Goal: Task Accomplishment & Management: Manage account settings

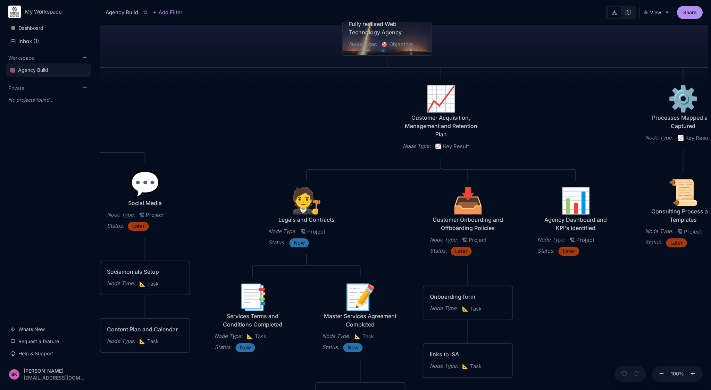
drag, startPoint x: 353, startPoint y: 291, endPoint x: 337, endPoint y: 142, distance: 150.1
click at [337, 142] on div "Agency Build Ranges [GEOGRAPHIC_DATA] Fully realised Web Technology Agency Node…" at bounding box center [404, 206] width 608 height 368
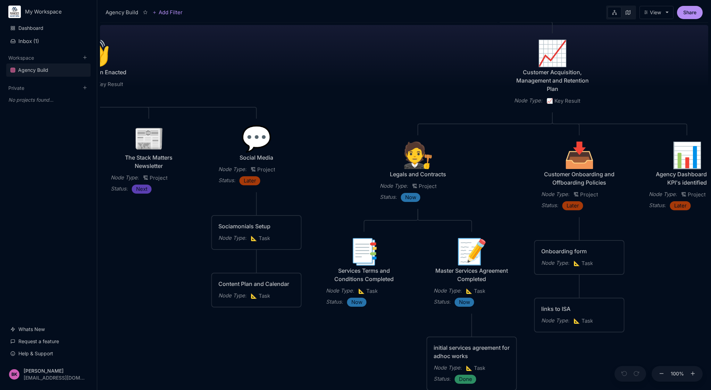
drag, startPoint x: 285, startPoint y: 159, endPoint x: 396, endPoint y: 114, distance: 120.3
click at [396, 114] on div "Agency Build Ranges [GEOGRAPHIC_DATA] Fully realised Web Technology Agency Node…" at bounding box center [404, 206] width 608 height 368
click at [467, 253] on div "📝" at bounding box center [472, 251] width 76 height 25
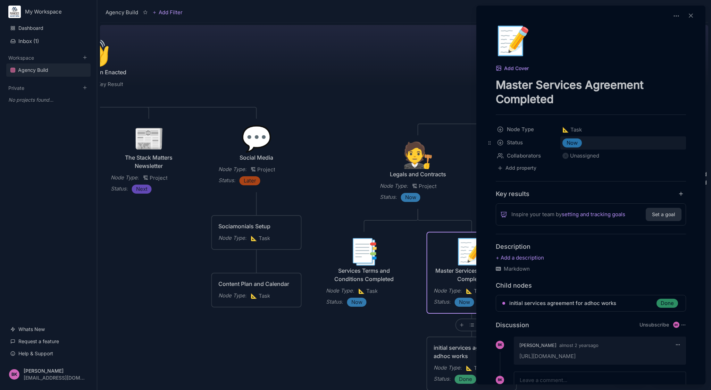
click at [573, 143] on span "Now" at bounding box center [572, 143] width 11 height 8
click at [586, 208] on span "Done" at bounding box center [585, 207] width 12 height 8
click at [590, 154] on div "Unassigned" at bounding box center [584, 156] width 29 height 8
click at [595, 180] on div "[PERSON_NAME]" at bounding box center [593, 183] width 40 height 8
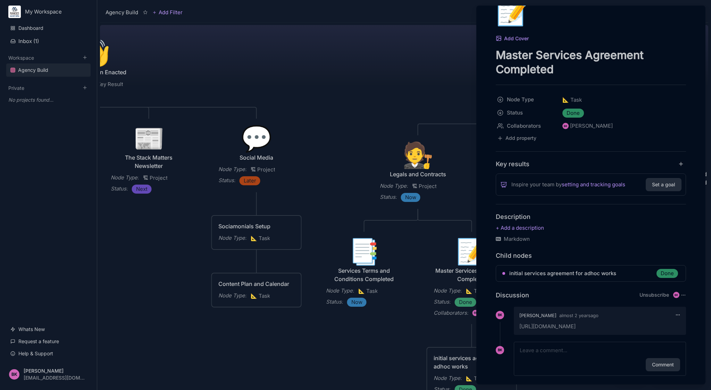
scroll to position [41, 0]
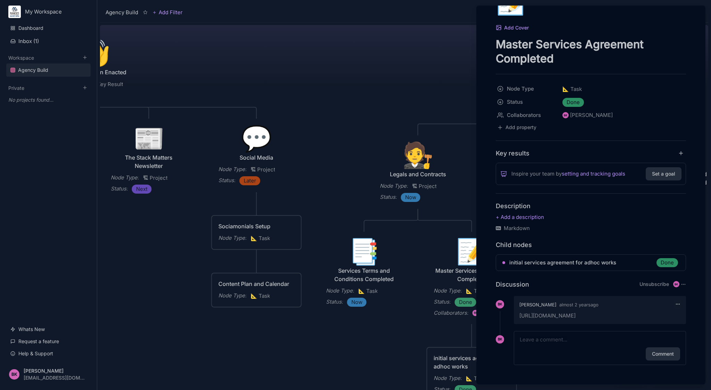
click at [676, 303] on icon at bounding box center [677, 304] width 5 height 5
click at [660, 319] on button "Delete comment" at bounding box center [651, 319] width 48 height 10
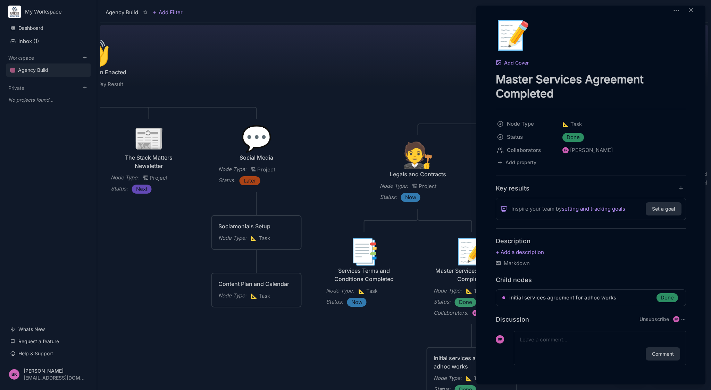
scroll to position [6, 0]
click at [690, 10] on icon at bounding box center [690, 10] width 7 height 7
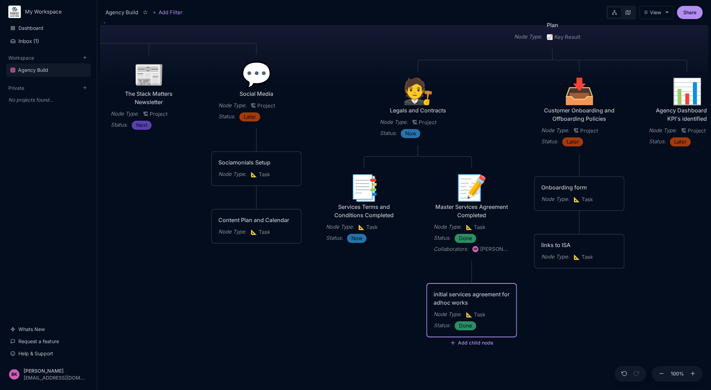
click at [465, 297] on div "initial services agreement for adhoc works" at bounding box center [472, 298] width 76 height 17
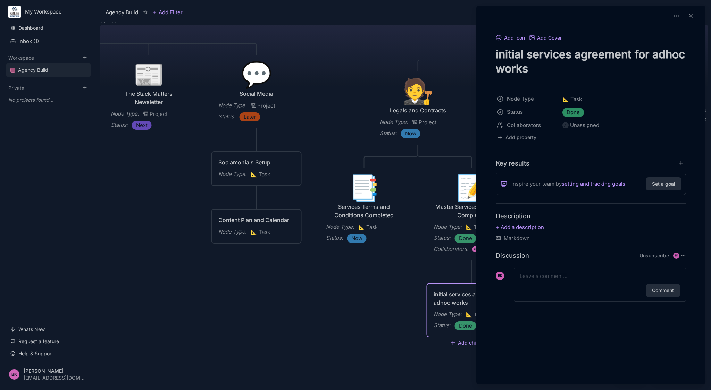
drag, startPoint x: 523, startPoint y: 52, endPoint x: 498, endPoint y: 55, distance: 25.1
click at [498, 55] on textarea "initial services agreement for adhoc works" at bounding box center [591, 61] width 190 height 28
click at [526, 53] on textarea "initial services agreement for adhoc works" at bounding box center [591, 61] width 190 height 28
drag, startPoint x: 523, startPoint y: 54, endPoint x: 493, endPoint y: 57, distance: 30.0
click at [493, 57] on div "Add Icon Add Cover initial services agreement for adhoc works Node Type 📐 Task …" at bounding box center [591, 175] width 224 height 285
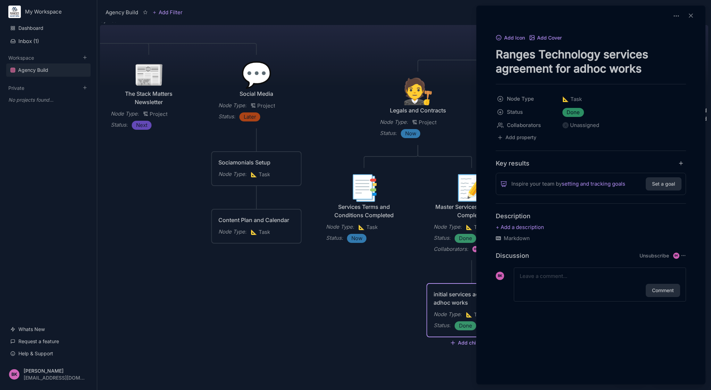
drag, startPoint x: 612, startPoint y: 54, endPoint x: 605, endPoint y: 54, distance: 6.3
click at [605, 54] on textarea "Ranges Technology services agreement for adhoc works" at bounding box center [591, 61] width 190 height 28
drag, startPoint x: 502, startPoint y: 69, endPoint x: 496, endPoint y: 69, distance: 5.6
click at [496, 69] on textarea "Ranges Technology Services agreement for adhoc works" at bounding box center [591, 61] width 190 height 28
drag, startPoint x: 556, startPoint y: 67, endPoint x: 654, endPoint y: 71, distance: 97.6
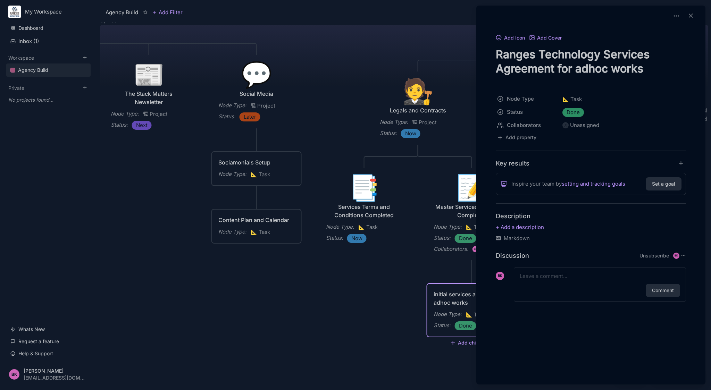
click at [654, 71] on textarea "Ranges Technology Services Agreement for adhoc works" at bounding box center [591, 61] width 190 height 28
type textarea "Ranges Technology Services Agreement"
click at [579, 113] on span "Done" at bounding box center [573, 112] width 13 height 8
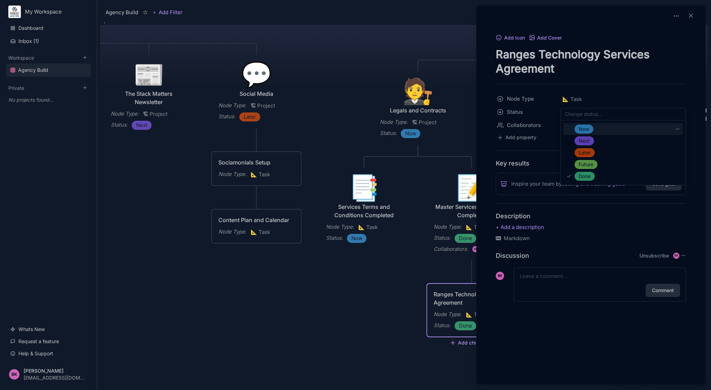
click at [585, 135] on div "Now" at bounding box center [622, 129] width 119 height 12
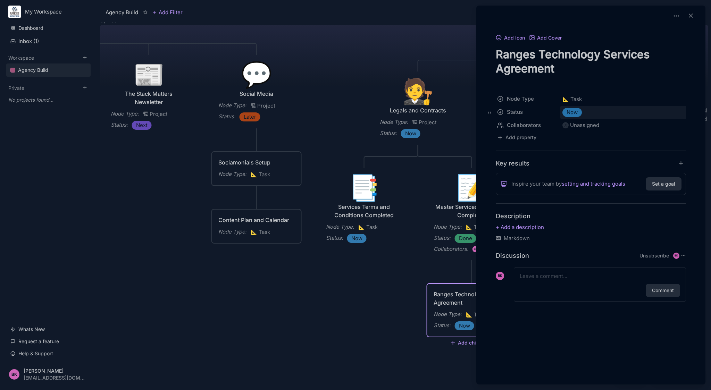
click at [574, 112] on span "Now" at bounding box center [572, 112] width 11 height 8
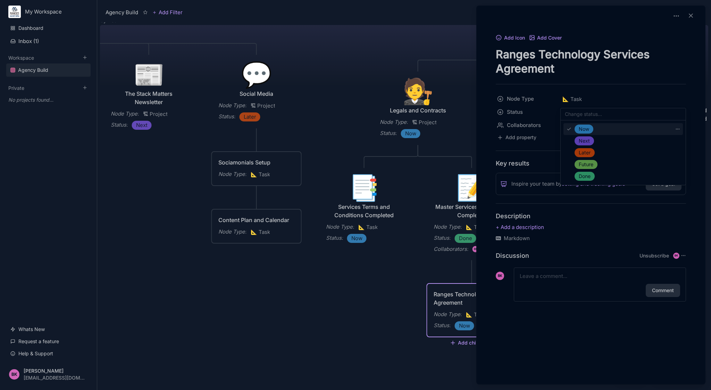
click at [591, 131] on div "Now" at bounding box center [583, 129] width 19 height 9
click at [599, 127] on div "Unassigned" at bounding box center [623, 125] width 126 height 12
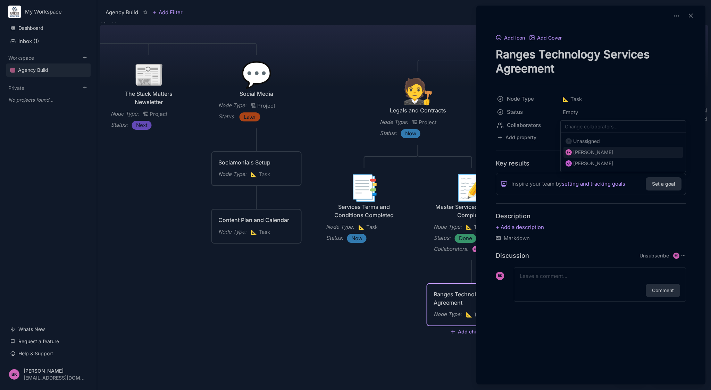
click at [593, 156] on div "[PERSON_NAME]" at bounding box center [593, 152] width 40 height 8
click at [571, 277] on textarea at bounding box center [600, 276] width 160 height 8
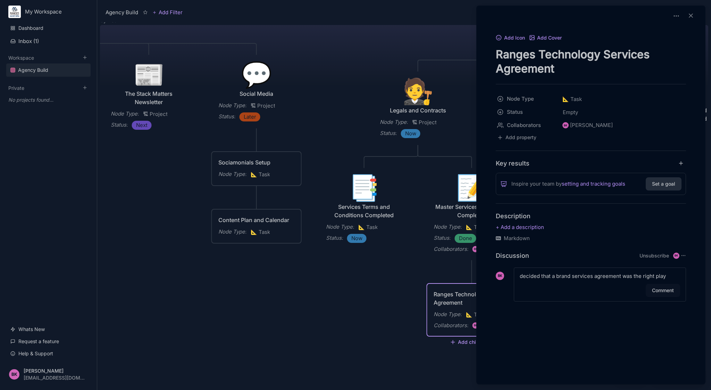
type textarea "decided that a brand services agreement was the right play"
click at [659, 289] on button "Comment" at bounding box center [663, 290] width 34 height 13
click at [467, 186] on div at bounding box center [355, 195] width 711 height 390
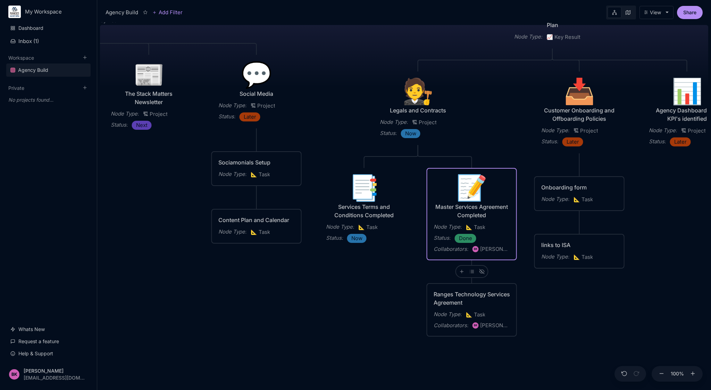
click at [467, 186] on div "📝" at bounding box center [472, 187] width 76 height 25
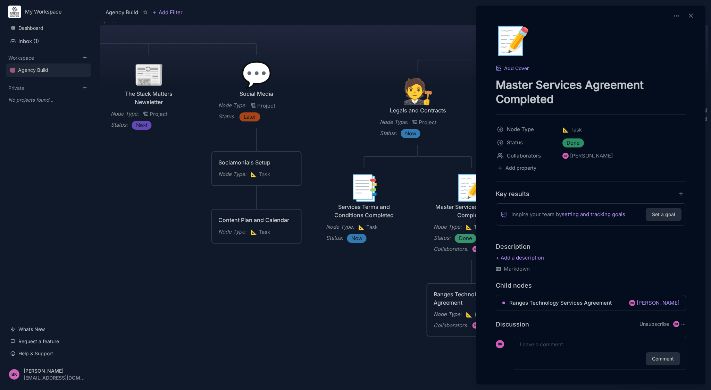
click at [568, 344] on textarea at bounding box center [600, 345] width 160 height 8
type textarea "this is a no-signature agreement placed on [DOMAIN_NAME][URL]"
click at [661, 363] on button "Comment" at bounding box center [663, 367] width 34 height 13
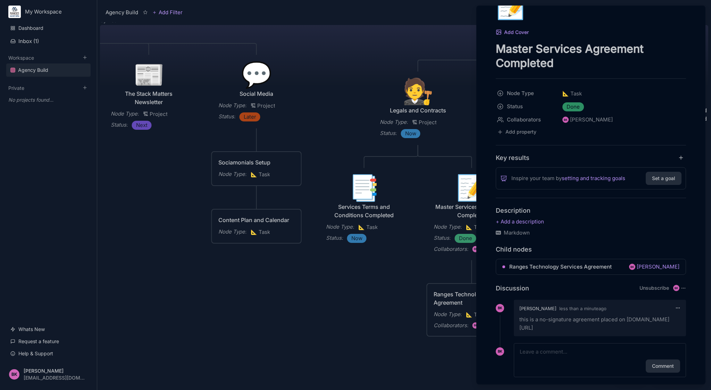
scroll to position [48, 0]
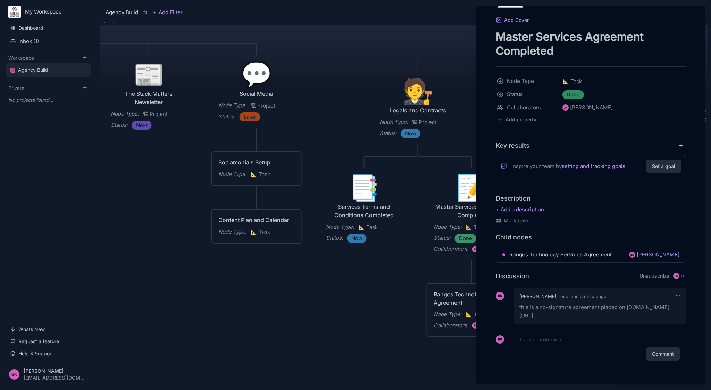
click at [420, 282] on div at bounding box center [355, 195] width 711 height 390
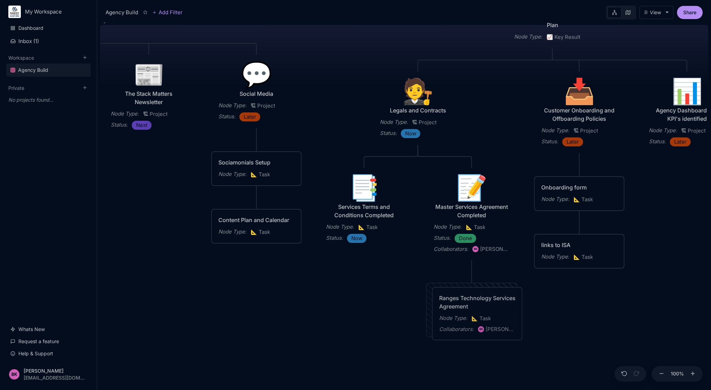
drag, startPoint x: 467, startPoint y: 293, endPoint x: 472, endPoint y: 297, distance: 6.7
click at [472, 297] on div "Ranges Technology Services Agreement" at bounding box center [477, 302] width 76 height 17
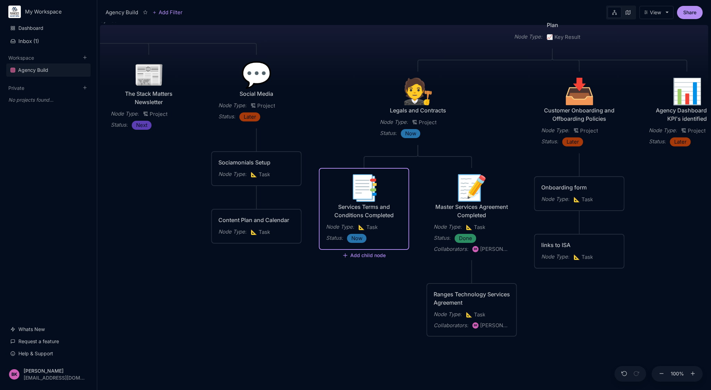
click at [364, 198] on div "📑" at bounding box center [364, 187] width 76 height 25
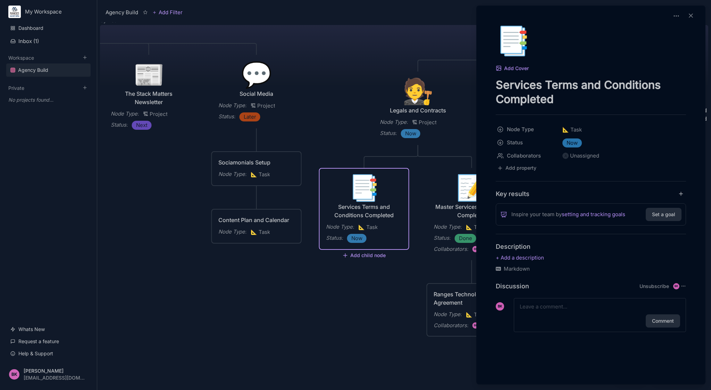
click at [341, 104] on div at bounding box center [355, 195] width 711 height 390
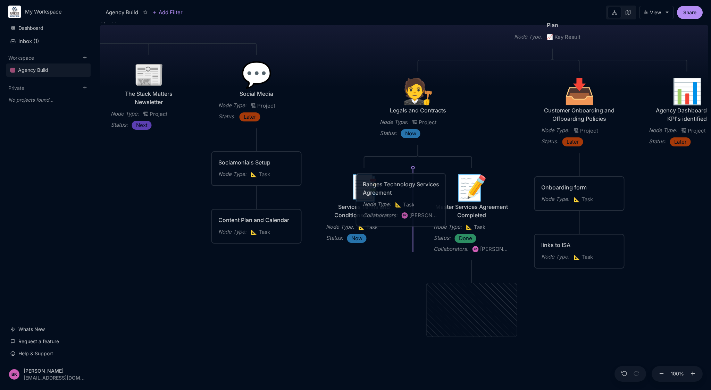
drag, startPoint x: 468, startPoint y: 296, endPoint x: 397, endPoint y: 186, distance: 130.9
click at [397, 186] on div "Ranges Technology Services Agreement" at bounding box center [401, 188] width 76 height 17
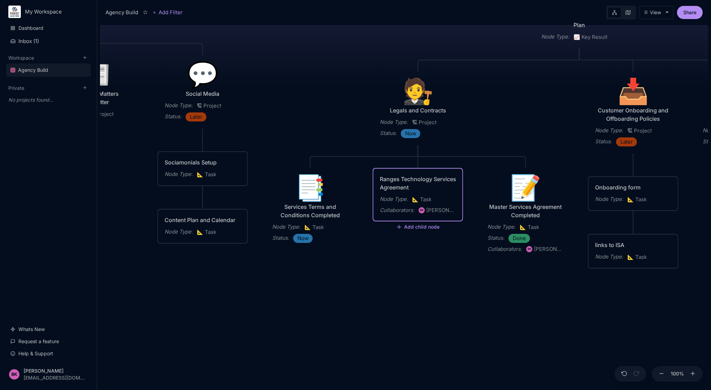
click at [389, 178] on div "Ranges Technology Services Agreement" at bounding box center [418, 183] width 76 height 17
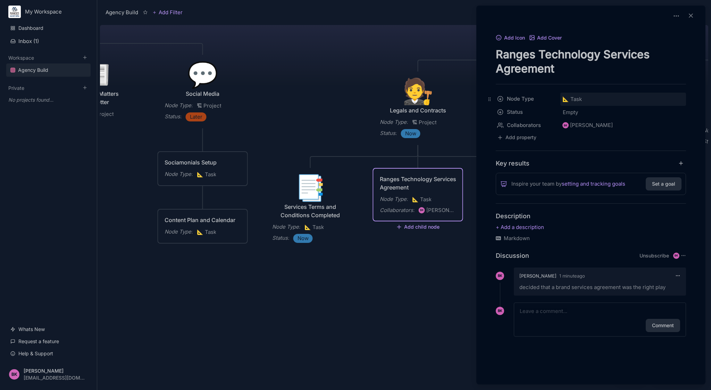
click at [573, 98] on span "📐 Task" at bounding box center [571, 99] width 19 height 8
click at [406, 256] on div at bounding box center [355, 195] width 711 height 390
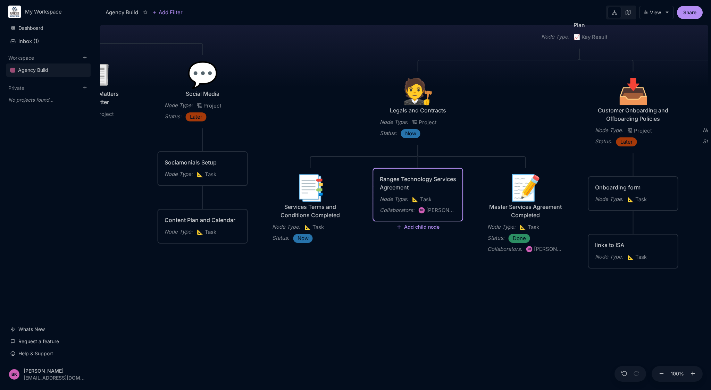
click at [407, 190] on div "Ranges Technology Services Agreement" at bounding box center [418, 183] width 76 height 17
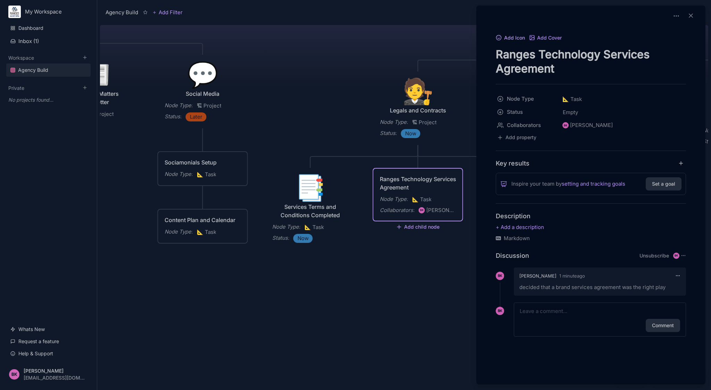
click at [510, 35] on button "Add Icon" at bounding box center [510, 38] width 29 height 6
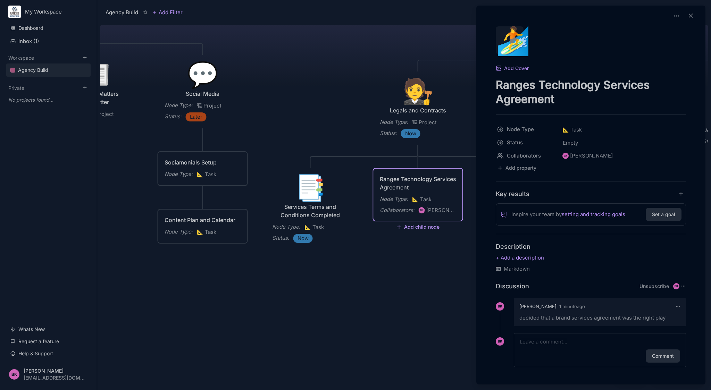
click at [513, 41] on div "🏄" at bounding box center [510, 40] width 28 height 28
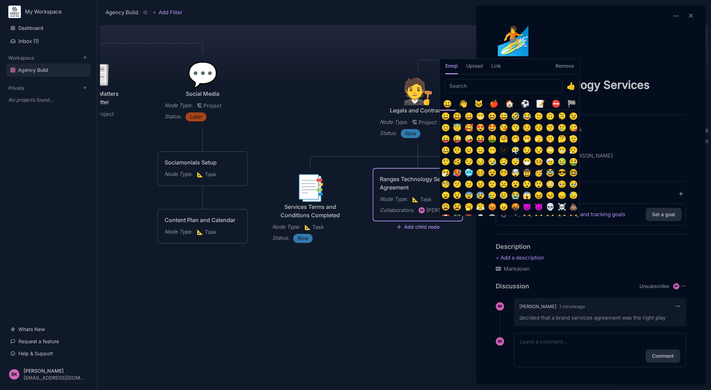
click at [540, 105] on div "📝" at bounding box center [540, 103] width 11 height 11
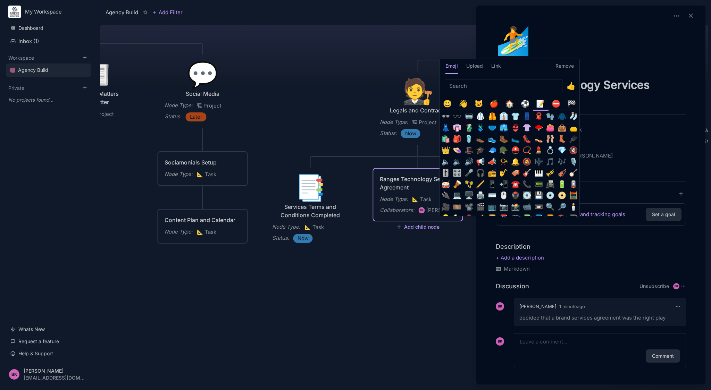
click at [569, 68] on h5 "Remove" at bounding box center [564, 68] width 18 height 12
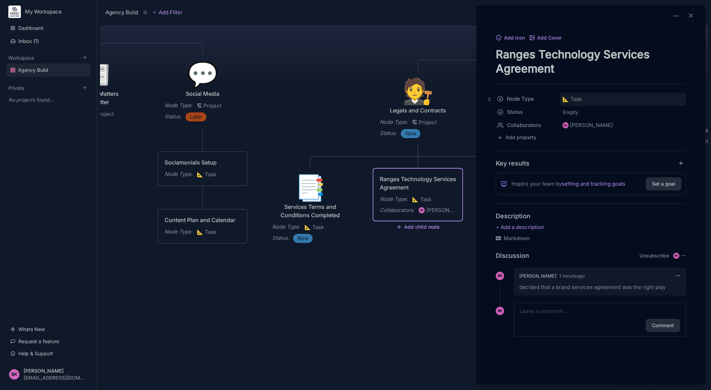
click at [572, 98] on span "📐 Task" at bounding box center [571, 99] width 19 height 8
click at [694, 16] on button at bounding box center [690, 16] width 15 height 10
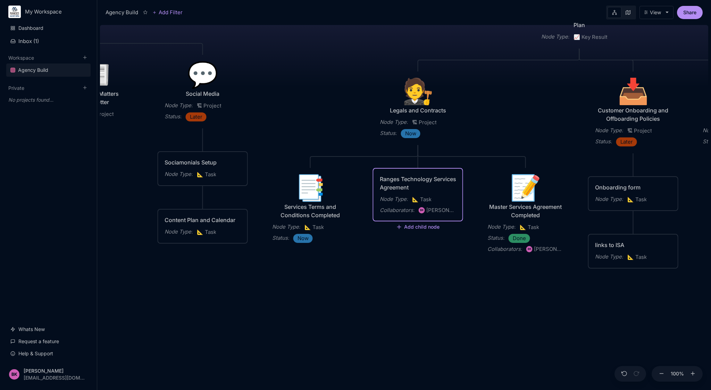
click at [410, 188] on div "Ranges Technology Services Agreement" at bounding box center [418, 183] width 76 height 17
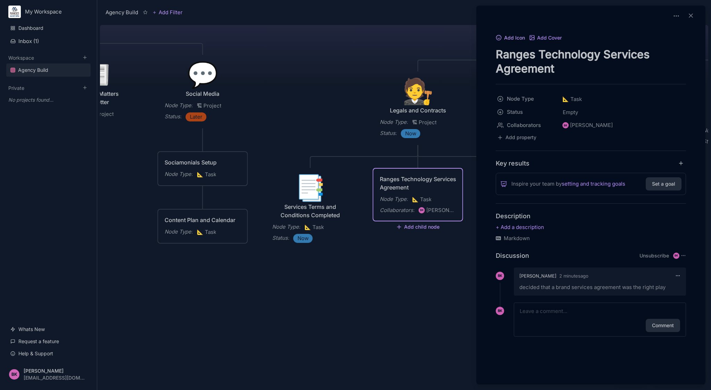
click at [512, 41] on button "Add Icon" at bounding box center [510, 38] width 29 height 6
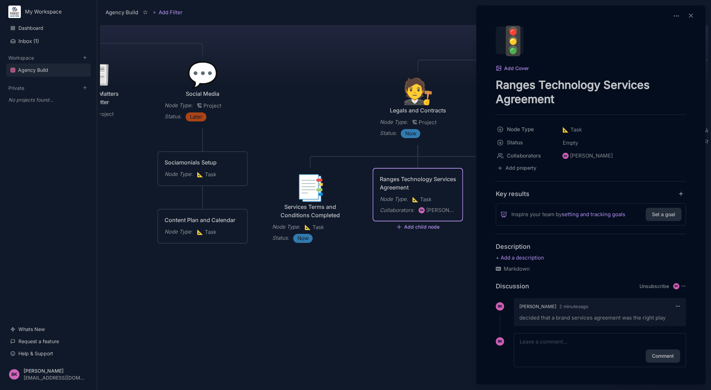
click at [512, 33] on div "🚦" at bounding box center [510, 40] width 28 height 28
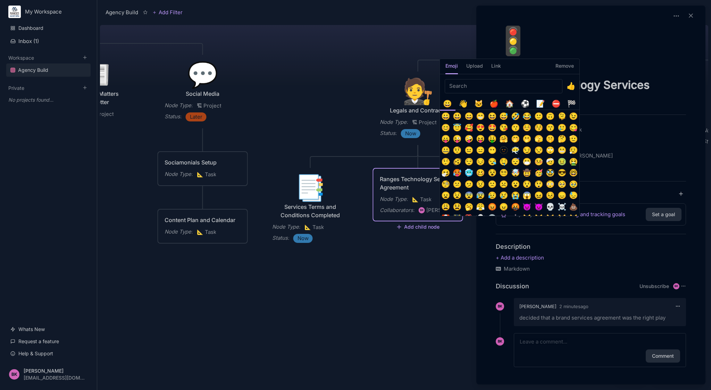
click at [540, 104] on div "📝" at bounding box center [540, 103] width 11 height 11
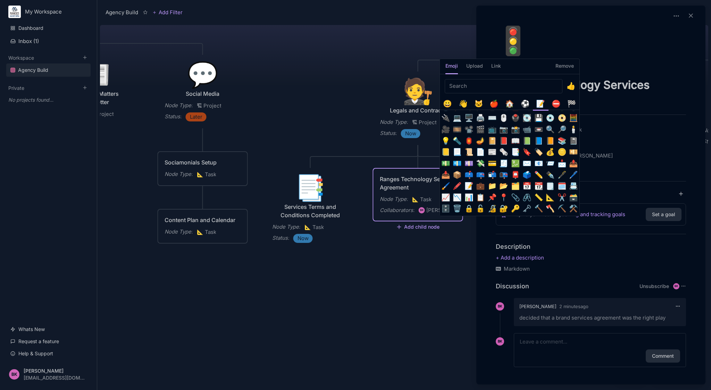
scroll to position [81, 0]
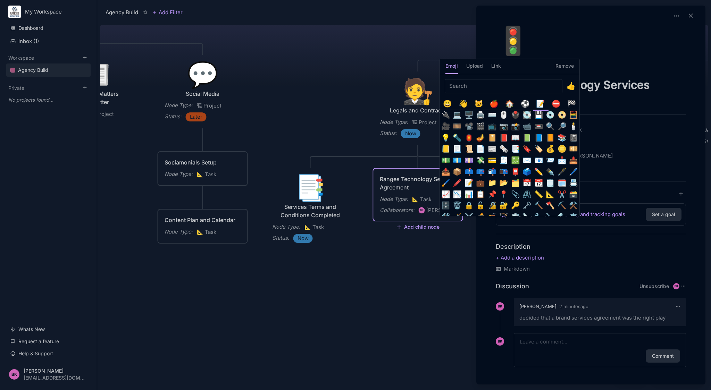
click at [456, 150] on button "📃" at bounding box center [457, 148] width 11 height 11
click at [480, 150] on button "📄" at bounding box center [480, 148] width 11 height 11
click at [505, 161] on button "🧾" at bounding box center [503, 160] width 11 height 11
click at [456, 150] on button "📃" at bounding box center [457, 148] width 11 height 11
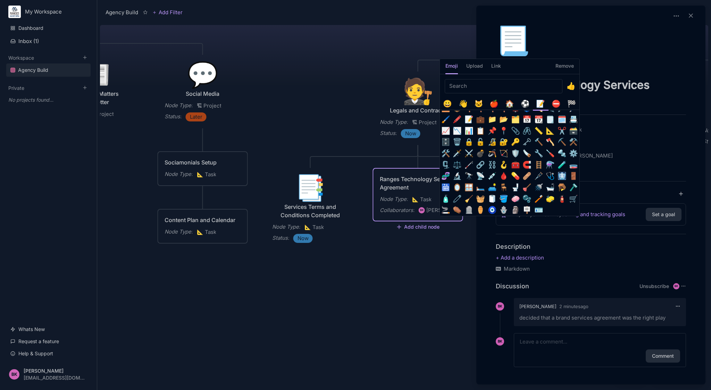
scroll to position [0, 0]
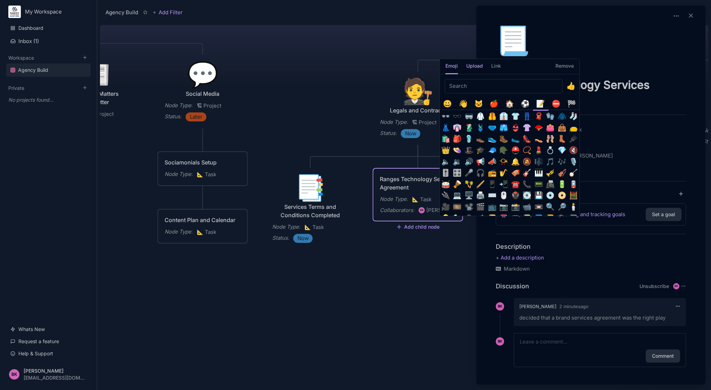
click at [474, 66] on h5 "Upload" at bounding box center [474, 68] width 17 height 12
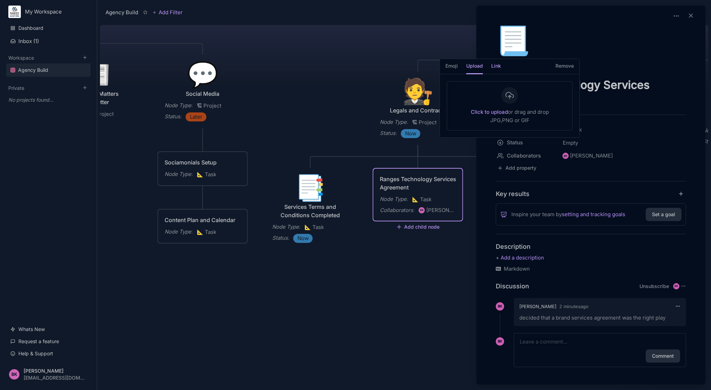
click at [493, 70] on h5 "Link" at bounding box center [496, 68] width 10 height 12
click at [566, 64] on h5 "Remove" at bounding box center [564, 68] width 18 height 12
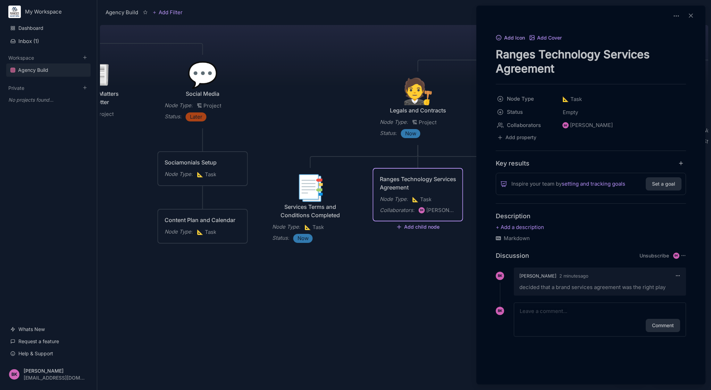
click at [513, 35] on button "Add Icon" at bounding box center [510, 38] width 29 height 6
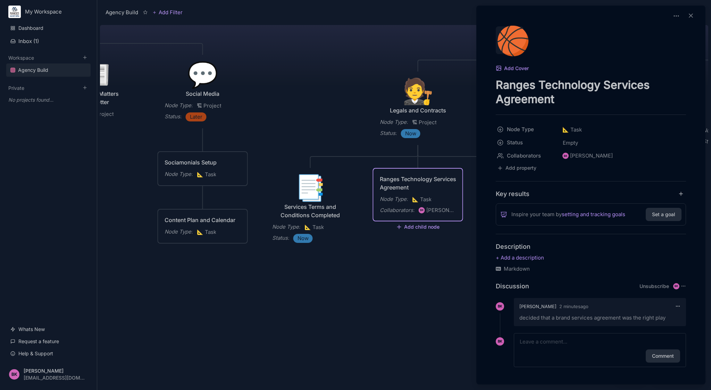
click at [512, 43] on div "🏀" at bounding box center [510, 40] width 28 height 28
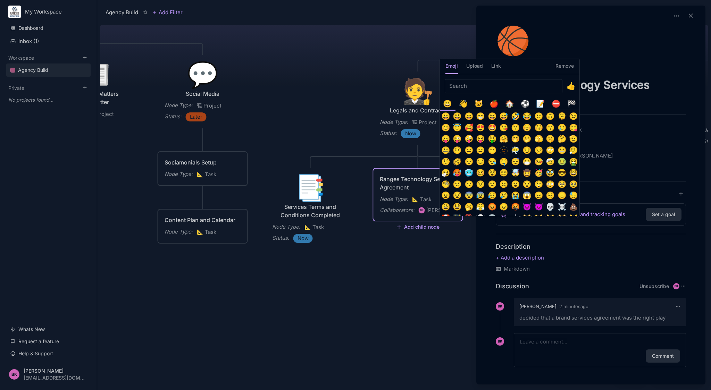
click at [541, 104] on div "📝" at bounding box center [540, 103] width 11 height 11
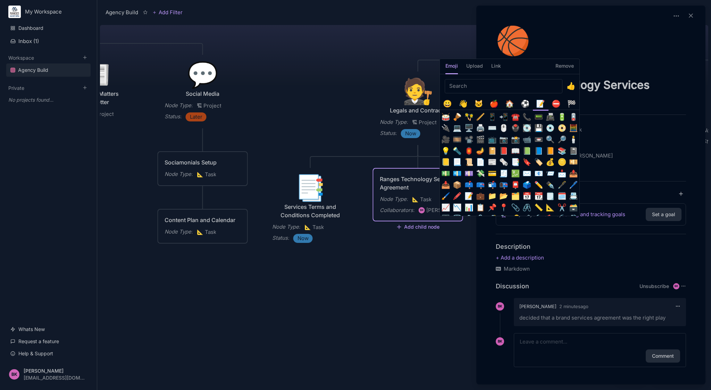
scroll to position [78, 0]
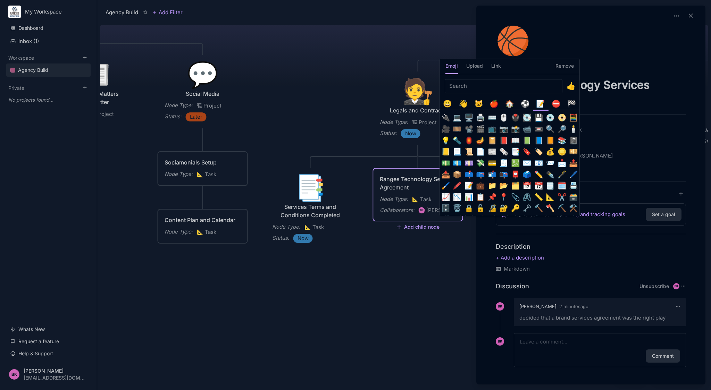
click at [459, 153] on button "📃" at bounding box center [457, 151] width 11 height 11
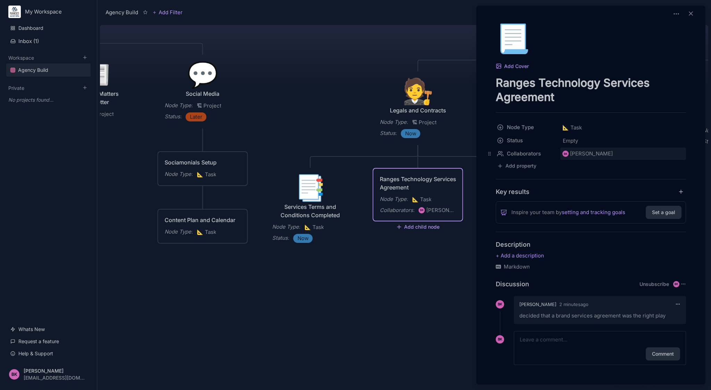
scroll to position [0, 0]
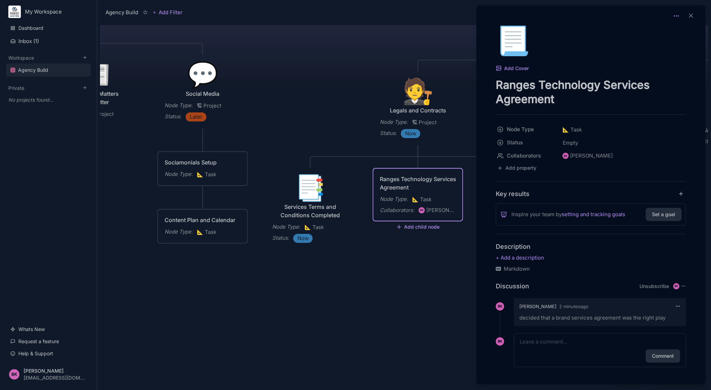
click at [673, 17] on icon at bounding box center [676, 15] width 7 height 7
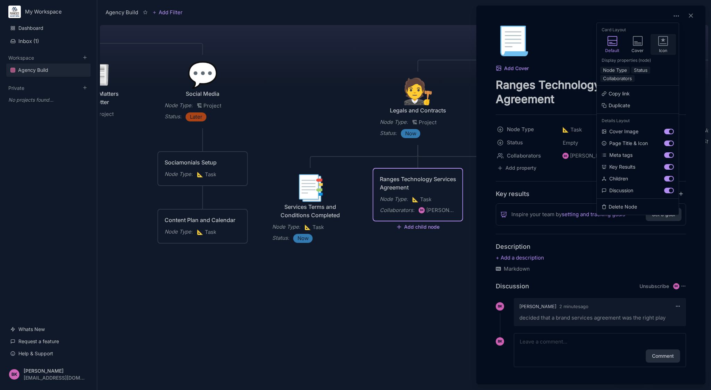
click at [663, 41] on icon at bounding box center [663, 40] width 5 height 5
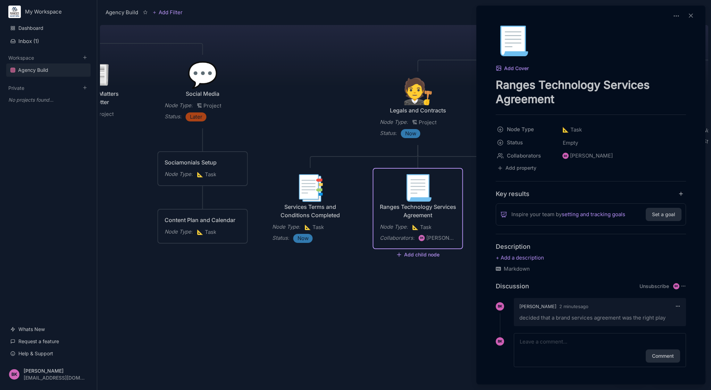
click at [440, 311] on div at bounding box center [355, 195] width 711 height 390
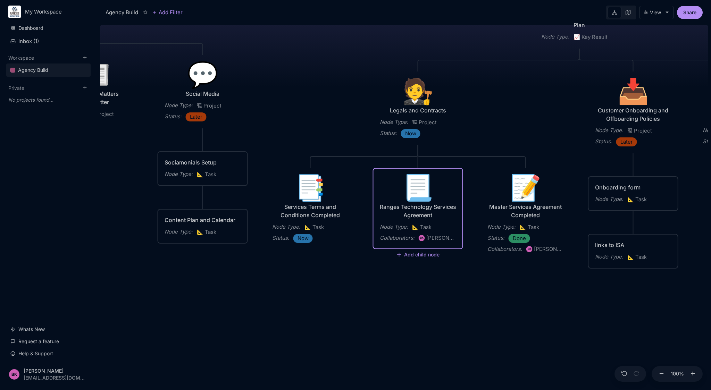
click at [415, 185] on div "📃" at bounding box center [418, 187] width 76 height 25
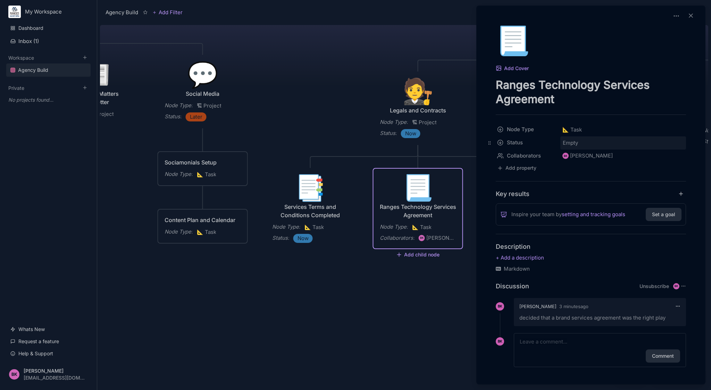
click at [575, 144] on span "Empty" at bounding box center [570, 143] width 16 height 9
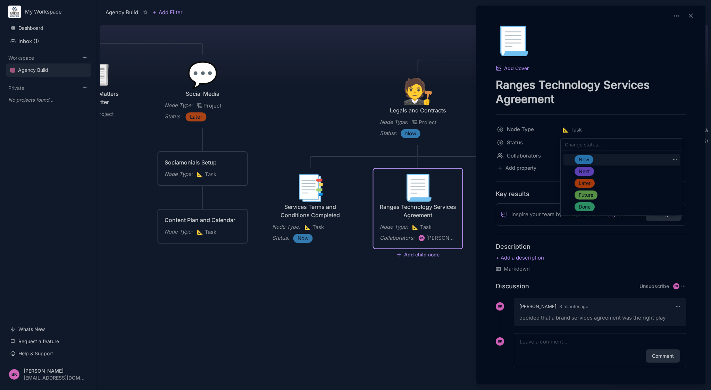
click at [584, 159] on span "Now" at bounding box center [584, 160] width 10 height 8
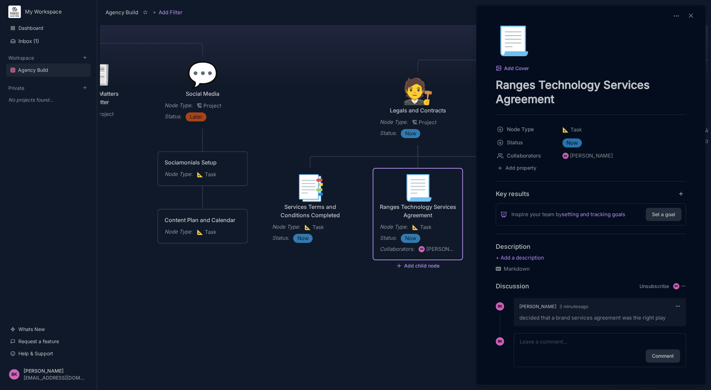
click at [405, 326] on div at bounding box center [355, 195] width 711 height 390
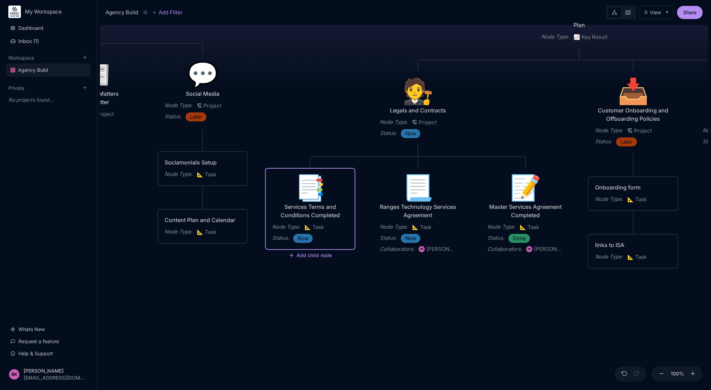
click at [309, 187] on div "📑" at bounding box center [310, 187] width 76 height 25
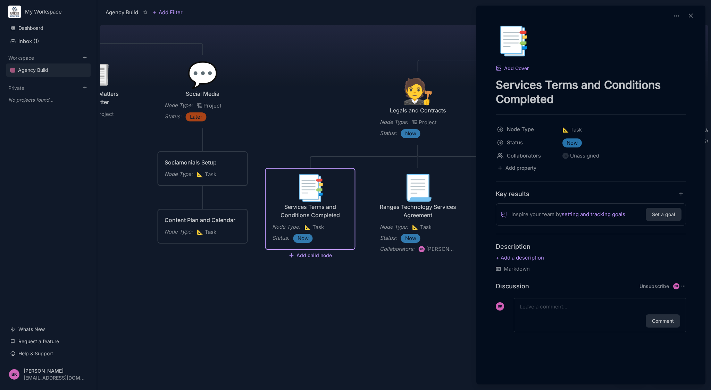
drag, startPoint x: 497, startPoint y: 84, endPoint x: 571, endPoint y: 111, distance: 79.1
click at [571, 112] on div "📑 Add Cover Services Terms and Conditions Completed Node Type 📐 Task Status Now…" at bounding box center [591, 187] width 224 height 322
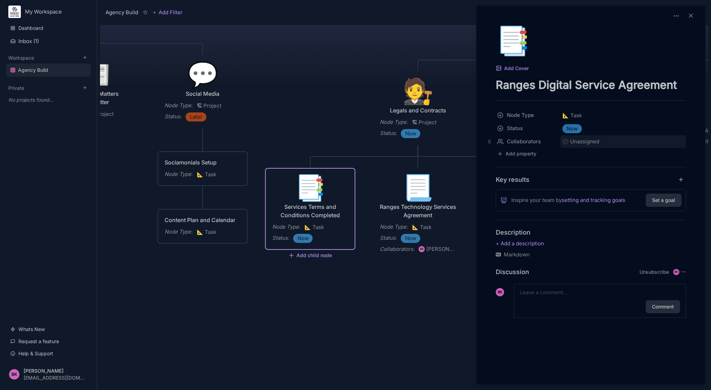
type textarea "Ranges Digital Service Agreement"
click at [584, 143] on div "Unassigned" at bounding box center [584, 141] width 29 height 8
click at [583, 165] on div "[PERSON_NAME]" at bounding box center [593, 169] width 40 height 8
click at [691, 15] on icon at bounding box center [690, 15] width 7 height 7
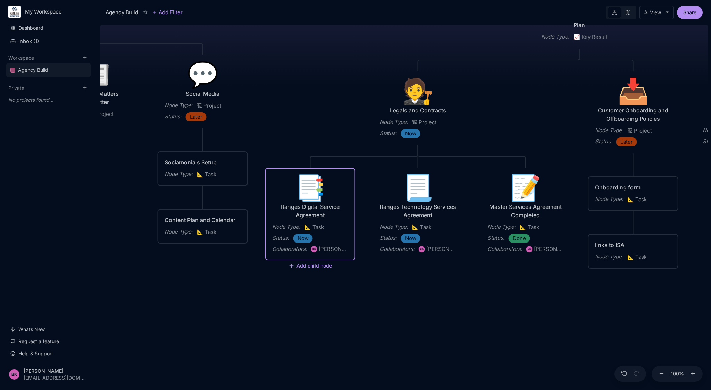
click at [424, 292] on div "Agency Build Ranges [GEOGRAPHIC_DATA] Fully realised Web Technology Agency Node…" at bounding box center [404, 206] width 608 height 368
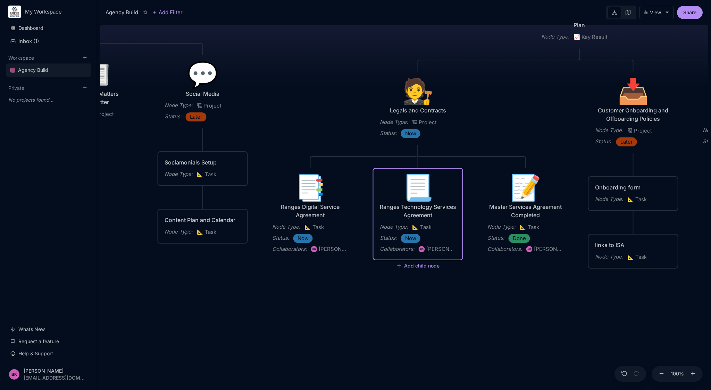
click at [416, 200] on div "📃" at bounding box center [418, 187] width 76 height 25
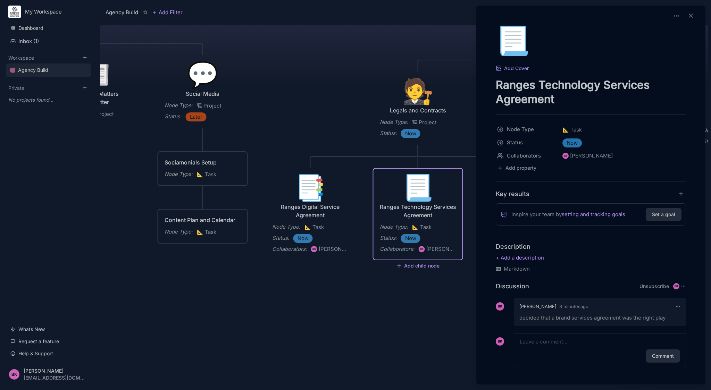
click at [339, 98] on div at bounding box center [355, 195] width 711 height 390
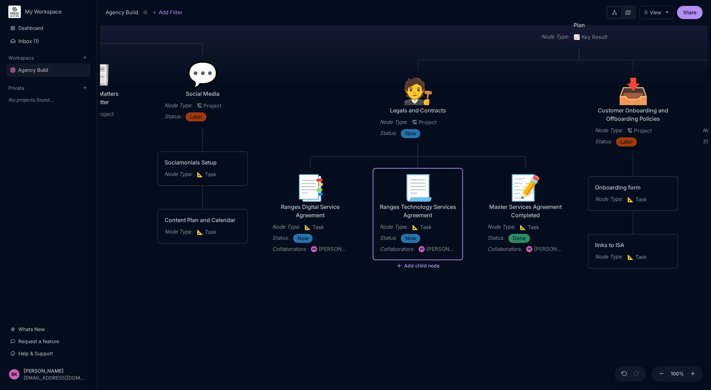
click at [417, 268] on button "Add child node" at bounding box center [418, 266] width 44 height 6
click at [414, 326] on span "📐 Task" at bounding box center [405, 327] width 18 height 8
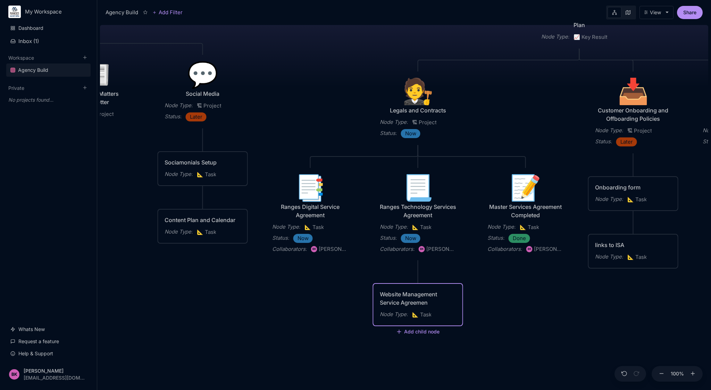
type textarea "Website Management Service Agreement"
click at [476, 301] on div "Agency Build Ranges [GEOGRAPHIC_DATA] Fully realised Web Technology Agency Node…" at bounding box center [404, 206] width 608 height 368
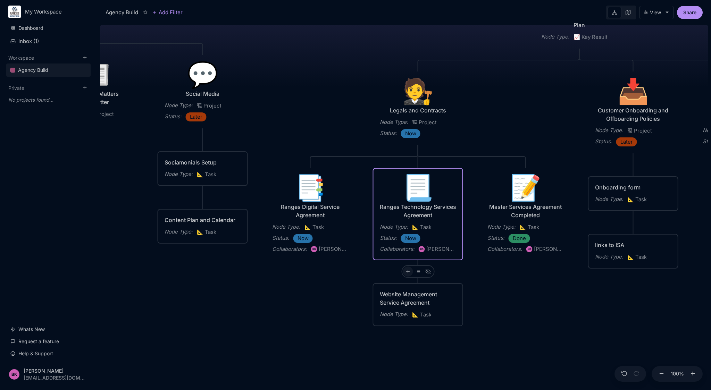
click at [409, 272] on line at bounding box center [407, 272] width 3 height 0
click at [406, 331] on div "📐 Task" at bounding box center [407, 334] width 46 height 11
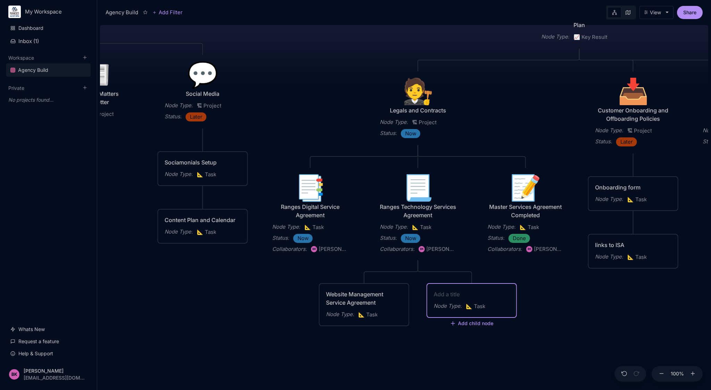
click at [460, 294] on textarea at bounding box center [472, 294] width 76 height 8
type textarea "Website Care"
click at [352, 294] on div "Website Management Service Agreement" at bounding box center [364, 298] width 76 height 17
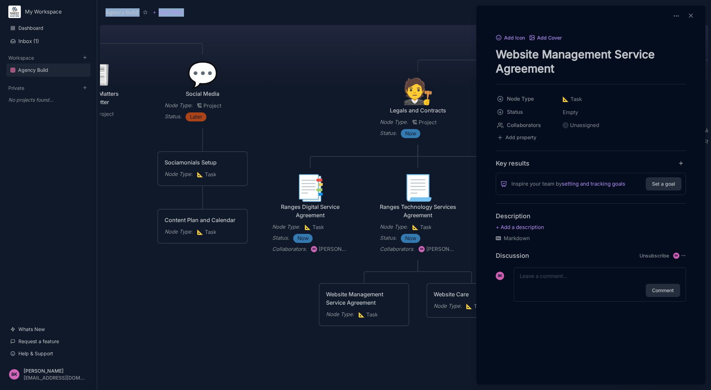
click at [352, 294] on div at bounding box center [355, 195] width 711 height 390
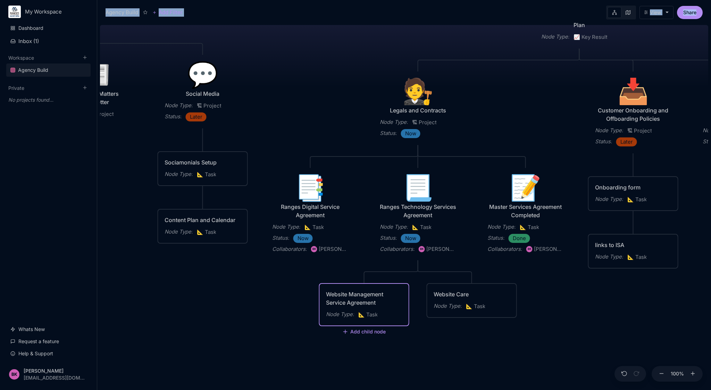
click at [352, 294] on div "Website Management Service Agreement" at bounding box center [364, 298] width 76 height 17
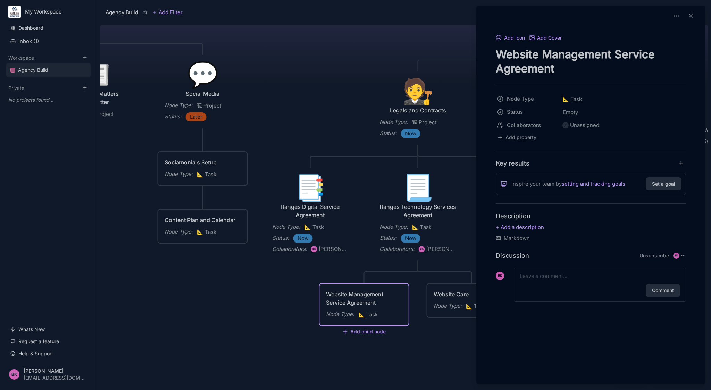
click at [450, 301] on div at bounding box center [355, 195] width 711 height 390
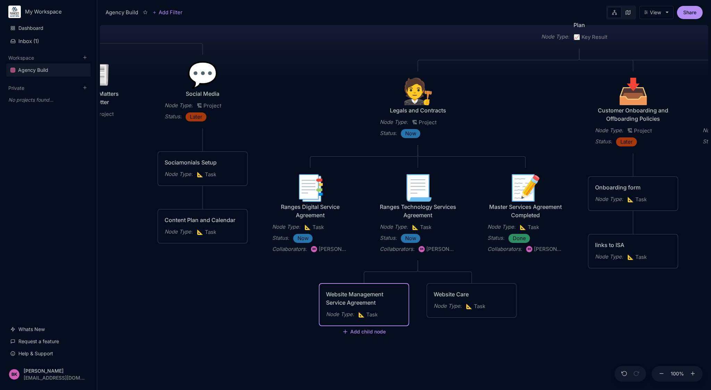
click at [456, 292] on div "Website Care" at bounding box center [472, 294] width 76 height 8
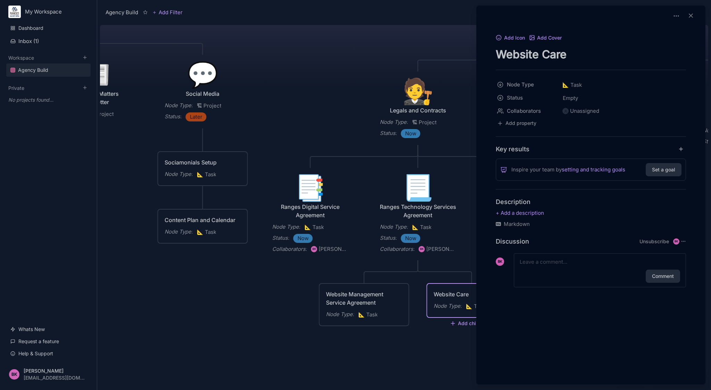
click at [569, 51] on textarea "Website Care" at bounding box center [591, 54] width 190 height 14
click at [544, 54] on textarea "Website Care Service Agreement" at bounding box center [591, 54] width 190 height 14
drag, startPoint x: 544, startPoint y: 54, endPoint x: 568, endPoint y: 53, distance: 24.0
click at [568, 53] on textarea "Website Care Service Agreement" at bounding box center [591, 54] width 190 height 14
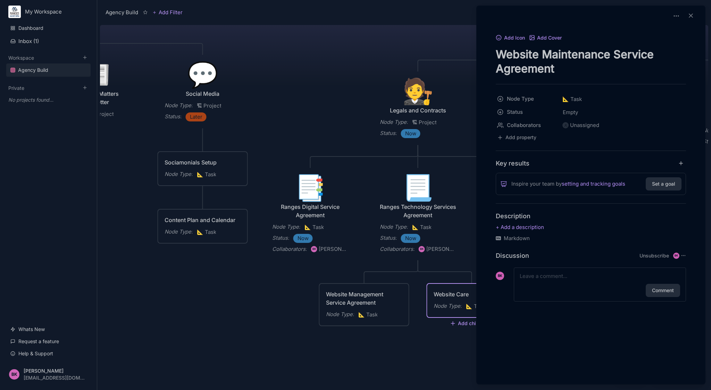
click at [583, 64] on textarea "Website Maintenance Service Agreement" at bounding box center [591, 61] width 190 height 28
type textarea "Website Maintenance Service Agreement"
click at [573, 121] on div "Unassigned" at bounding box center [584, 125] width 29 height 8
click at [584, 153] on div "[PERSON_NAME]" at bounding box center [593, 152] width 40 height 8
click at [576, 114] on span "Empty" at bounding box center [570, 112] width 16 height 9
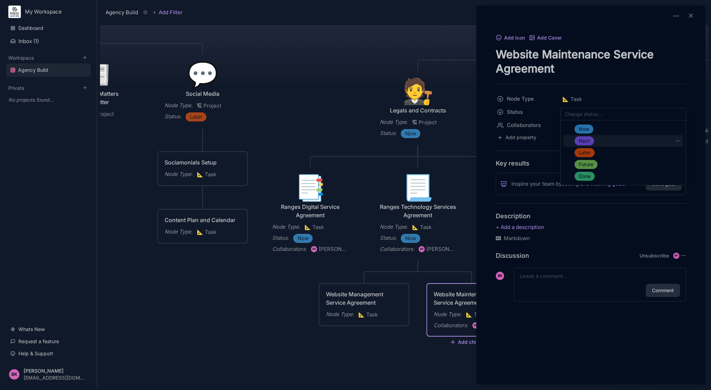
click at [590, 139] on div "Next" at bounding box center [583, 140] width 19 height 9
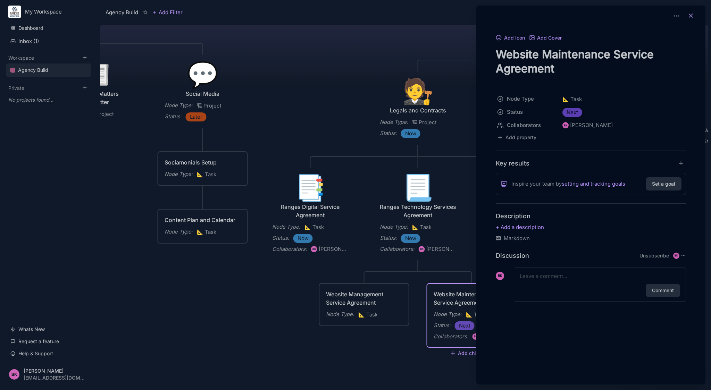
click at [691, 16] on icon at bounding box center [690, 15] width 7 height 7
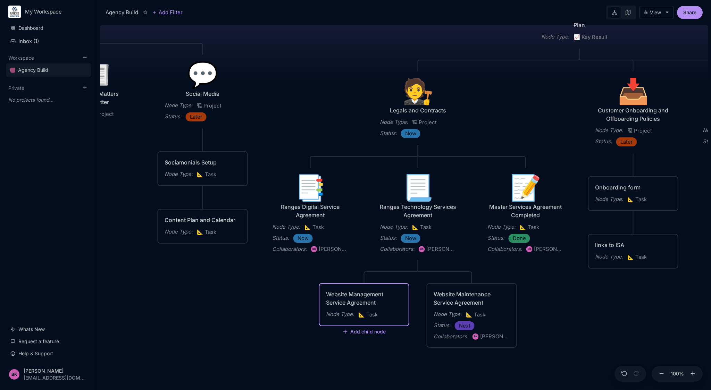
click at [357, 299] on div "Website Management Service Agreement" at bounding box center [364, 298] width 76 height 17
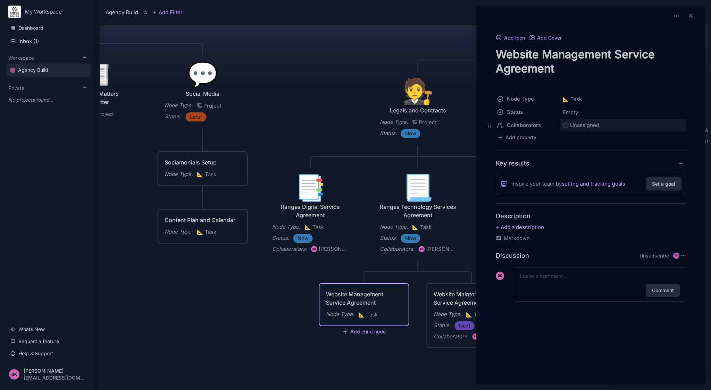
click at [578, 125] on div "Unassigned" at bounding box center [584, 125] width 29 height 8
click at [583, 152] on div "[PERSON_NAME]" at bounding box center [593, 152] width 40 height 8
click at [577, 115] on span "Empty" at bounding box center [570, 112] width 16 height 9
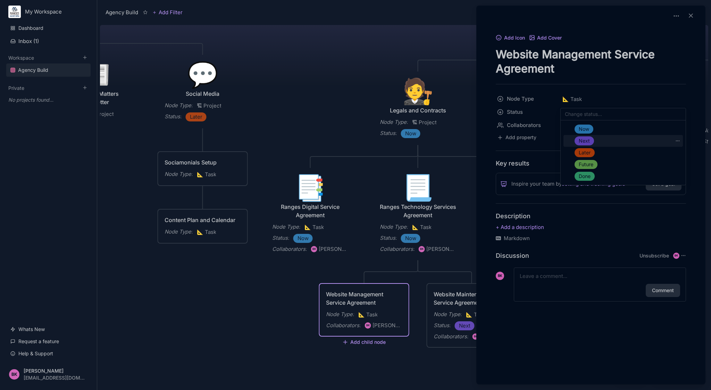
click at [584, 142] on span "Next" at bounding box center [584, 141] width 11 height 8
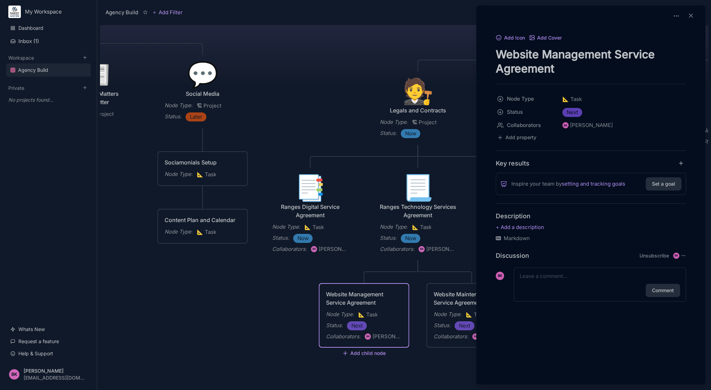
click at [285, 300] on div at bounding box center [355, 195] width 711 height 390
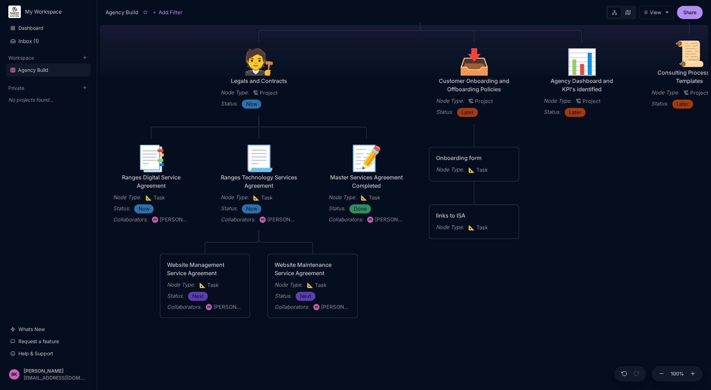
drag, startPoint x: 627, startPoint y: 305, endPoint x: 468, endPoint y: 276, distance: 161.7
click at [468, 276] on div "Agency Build Ranges [GEOGRAPHIC_DATA] Fully realised Web Technology Agency Node…" at bounding box center [404, 206] width 608 height 368
click at [456, 217] on div "links to ISA" at bounding box center [474, 215] width 76 height 8
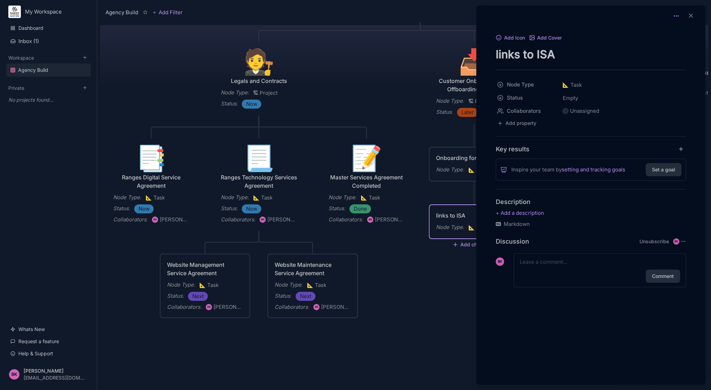
click at [679, 15] on icon at bounding box center [676, 15] width 7 height 7
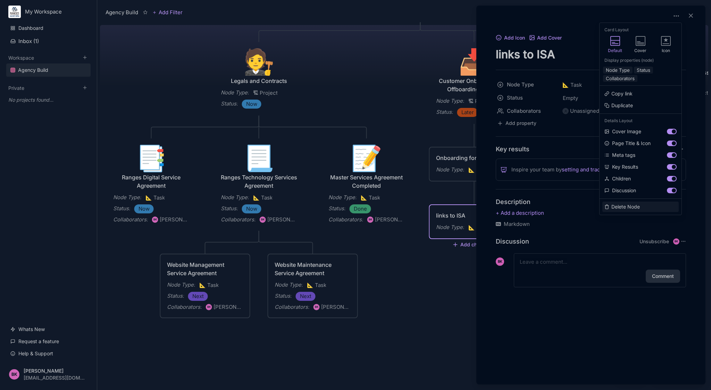
click at [630, 208] on button "Delete Node" at bounding box center [640, 207] width 76 height 10
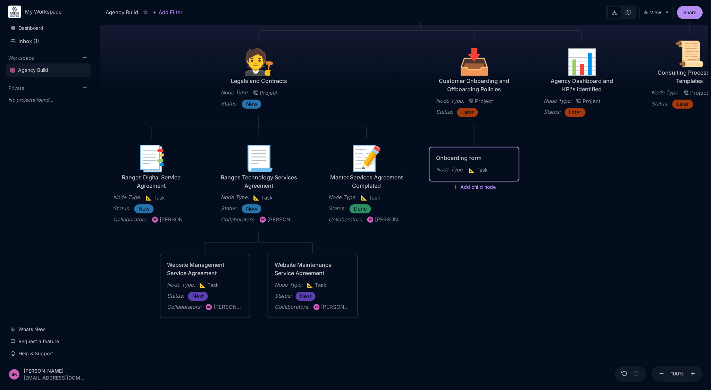
click at [468, 160] on div "Onboarding form" at bounding box center [474, 158] width 76 height 8
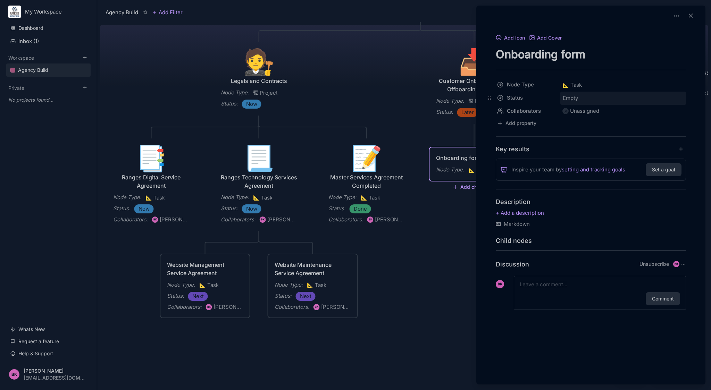
click at [573, 99] on span "Empty" at bounding box center [570, 98] width 16 height 9
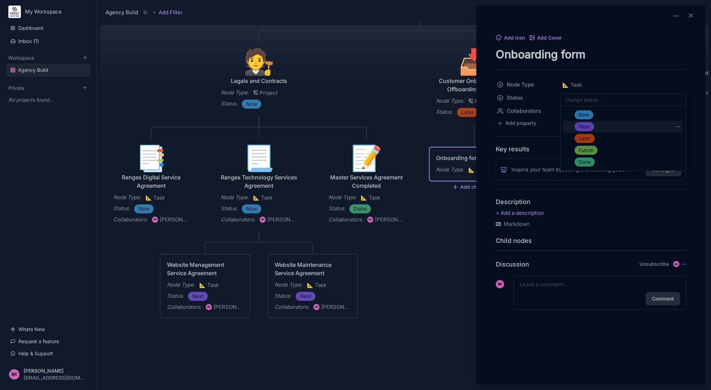
click at [589, 127] on span "Next" at bounding box center [584, 127] width 11 height 8
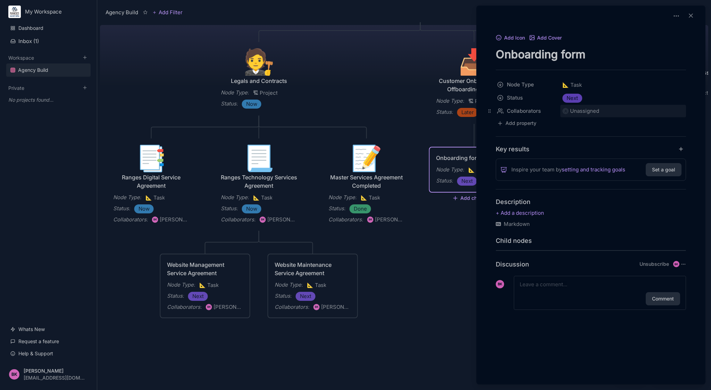
click at [590, 111] on div "Unassigned" at bounding box center [584, 111] width 29 height 8
click at [594, 142] on div "[PERSON_NAME]" at bounding box center [593, 138] width 40 height 8
click at [523, 212] on p at bounding box center [591, 213] width 190 height 8
drag, startPoint x: 529, startPoint y: 217, endPoint x: 526, endPoint y: 209, distance: 8.3
click at [527, 210] on p "Edi" at bounding box center [591, 213] width 190 height 8
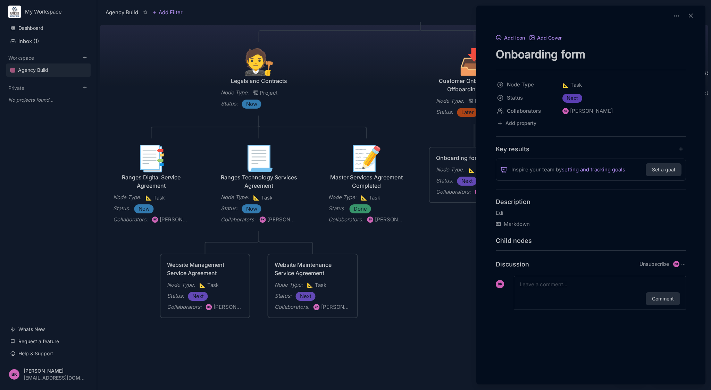
click at [504, 211] on p "Edi" at bounding box center [591, 213] width 190 height 8
click at [692, 14] on line at bounding box center [690, 15] width 3 height 3
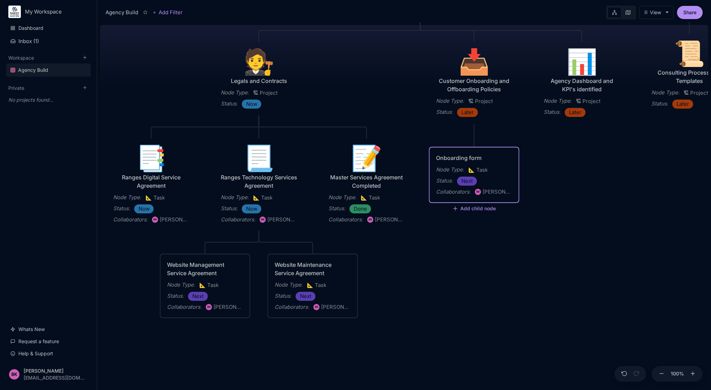
click at [455, 164] on div "Onboarding form Node Type : 📐 Task Status : Next Collaborators : BK [PERSON_NAM…" at bounding box center [474, 175] width 76 height 42
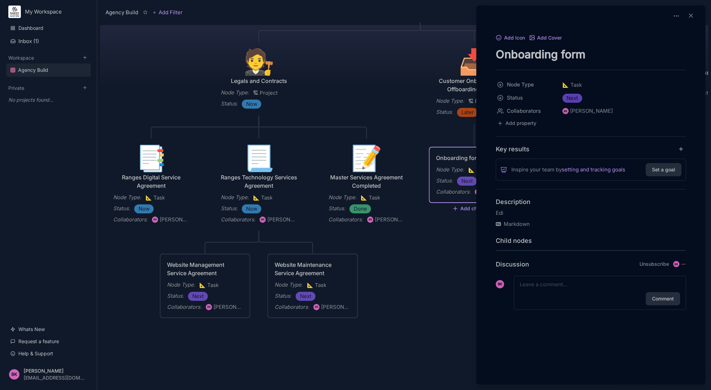
click at [511, 212] on p "Edi" at bounding box center [591, 213] width 190 height 8
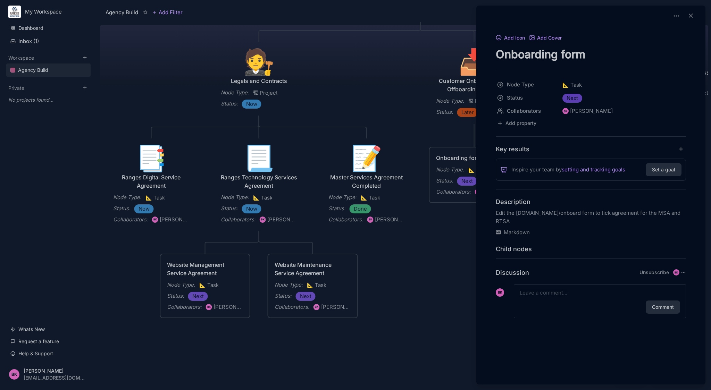
click at [590, 296] on textarea at bounding box center [600, 293] width 160 height 8
click at [511, 39] on button "Add Icon" at bounding box center [510, 38] width 29 height 6
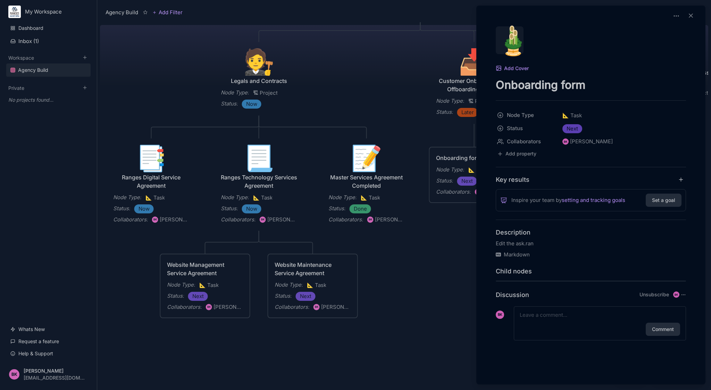
click at [521, 39] on div "🎍" at bounding box center [510, 40] width 28 height 28
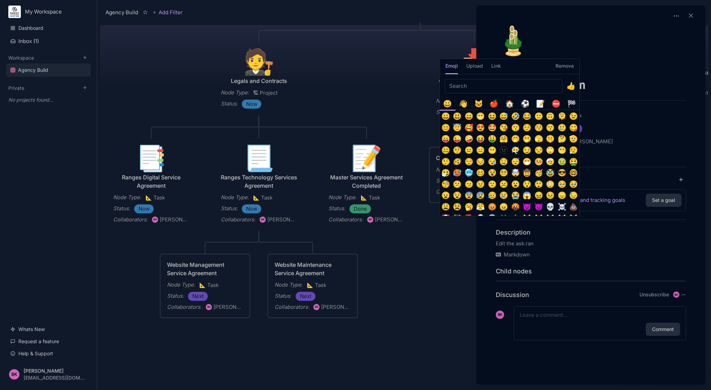
click at [496, 84] on input "Emoji picker" at bounding box center [504, 86] width 118 height 14
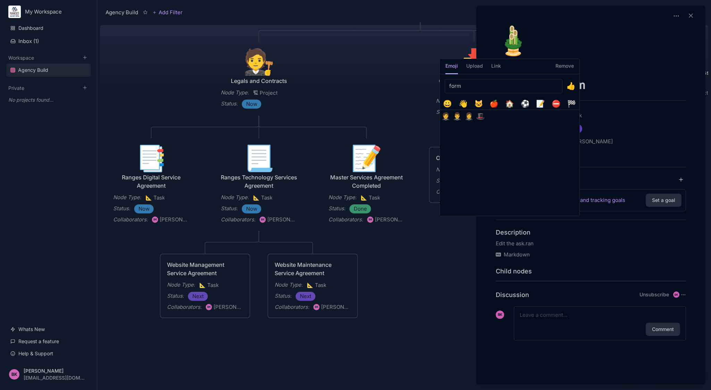
type input "form"
click at [543, 105] on div "📝" at bounding box center [540, 103] width 11 height 11
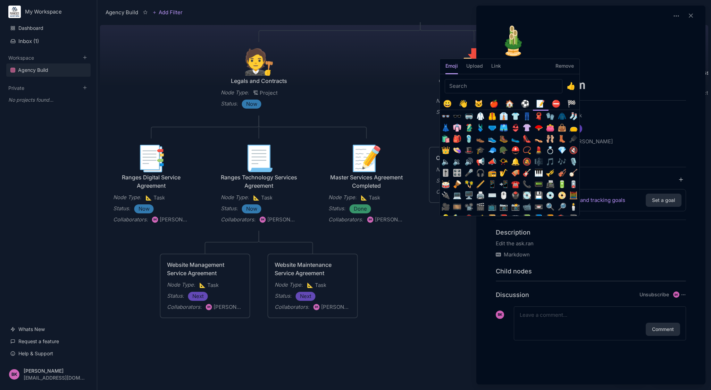
click at [472, 86] on input "Emoji picker" at bounding box center [504, 86] width 118 height 14
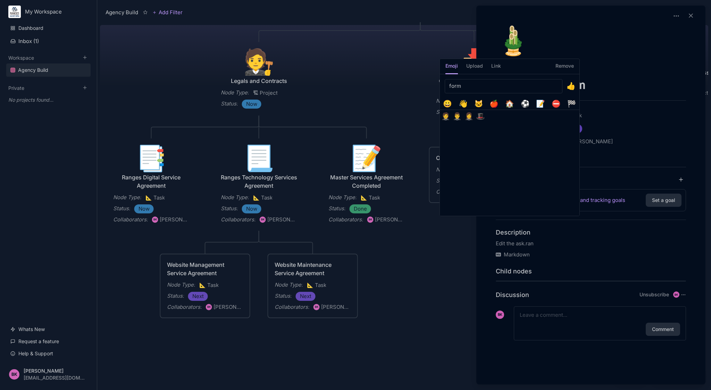
click at [557, 86] on input "form" at bounding box center [504, 86] width 118 height 14
click at [498, 86] on input "form" at bounding box center [504, 86] width 118 height 14
click at [497, 86] on input "form" at bounding box center [504, 86] width 118 height 14
type input "doc"
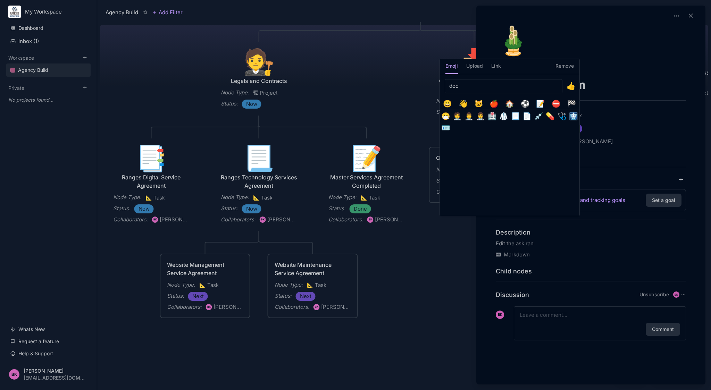
click at [541, 102] on div "📝" at bounding box center [540, 103] width 11 height 11
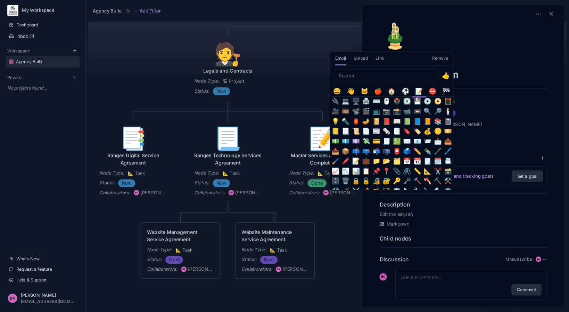
scroll to position [80, 0]
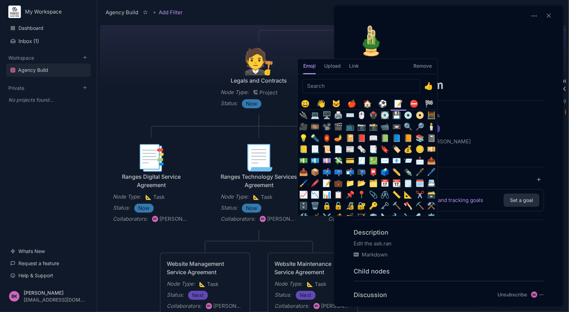
click at [361, 159] on button "🧾" at bounding box center [361, 160] width 11 height 11
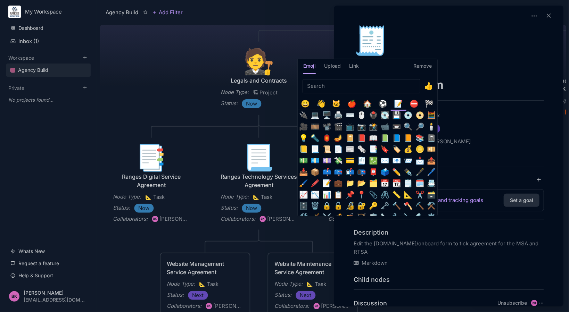
click at [350, 150] on button "📰" at bounding box center [349, 149] width 11 height 11
click at [337, 151] on button "📄" at bounding box center [338, 149] width 11 height 11
click at [314, 149] on button "📃" at bounding box center [314, 149] width 11 height 11
click at [372, 151] on button "📑" at bounding box center [373, 149] width 11 height 11
click at [349, 152] on button "📰" at bounding box center [349, 149] width 11 height 11
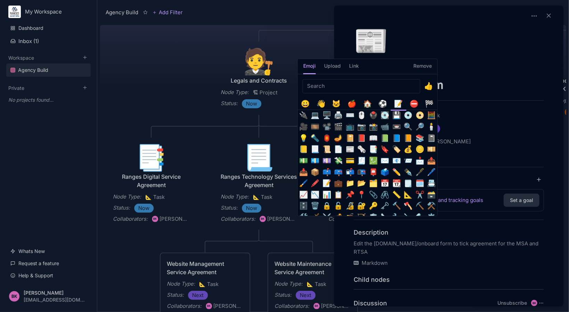
click at [337, 148] on button "📄" at bounding box center [338, 149] width 11 height 11
click at [317, 150] on button "📃" at bounding box center [314, 149] width 11 height 11
click at [362, 159] on button "🧾" at bounding box center [361, 160] width 11 height 11
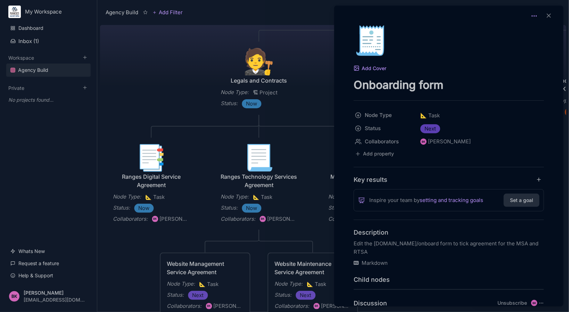
click at [534, 16] on circle at bounding box center [534, 16] width 1 height 1
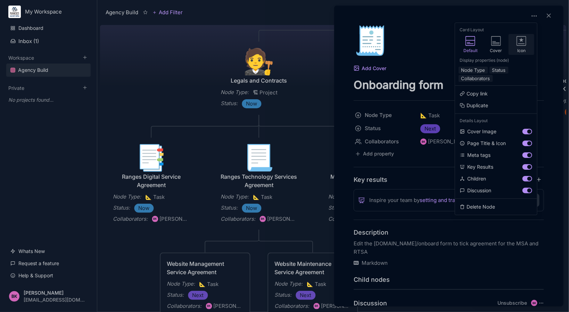
click at [520, 44] on icon at bounding box center [521, 41] width 10 height 10
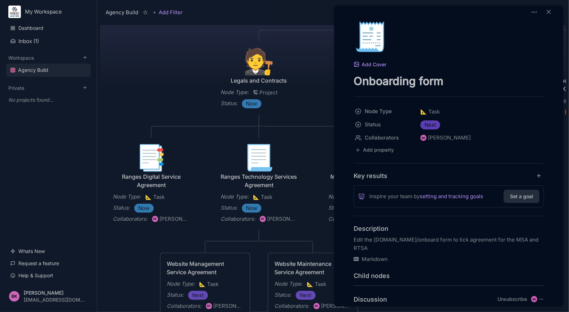
scroll to position [0, 0]
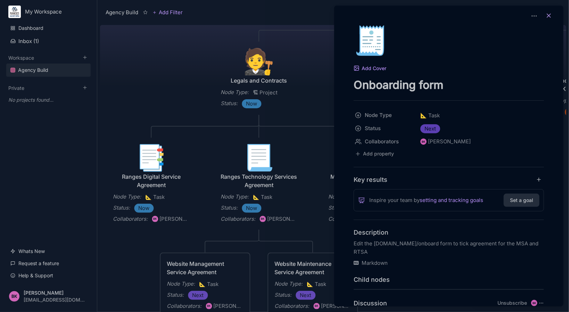
click at [547, 16] on icon at bounding box center [548, 15] width 7 height 7
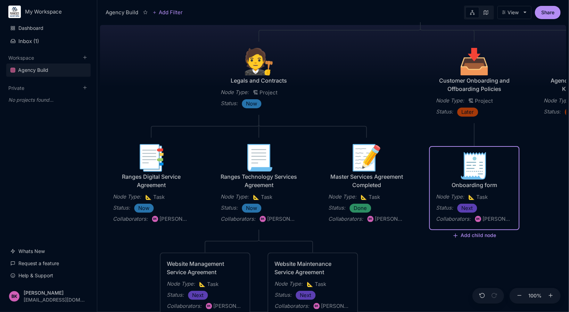
click at [488, 204] on div "Status : Next" at bounding box center [474, 208] width 76 height 9
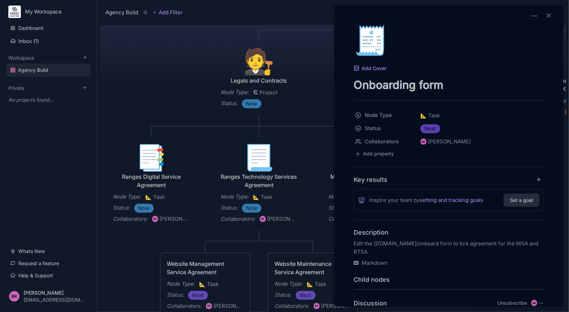
click at [414, 250] on p "Edit the [DOMAIN_NAME]/onboard form to tick agreement for the MSA and RTSA" at bounding box center [448, 248] width 190 height 17
click at [498, 97] on div "🧾 Add Cover Onboarding form Node Type 📐 Task Status Next Collaborators BK Brend…" at bounding box center [449, 195] width 224 height 339
click at [547, 16] on icon at bounding box center [548, 15] width 7 height 7
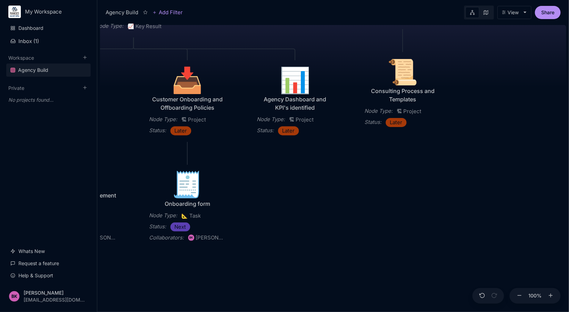
drag, startPoint x: 534, startPoint y: 162, endPoint x: 247, endPoint y: 181, distance: 287.3
click at [247, 181] on div "Agency Build Ranges [GEOGRAPHIC_DATA] Fully realised Web Technology Agency Node…" at bounding box center [333, 167] width 466 height 290
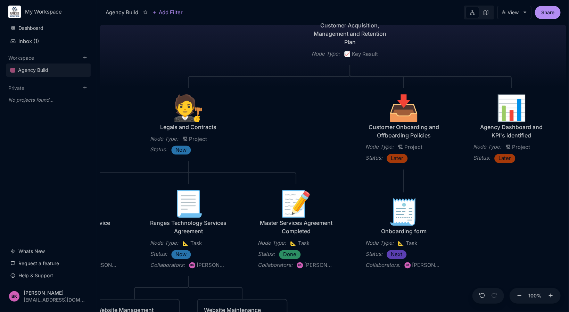
drag, startPoint x: 207, startPoint y: 111, endPoint x: 423, endPoint y: 52, distance: 224.2
click at [423, 52] on div "Agency Build Ranges [GEOGRAPHIC_DATA] Fully realised Web Technology Agency Node…" at bounding box center [333, 167] width 466 height 290
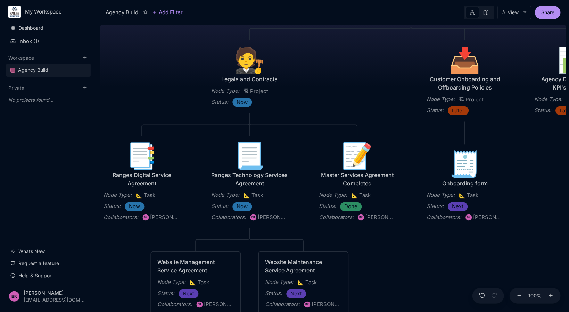
drag, startPoint x: 254, startPoint y: 135, endPoint x: 315, endPoint y: 87, distance: 77.6
click at [315, 87] on div "Agency Build Ranges [GEOGRAPHIC_DATA] Fully realised Web Technology Agency Node…" at bounding box center [333, 167] width 466 height 290
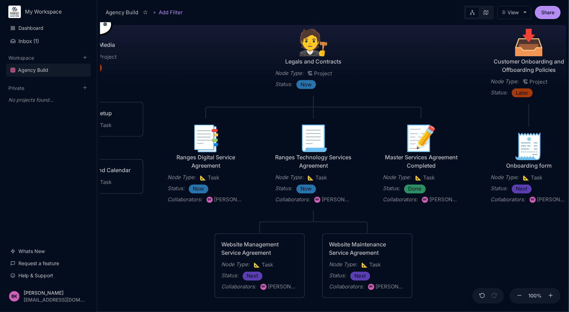
drag, startPoint x: 144, startPoint y: 90, endPoint x: 208, endPoint y: 72, distance: 66.3
click at [208, 72] on div "Agency Build Ranges [GEOGRAPHIC_DATA] Fully realised Web Technology Agency Node…" at bounding box center [333, 167] width 466 height 290
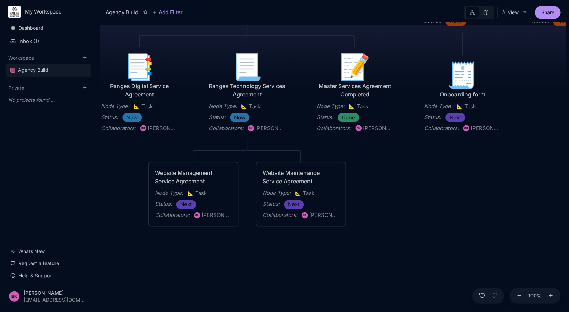
drag, startPoint x: 451, startPoint y: 257, endPoint x: 385, endPoint y: 186, distance: 97.5
click at [385, 186] on div "Agency Build Ranges [GEOGRAPHIC_DATA] Fully realised Web Technology Agency Node…" at bounding box center [333, 167] width 466 height 290
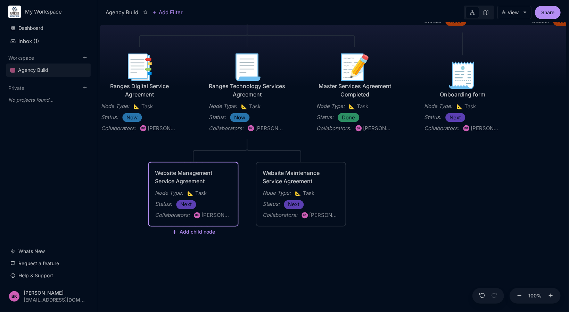
click at [176, 171] on div "Website Management Service Agreement" at bounding box center [193, 177] width 76 height 17
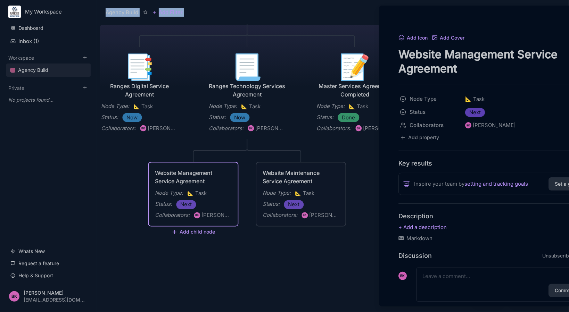
click at [176, 171] on div at bounding box center [284, 156] width 569 height 312
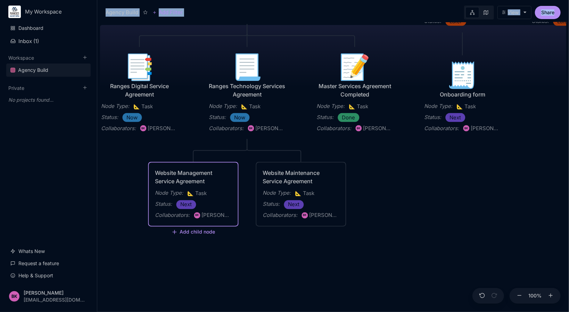
click at [189, 170] on div "Website Management Service Agreement" at bounding box center [193, 177] width 76 height 17
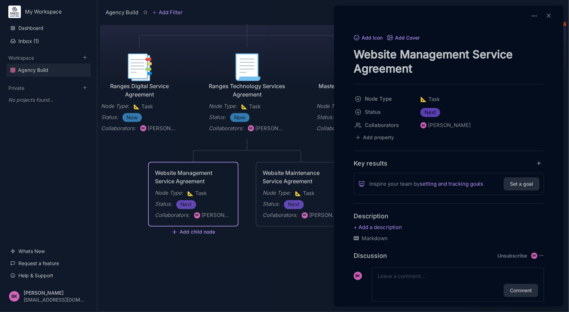
click at [356, 54] on textarea "Website Management Service Agreement" at bounding box center [448, 61] width 190 height 28
type textarea "WordPress Managed Hosting Service Agreement"
click at [398, 226] on p at bounding box center [448, 227] width 190 height 8
click at [389, 228] on p at bounding box center [448, 227] width 190 height 8
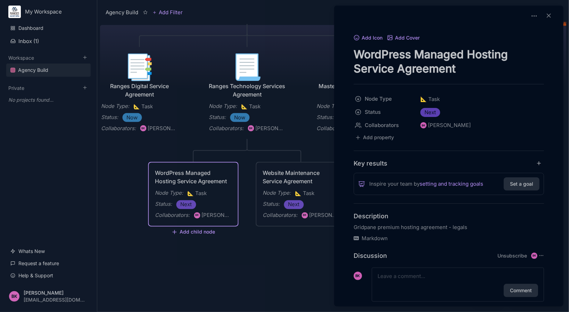
click at [419, 277] on textarea at bounding box center [457, 276] width 160 height 8
click at [367, 36] on button "Add Icon" at bounding box center [367, 38] width 29 height 6
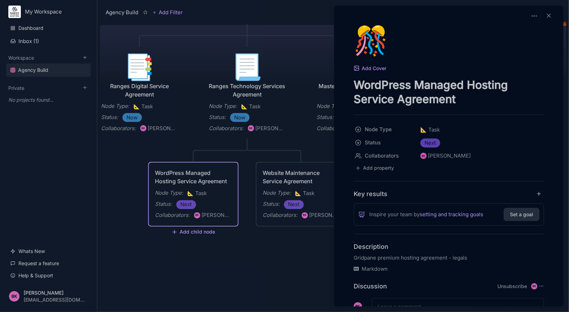
click at [367, 36] on div "🎊" at bounding box center [367, 40] width 28 height 28
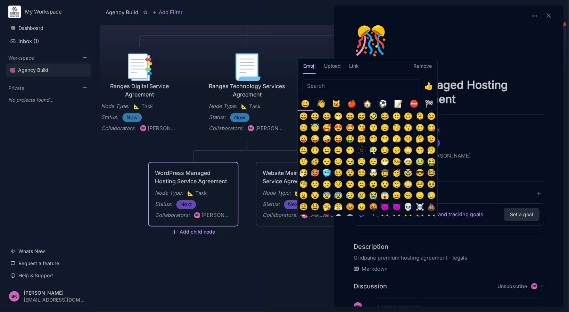
click at [400, 106] on div "📝" at bounding box center [398, 103] width 11 height 11
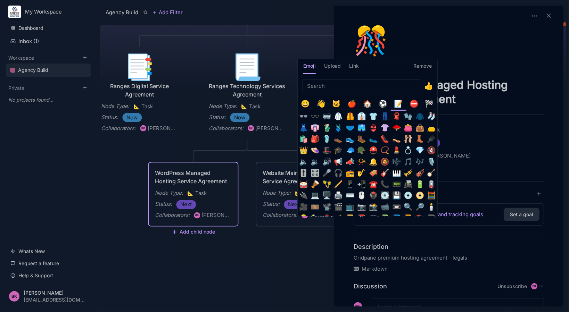
click at [357, 90] on input "Emoji picker" at bounding box center [361, 86] width 118 height 14
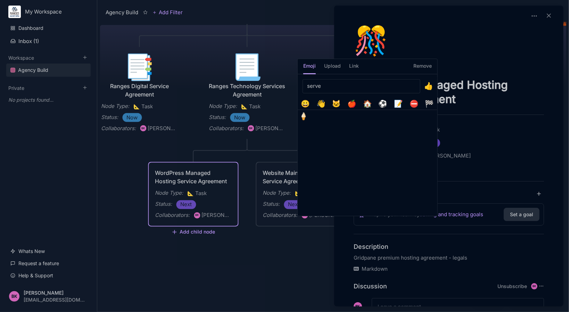
type input "server"
click at [414, 87] on input "server" at bounding box center [361, 86] width 118 height 14
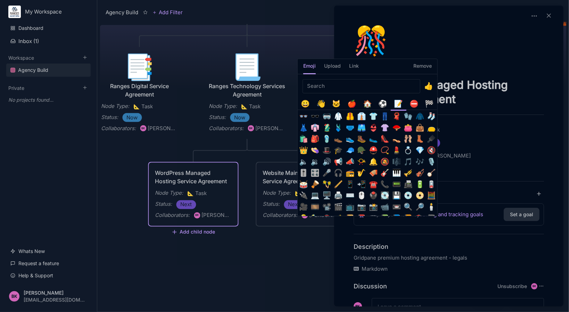
click at [400, 88] on input "Emoji picker" at bounding box center [361, 86] width 118 height 14
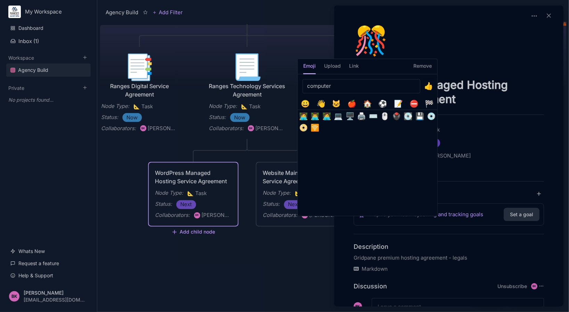
click at [345, 86] on input "computer" at bounding box center [361, 86] width 118 height 14
click at [350, 87] on input "website" at bounding box center [361, 86] width 118 height 14
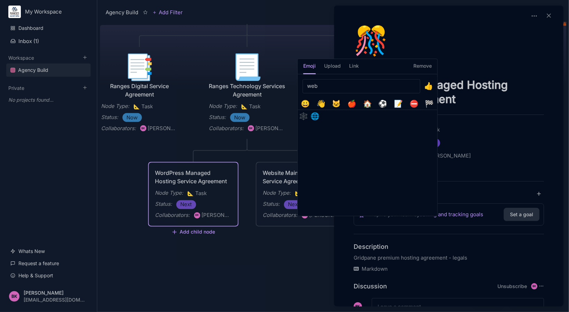
click at [314, 115] on button "🌐" at bounding box center [314, 116] width 11 height 11
drag, startPoint x: 319, startPoint y: 84, endPoint x: 305, endPoint y: 86, distance: 14.0
click at [305, 86] on input "web" at bounding box center [361, 86] width 118 height 14
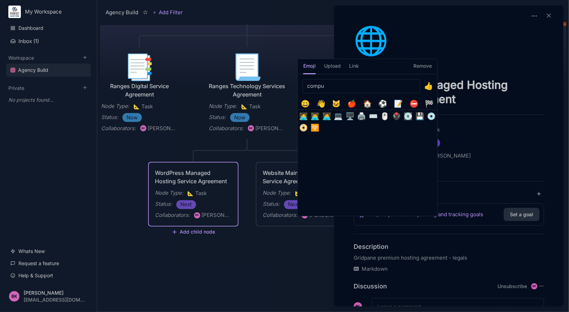
type input "compu"
click at [349, 114] on button "🖥️" at bounding box center [349, 116] width 11 height 11
click at [421, 68] on h5 "Remove" at bounding box center [422, 68] width 18 height 12
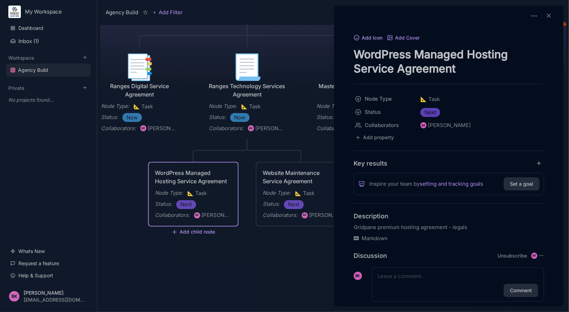
click at [366, 36] on button "Add Icon" at bounding box center [367, 38] width 29 height 6
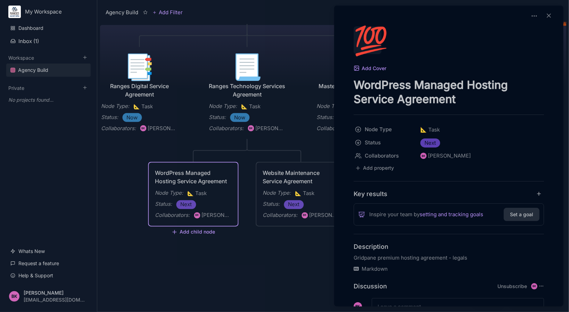
click at [375, 44] on div "💯" at bounding box center [367, 40] width 28 height 28
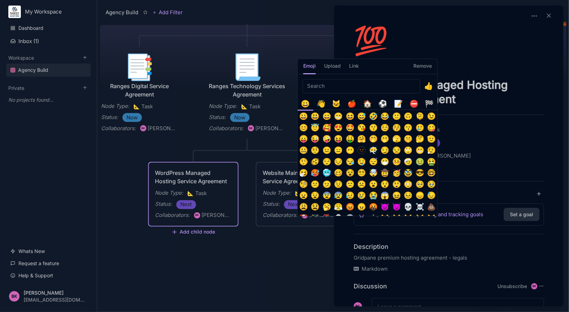
click at [401, 104] on div "📝" at bounding box center [398, 103] width 11 height 11
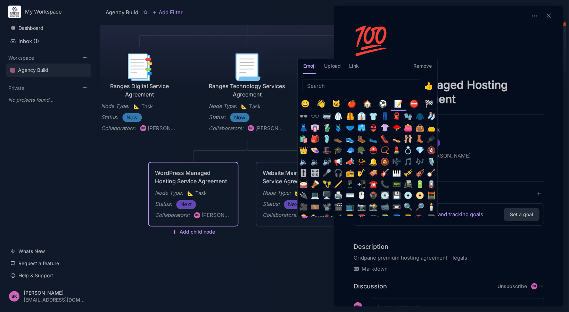
click at [350, 85] on input "Emoji picker" at bounding box center [361, 86] width 118 height 14
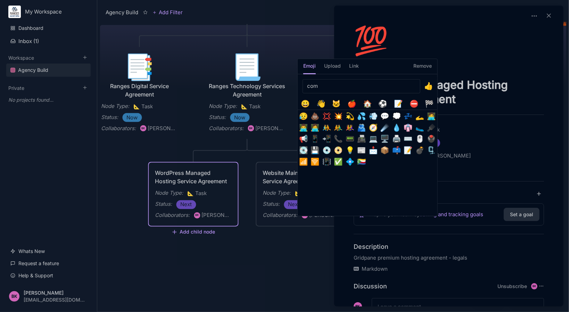
type input "com"
click at [383, 140] on button "🖥️" at bounding box center [384, 138] width 11 height 11
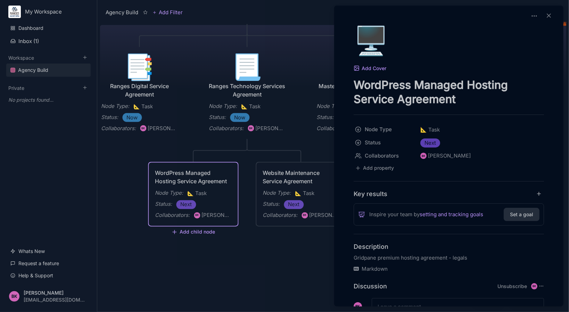
click at [469, 257] on p "Gridpane premium hosting agreement - legals" at bounding box center [448, 258] width 190 height 8
click at [545, 16] on icon at bounding box center [548, 15] width 7 height 7
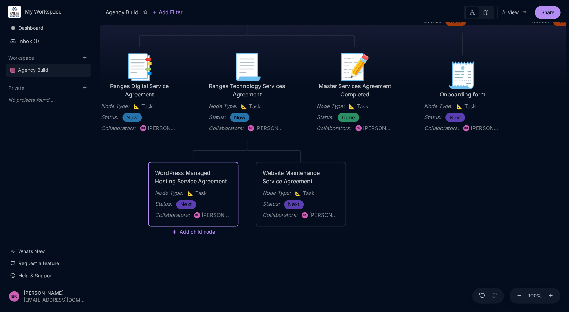
click at [226, 254] on div "Agency Build Ranges [GEOGRAPHIC_DATA] Fully realised Web Technology Agency Node…" at bounding box center [333, 167] width 466 height 290
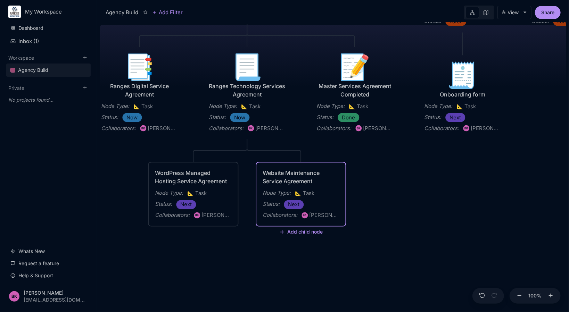
click at [295, 174] on div "Website Maintenance Service Agreement" at bounding box center [301, 177] width 76 height 17
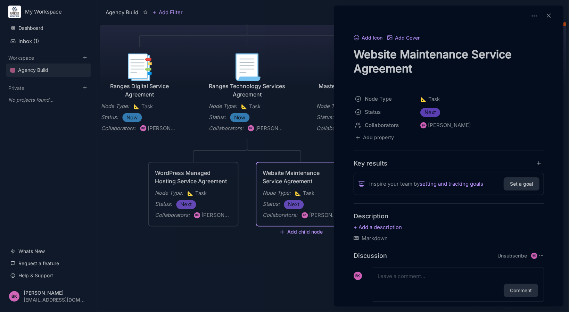
click at [468, 54] on textarea "Website Maintenance Service Agreement" at bounding box center [448, 61] width 190 height 28
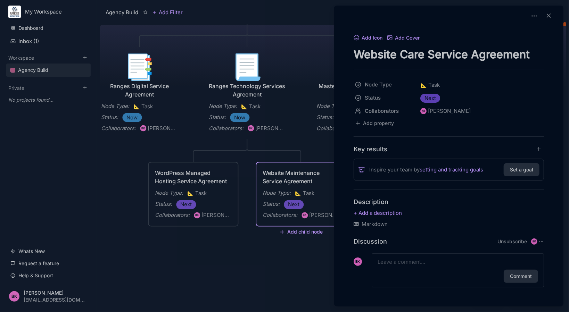
drag, startPoint x: 402, startPoint y: 54, endPoint x: 426, endPoint y: 52, distance: 23.7
click at [426, 52] on textarea "Website Care Service Agreement" at bounding box center [448, 54] width 190 height 14
drag, startPoint x: 425, startPoint y: 55, endPoint x: 403, endPoint y: 57, distance: 22.3
click at [403, 57] on textarea "Website Care Service Agreement" at bounding box center [448, 54] width 190 height 14
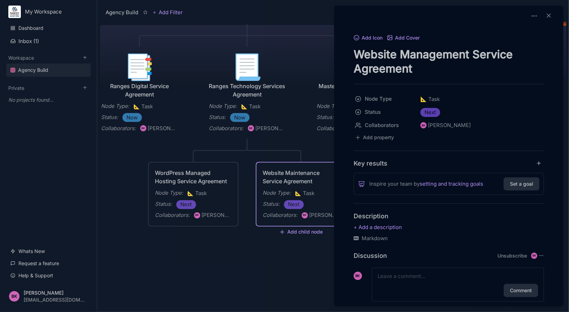
drag, startPoint x: 400, startPoint y: 54, endPoint x: 469, endPoint y: 54, distance: 69.1
click at [469, 54] on textarea "Website Management Service Agreement" at bounding box center [448, 61] width 190 height 28
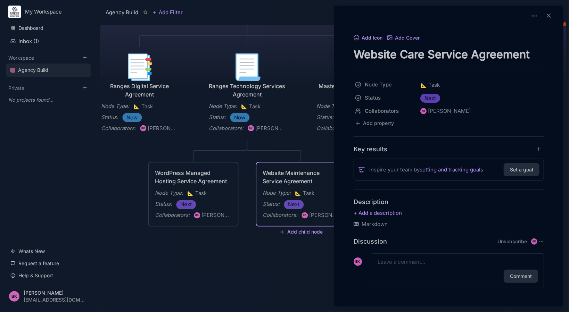
type textarea "Website Care Service Agreement"
click at [375, 39] on button "Add Icon" at bounding box center [367, 38] width 29 height 6
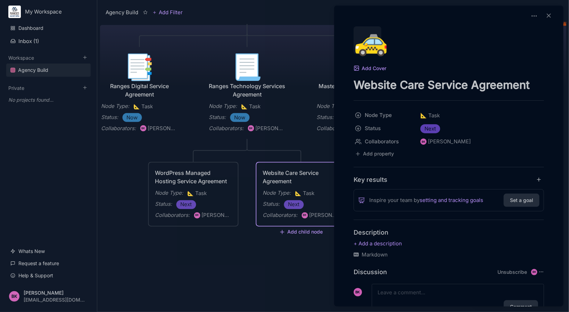
click at [371, 48] on div "🚕" at bounding box center [367, 40] width 28 height 28
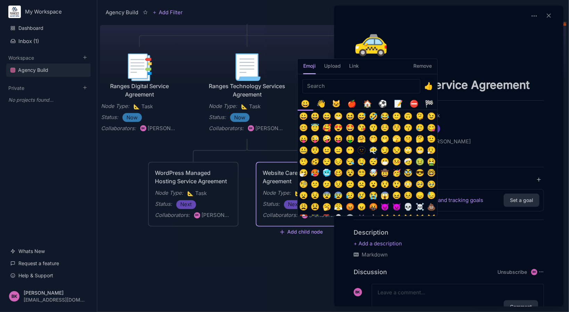
click at [368, 103] on div "🏠️" at bounding box center [367, 103] width 11 height 11
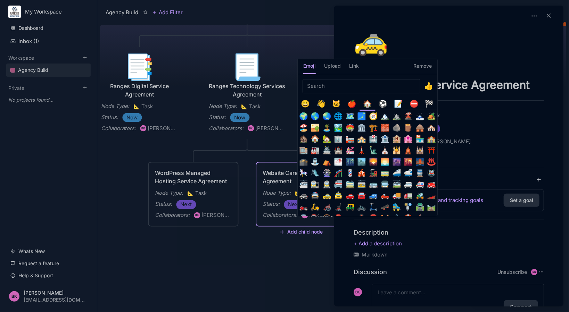
click at [363, 85] on input "Emoji picker" at bounding box center [361, 86] width 118 height 14
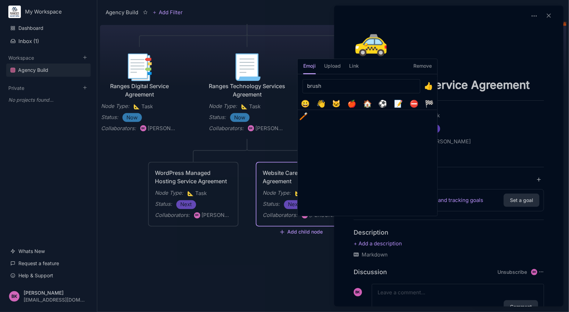
drag, startPoint x: 363, startPoint y: 85, endPoint x: 274, endPoint y: 92, distance: 89.8
click at [274, 312] on div "Emoji Upload Link Remove" at bounding box center [284, 312] width 569 height 0
type input "b"
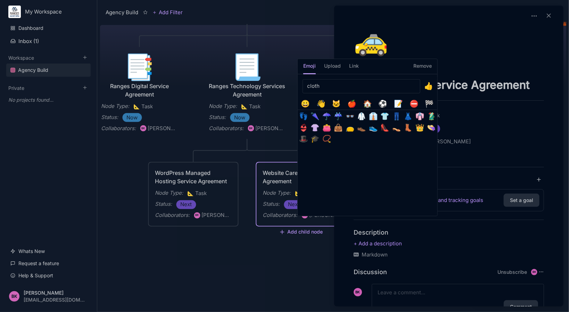
drag, startPoint x: 333, startPoint y: 86, endPoint x: 296, endPoint y: 89, distance: 37.5
click at [295, 312] on div "Emoji Upload Link Remove" at bounding box center [284, 312] width 569 height 0
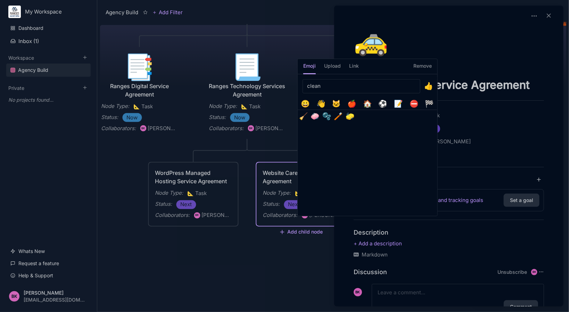
type input "clean"
click at [352, 116] on button "🧽" at bounding box center [349, 116] width 11 height 11
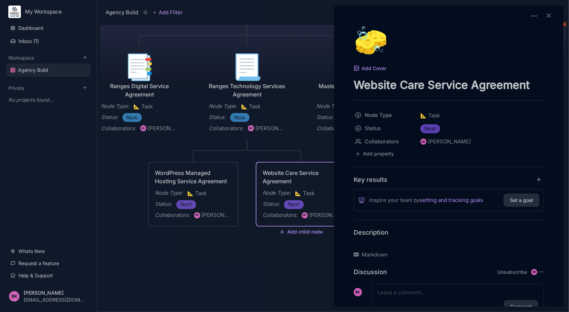
click at [383, 245] on p at bounding box center [448, 244] width 190 height 8
click at [454, 243] on p "Legal agreement as annex to RTSA" at bounding box center [448, 244] width 190 height 8
click at [448, 291] on textarea at bounding box center [457, 292] width 160 height 8
click at [460, 244] on p "Legal agreement as annex to RTSA" at bounding box center [448, 244] width 190 height 8
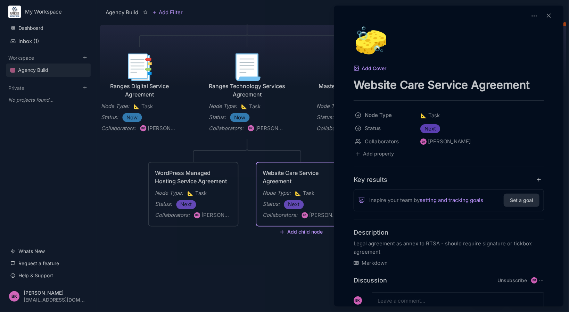
click at [387, 252] on p "Legal agreement as annex to RTSA - should require signature or tickbox agreement" at bounding box center [448, 248] width 190 height 17
click at [355, 262] on icon at bounding box center [355, 263] width 5 height 4
click at [374, 260] on div "Markdown" at bounding box center [448, 263] width 190 height 8
click at [539, 70] on div "Add Cover" at bounding box center [448, 68] width 190 height 8
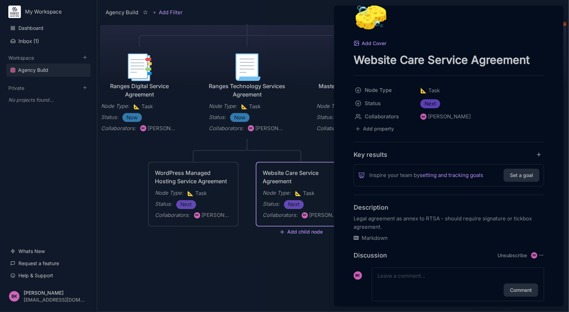
scroll to position [39, 0]
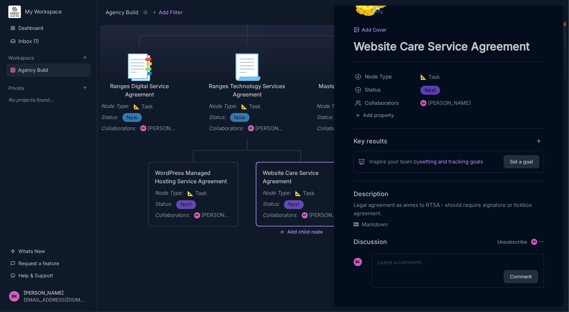
click at [439, 266] on textarea at bounding box center [457, 262] width 160 height 8
drag, startPoint x: 358, startPoint y: 226, endPoint x: 359, endPoint y: 221, distance: 4.9
click at [358, 224] on icon at bounding box center [355, 225] width 5 height 4
drag, startPoint x: 359, startPoint y: 221, endPoint x: 365, endPoint y: 222, distance: 6.7
click at [359, 221] on div "Markdown" at bounding box center [448, 224] width 190 height 8
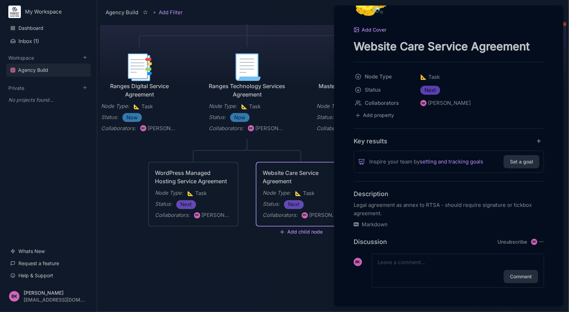
click at [376, 223] on div "Markdown" at bounding box center [448, 224] width 190 height 8
click at [538, 241] on icon at bounding box center [540, 241] width 5 height 5
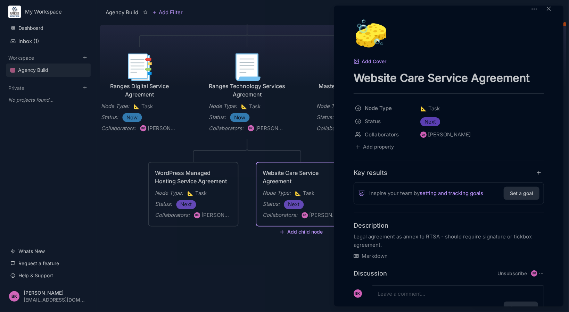
scroll to position [0, 0]
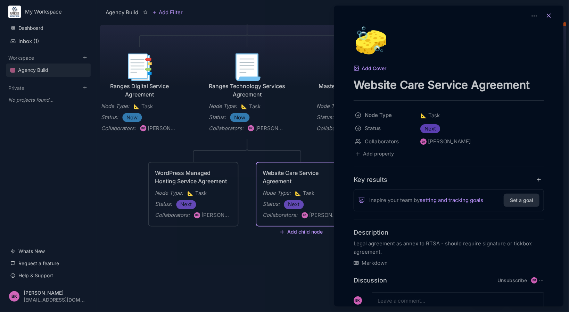
click at [547, 15] on line at bounding box center [548, 15] width 3 height 3
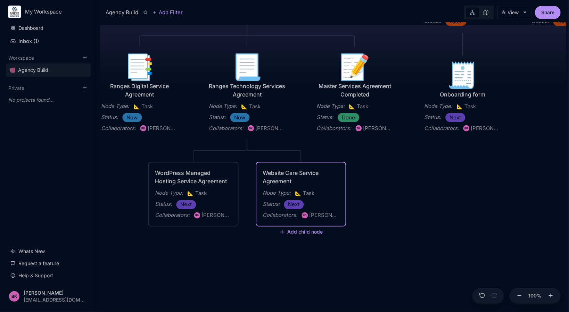
click at [247, 263] on div "Agency Build Ranges [GEOGRAPHIC_DATA] Fully realised Web Technology Agency Node…" at bounding box center [333, 167] width 466 height 290
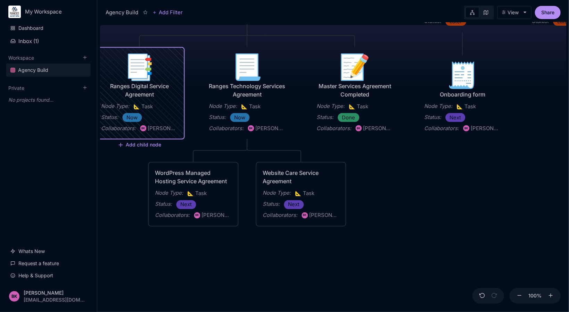
click at [136, 74] on div "📑" at bounding box center [139, 66] width 76 height 25
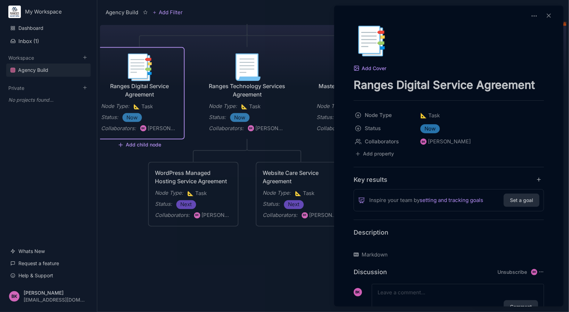
click at [393, 243] on p at bounding box center [448, 244] width 190 height 8
click at [389, 292] on textarea at bounding box center [457, 292] width 160 height 8
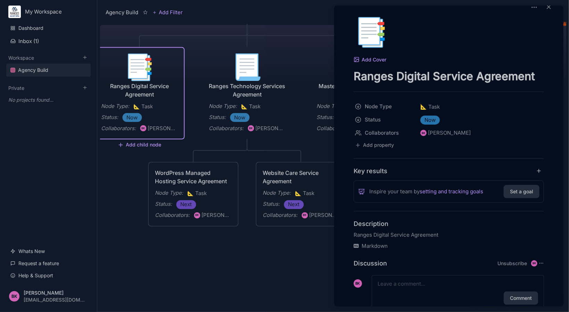
scroll to position [30, 0]
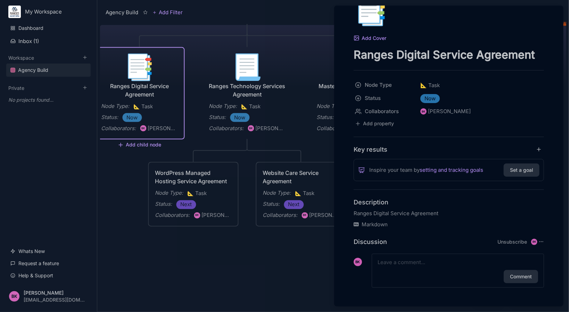
click at [443, 215] on p "Ranges Digital Service Agreement" at bounding box center [448, 213] width 190 height 8
click at [389, 267] on div "Comment" at bounding box center [457, 271] width 172 height 34
click at [187, 181] on div at bounding box center [284, 156] width 569 height 312
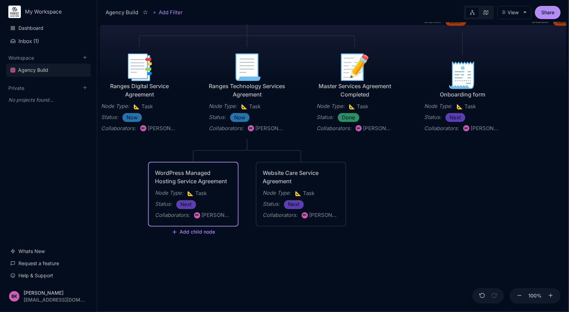
click at [187, 181] on div "WordPress Managed Hosting Service Agreement" at bounding box center [193, 177] width 76 height 17
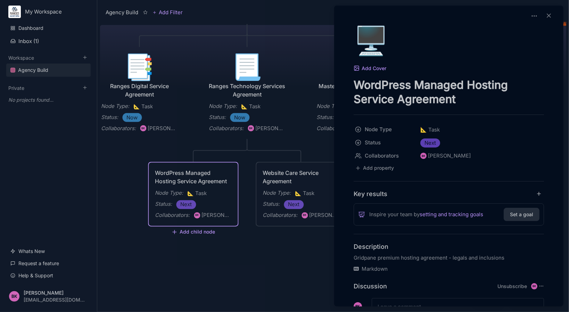
click at [202, 234] on div at bounding box center [284, 156] width 569 height 312
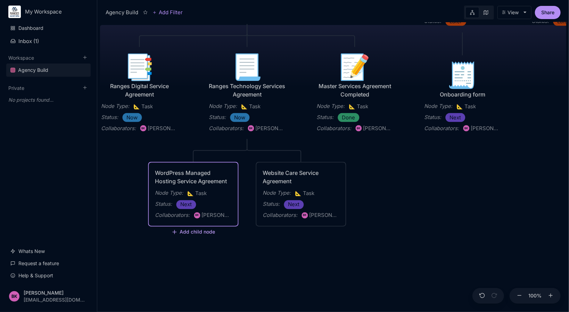
click at [195, 232] on button "Add child node" at bounding box center [193, 232] width 44 height 6
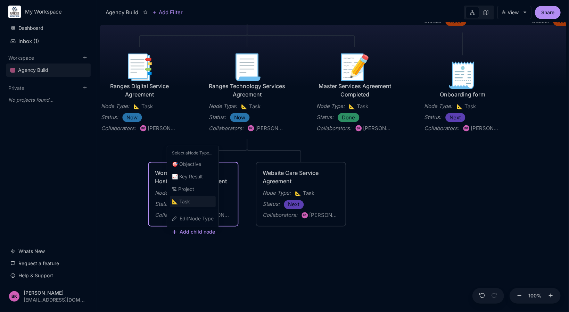
click at [186, 199] on span "📐 Task" at bounding box center [181, 202] width 18 height 8
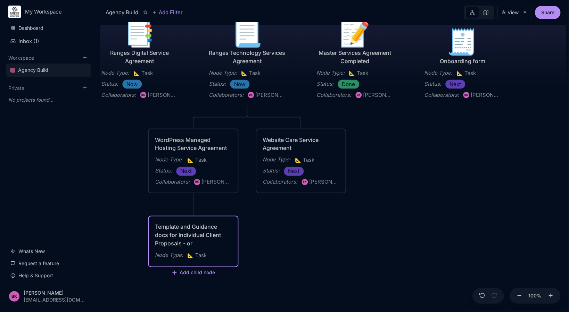
click at [203, 242] on textarea "Template and Guidance docs for Individual Client Proposals - or" at bounding box center [193, 235] width 76 height 25
click at [185, 245] on textarea "Template and Guidance docs for Individual Client Proposals - or embed into Plut…" at bounding box center [193, 239] width 76 height 33
click at [212, 252] on textarea "Template and Guidance docs for Individual Client Proposals - and/or embed into …" at bounding box center [193, 239] width 76 height 33
drag, startPoint x: 168, startPoint y: 252, endPoint x: 181, endPoint y: 249, distance: 13.9
click at [181, 249] on textarea "Template and Guidance docs for Individual Client Proposals - and/or embed into …" at bounding box center [193, 239] width 76 height 33
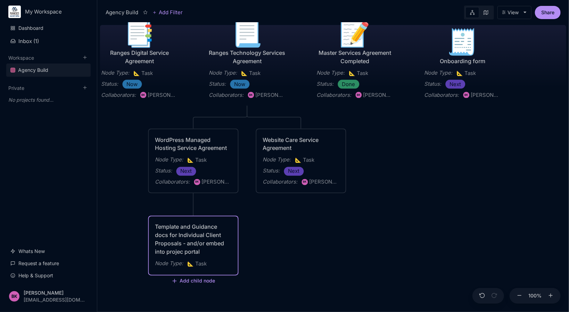
type textarea "Template and Guidance docs for Individual Client Proposals - and/or embed into …"
click at [298, 236] on div "Agency Build Ranges [GEOGRAPHIC_DATA] Fully realised Web Technology Agency Node…" at bounding box center [333, 167] width 466 height 290
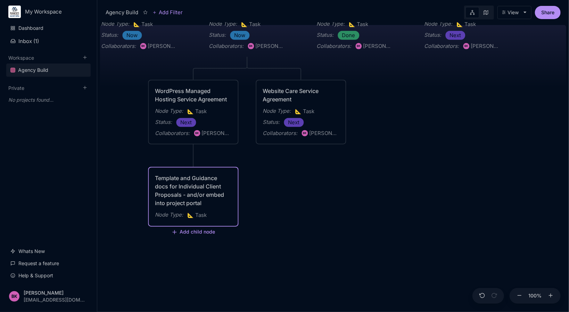
click at [192, 185] on div "Template and Guidance docs for Individual Client Proposals - and/or embed into …" at bounding box center [193, 190] width 76 height 33
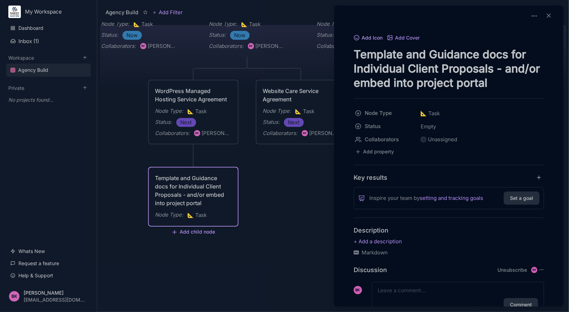
click at [375, 37] on button "Add Icon" at bounding box center [367, 38] width 29 height 6
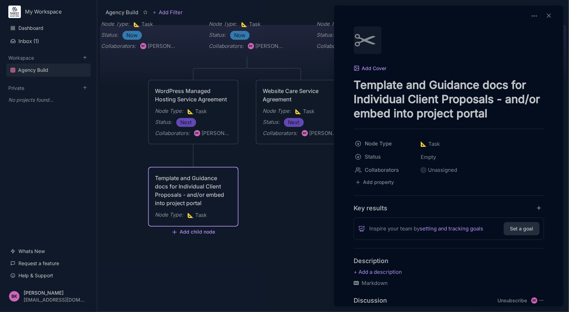
click at [367, 44] on div "✂" at bounding box center [367, 40] width 28 height 28
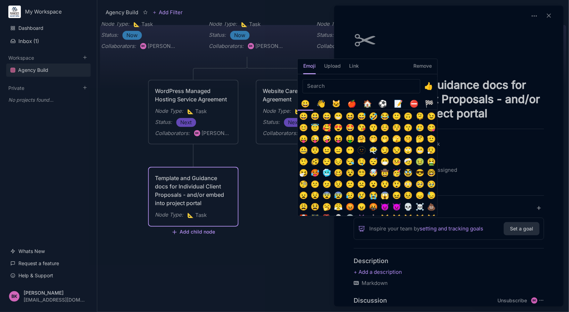
click at [397, 102] on div "📝" at bounding box center [398, 103] width 11 height 11
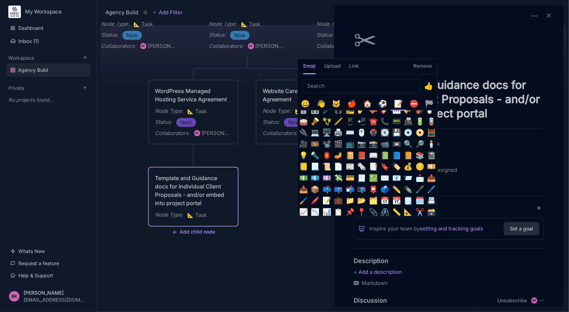
scroll to position [67, 0]
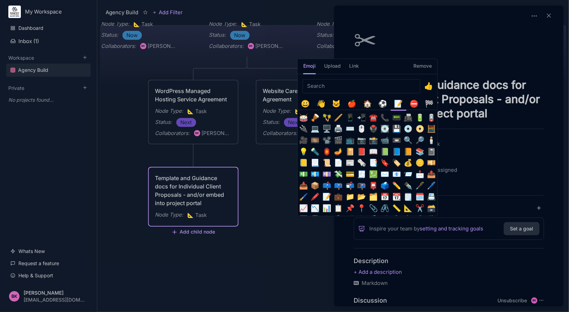
click at [432, 153] on button "📓" at bounding box center [431, 151] width 11 height 11
click at [371, 161] on button "📑" at bounding box center [373, 162] width 11 height 11
click at [359, 172] on button "🧾" at bounding box center [361, 174] width 11 height 11
click at [359, 176] on button "🧾" at bounding box center [361, 174] width 11 height 11
click at [318, 162] on button "📃" at bounding box center [314, 162] width 11 height 11
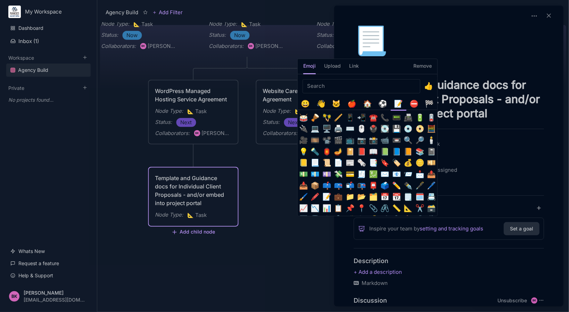
click at [302, 162] on button "📒" at bounding box center [303, 162] width 11 height 11
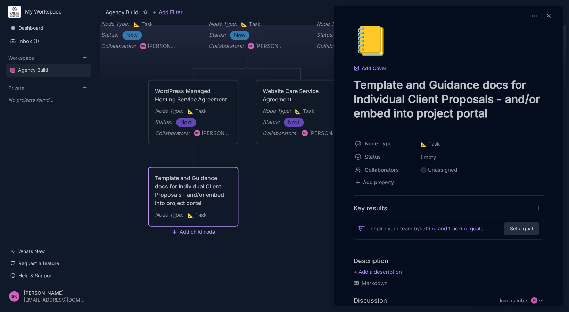
click at [548, 17] on icon at bounding box center [548, 15] width 7 height 7
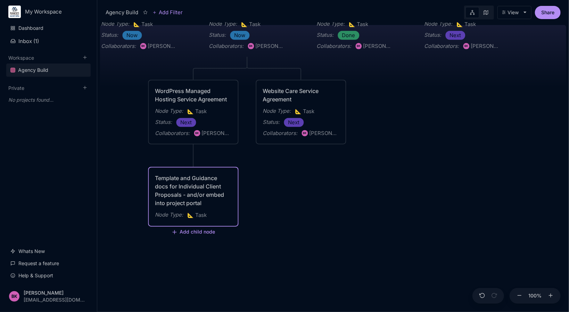
click at [187, 189] on div "Template and Guidance docs for Individual Client Proposals - and/or embed into …" at bounding box center [193, 190] width 76 height 33
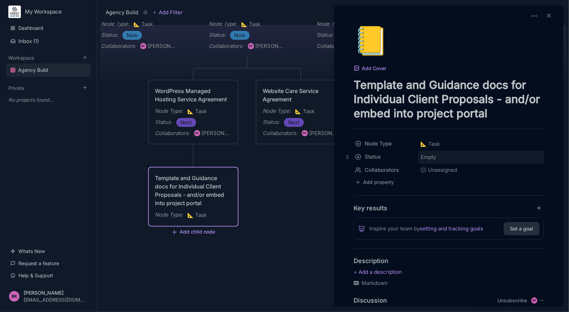
click at [427, 157] on span "Empty" at bounding box center [428, 157] width 16 height 9
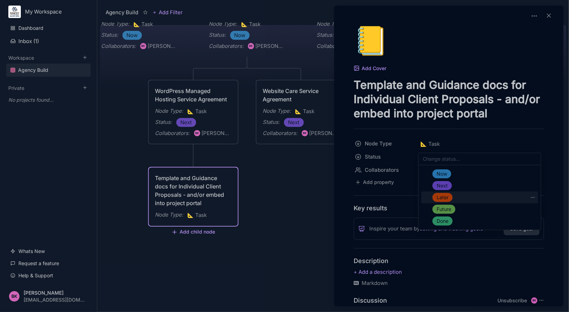
click at [448, 200] on span "Later" at bounding box center [442, 197] width 12 height 8
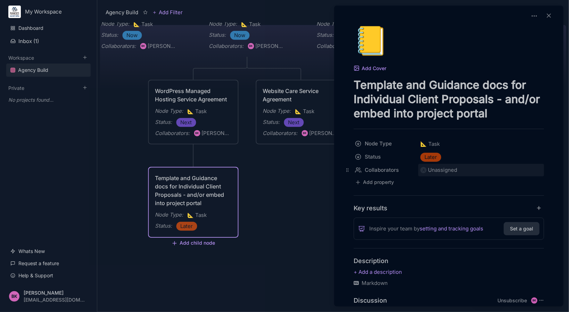
click at [436, 169] on div "Unassigned" at bounding box center [442, 170] width 29 height 8
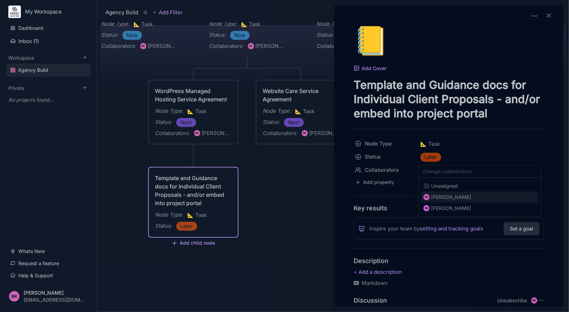
click at [440, 198] on div "[PERSON_NAME]" at bounding box center [451, 197] width 40 height 8
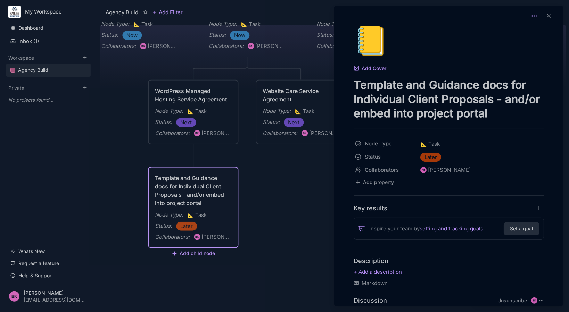
click at [533, 18] on icon at bounding box center [533, 15] width 7 height 7
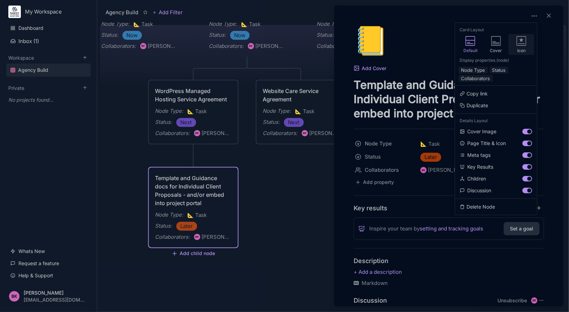
click at [520, 43] on icon at bounding box center [521, 41] width 10 height 10
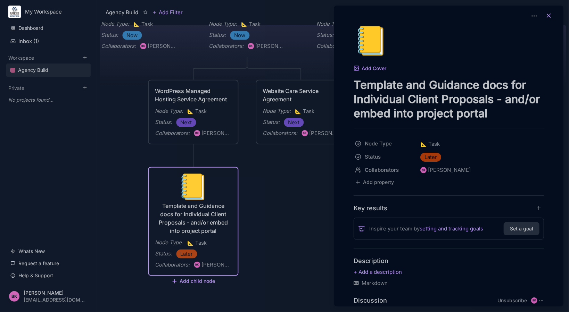
click at [547, 16] on line at bounding box center [548, 15] width 3 height 3
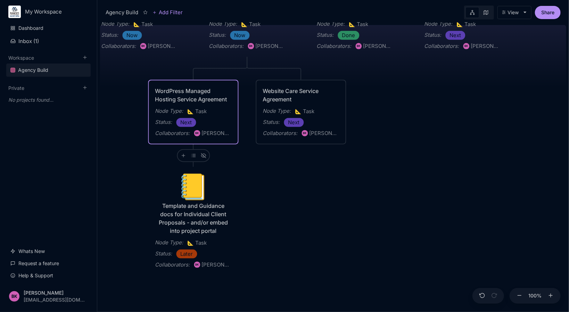
click at [198, 104] on div "WordPress Managed Hosting Service Agreement Node Type : 📐 Task Status : Next Co…" at bounding box center [193, 112] width 76 height 51
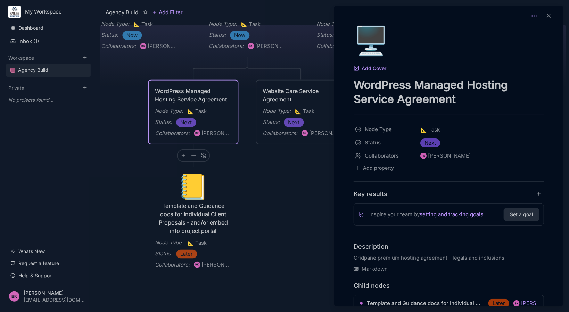
click at [530, 17] on icon at bounding box center [533, 15] width 7 height 7
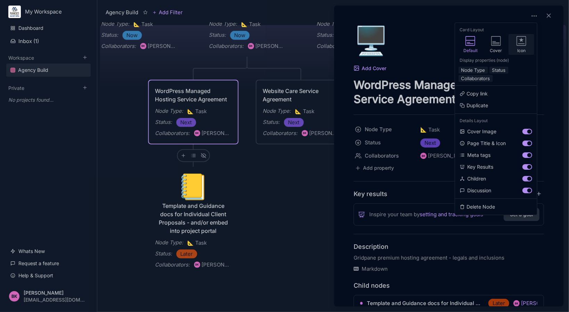
click at [525, 42] on icon at bounding box center [521, 41] width 10 height 10
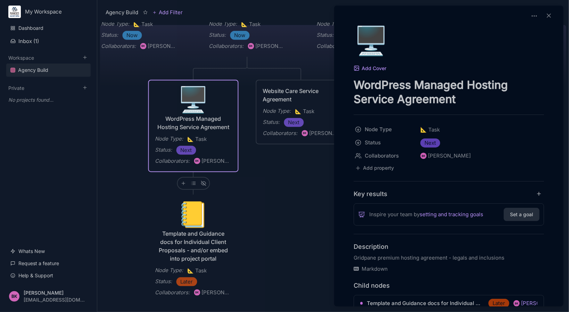
click at [304, 91] on div at bounding box center [284, 156] width 569 height 312
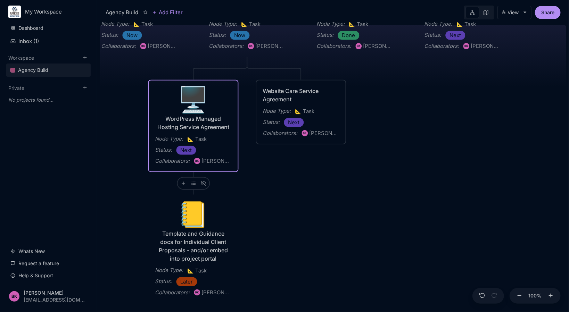
click at [304, 91] on div "Website Care Service Agreement" at bounding box center [301, 95] width 76 height 17
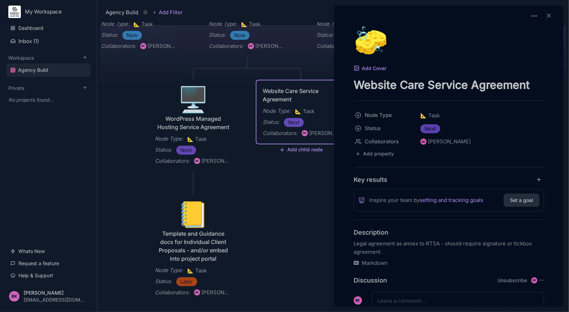
click at [532, 16] on icon at bounding box center [533, 15] width 7 height 7
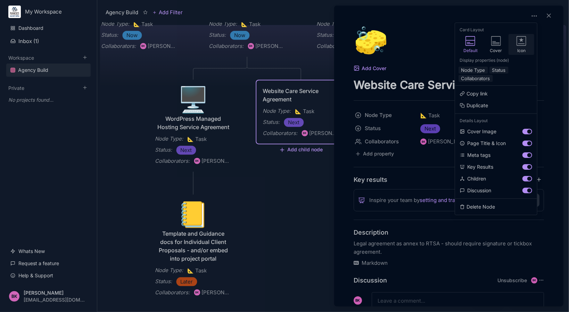
click at [519, 43] on icon at bounding box center [521, 41] width 10 height 10
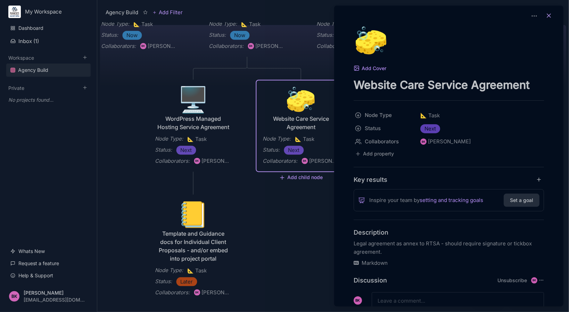
click at [548, 19] on icon at bounding box center [548, 15] width 7 height 7
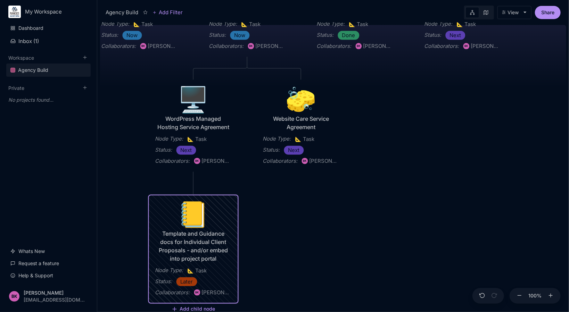
click at [197, 225] on div "📒" at bounding box center [193, 214] width 76 height 25
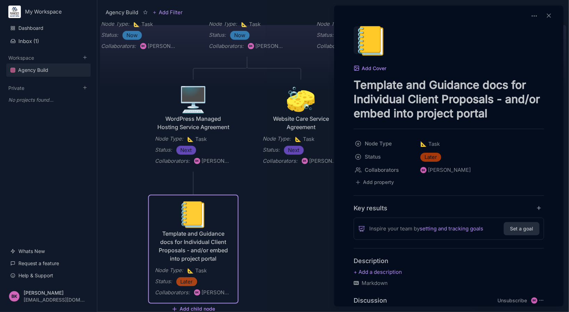
click at [370, 44] on div "📒" at bounding box center [367, 40] width 28 height 28
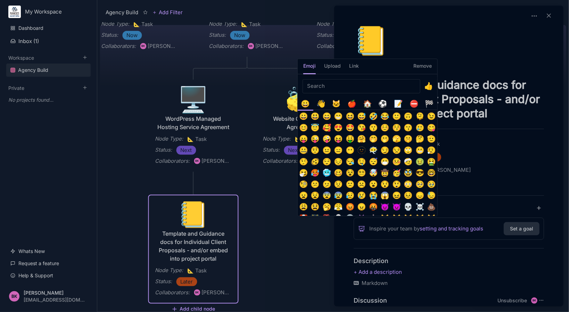
click at [398, 103] on div "📝" at bounding box center [398, 103] width 11 height 11
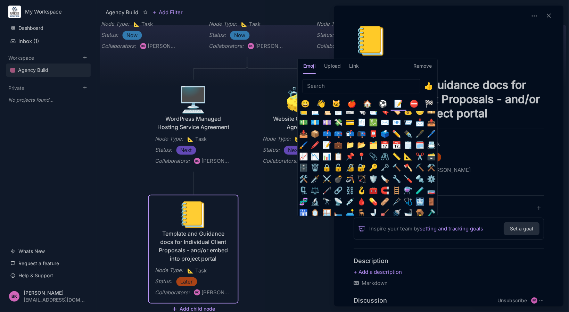
scroll to position [131, 0]
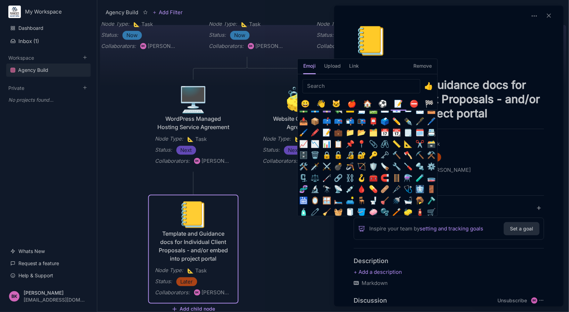
click at [326, 133] on button "📝" at bounding box center [326, 132] width 11 height 11
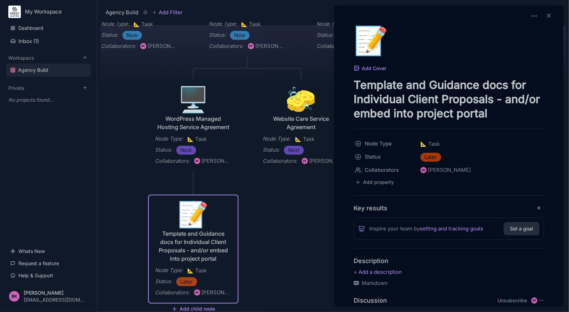
click at [325, 232] on div at bounding box center [284, 156] width 569 height 312
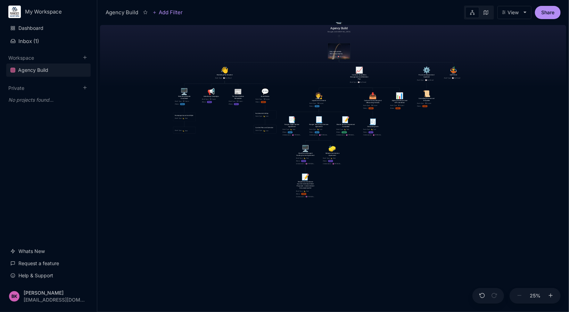
drag, startPoint x: 343, startPoint y: 266, endPoint x: 387, endPoint y: 165, distance: 109.6
click at [387, 165] on div "Agency Build Ranges [GEOGRAPHIC_DATA] Fully realised Web Technology Agency Node…" at bounding box center [333, 167] width 466 height 290
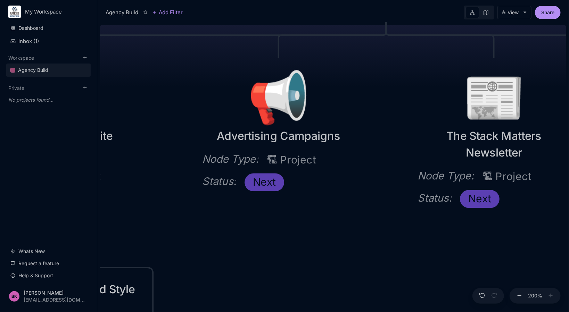
drag, startPoint x: 213, startPoint y: 117, endPoint x: 335, endPoint y: 256, distance: 184.0
click at [401, 269] on div "Agency Build Ranges [GEOGRAPHIC_DATA] Fully realised Web Technology Agency Node…" at bounding box center [333, 167] width 466 height 290
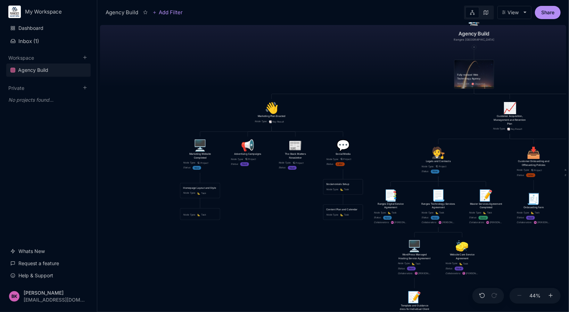
click at [487, 12] on icon at bounding box center [485, 12] width 5 height 5
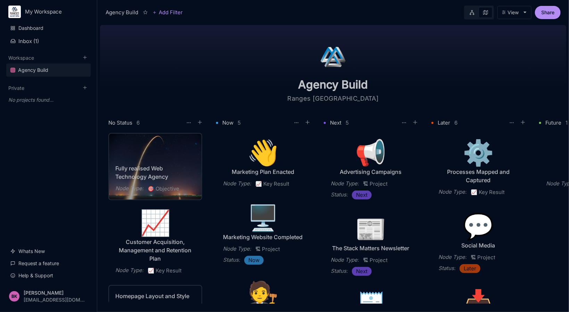
click at [466, 10] on link at bounding box center [471, 12] width 13 height 11
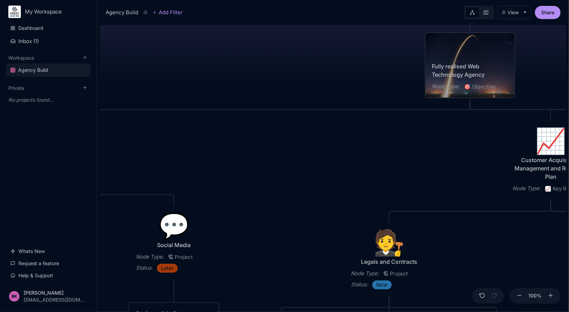
drag, startPoint x: 187, startPoint y: 190, endPoint x: 376, endPoint y: 48, distance: 236.8
click at [376, 48] on div "Agency Build Ranges [GEOGRAPHIC_DATA] Fully realised Web Technology Agency Node…" at bounding box center [333, 167] width 466 height 290
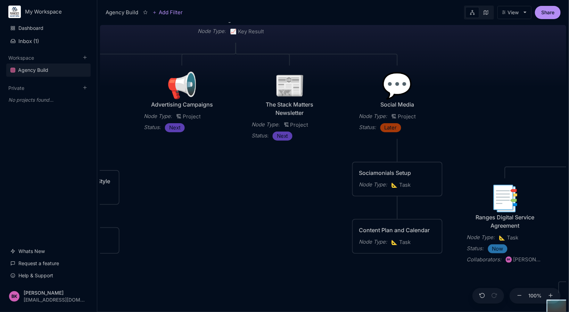
drag, startPoint x: 280, startPoint y: 174, endPoint x: 447, endPoint y: 70, distance: 196.2
click at [447, 70] on div "Agency Build Ranges [GEOGRAPHIC_DATA] Fully realised Web Technology Agency Node…" at bounding box center [333, 167] width 466 height 290
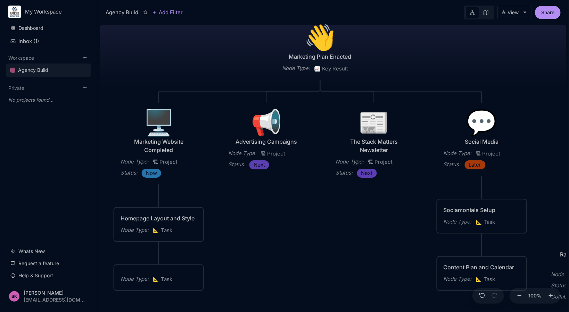
drag, startPoint x: 191, startPoint y: 209, endPoint x: 275, endPoint y: 246, distance: 91.8
click at [275, 246] on div "Agency Build Ranges [GEOGRAPHIC_DATA] Fully realised Web Technology Agency Node…" at bounding box center [333, 167] width 466 height 290
click at [166, 218] on div "Homepage Layout and Style" at bounding box center [158, 218] width 76 height 8
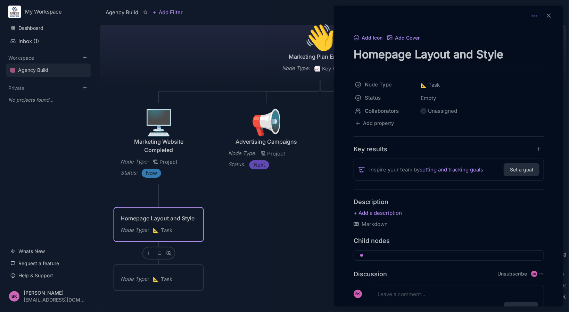
click at [534, 16] on circle at bounding box center [534, 16] width 1 height 1
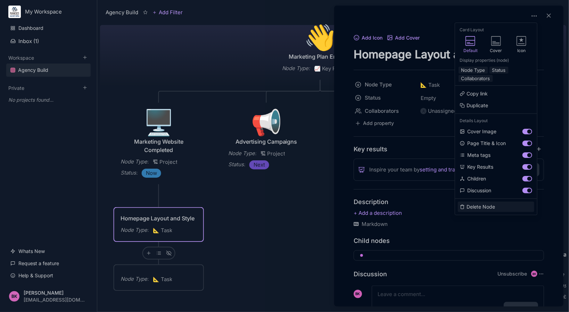
click at [471, 208] on button "Delete Node" at bounding box center [496, 207] width 76 height 10
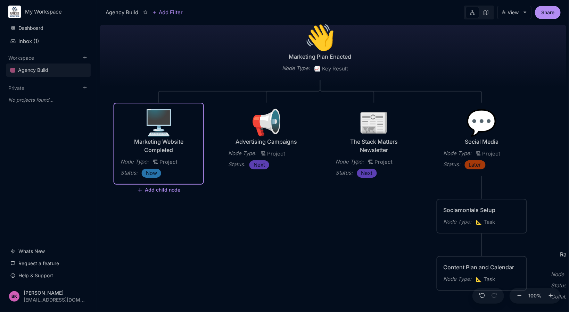
click at [218, 235] on div "Agency Build Ranges [GEOGRAPHIC_DATA] Fully realised Web Technology Agency Node…" at bounding box center [333, 167] width 466 height 290
click at [157, 125] on div "🖥️" at bounding box center [158, 122] width 76 height 25
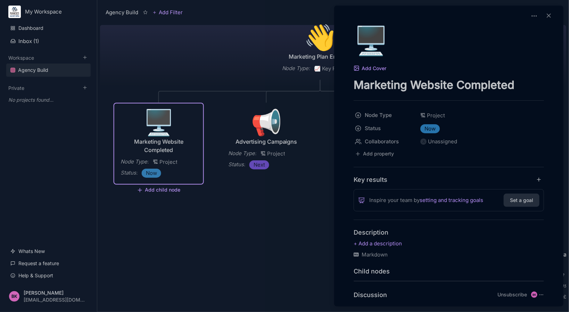
drag, startPoint x: 453, startPoint y: 83, endPoint x: 514, endPoint y: 89, distance: 61.4
click at [514, 89] on textarea "Marketing Website Completed" at bounding box center [448, 85] width 190 height 14
click at [355, 86] on textarea "Marketing Website(s)" at bounding box center [448, 85] width 190 height 14
click at [360, 86] on textarea "[DOMAIN_NAME] Marketing Website(s)" at bounding box center [448, 85] width 190 height 14
type textarea "[DOMAIN_NAME] Marketing Website(s)"
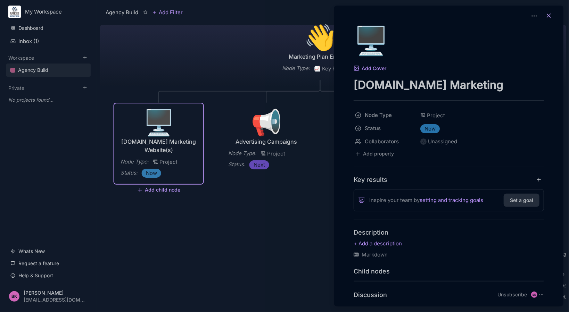
click at [545, 14] on icon at bounding box center [548, 15] width 7 height 7
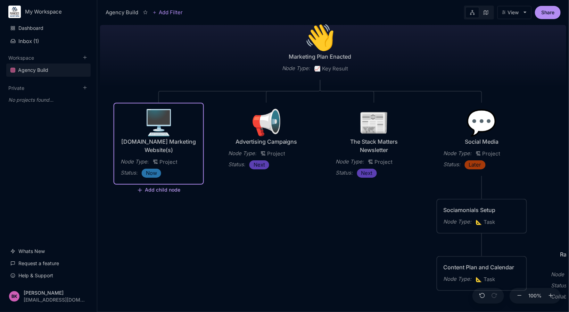
click at [154, 190] on button "Add child node" at bounding box center [159, 190] width 44 height 6
click at [147, 237] on span "🏗 Project" at bounding box center [148, 238] width 22 height 8
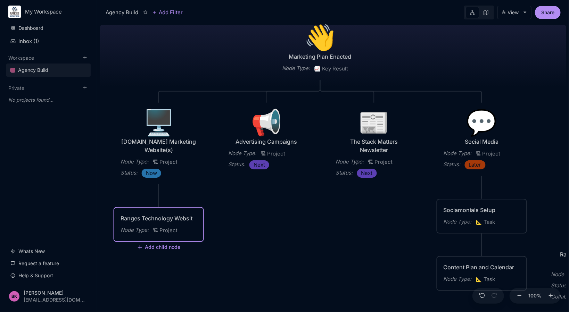
type textarea "Ranges Technology Website"
click at [233, 223] on div "Agency Build Ranges [GEOGRAPHIC_DATA] Fully realised Web Technology Agency Node…" at bounding box center [333, 167] width 466 height 290
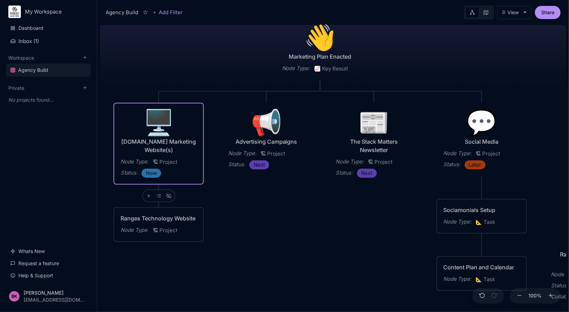
click at [156, 140] on div "[DOMAIN_NAME] Marketing Website(s)" at bounding box center [158, 145] width 76 height 17
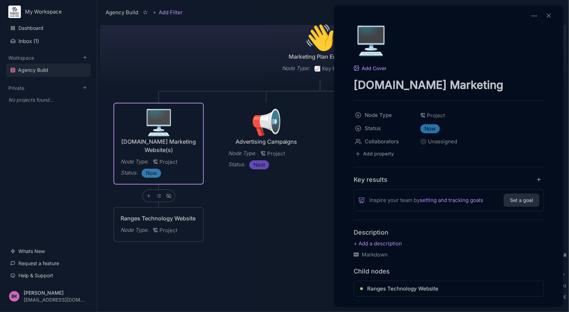
click at [150, 196] on div at bounding box center [284, 156] width 569 height 312
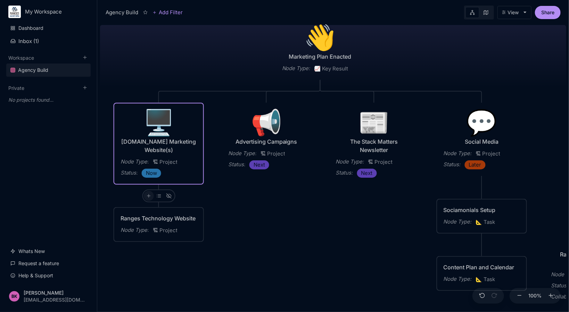
click at [147, 196] on icon at bounding box center [148, 195] width 5 height 5
click at [138, 258] on span "📐 Task" at bounding box center [136, 258] width 18 height 8
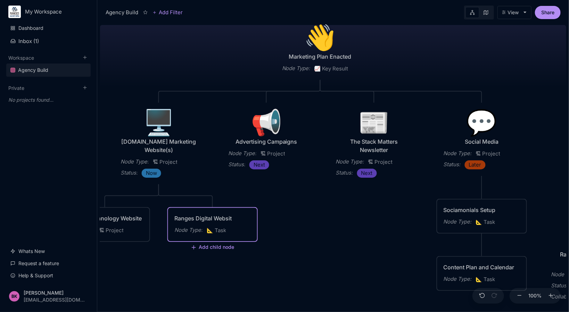
type textarea "Ranges Digital Website"
click at [162, 126] on div "🖥️" at bounding box center [158, 122] width 76 height 25
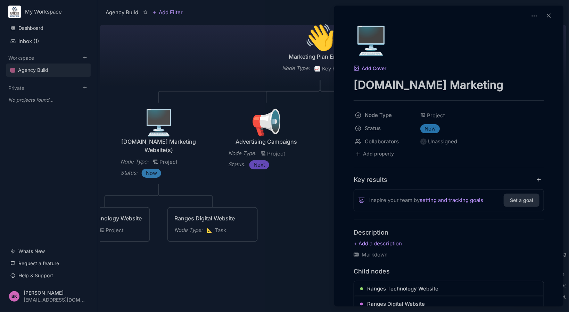
click at [162, 126] on div at bounding box center [284, 156] width 569 height 312
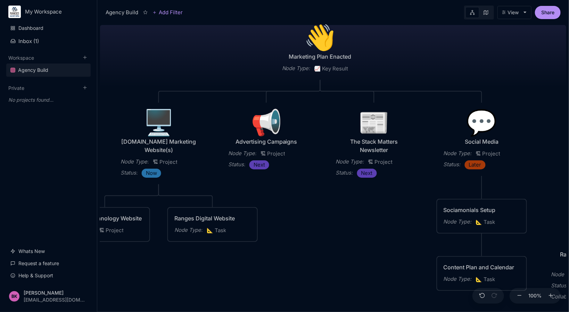
click at [162, 126] on div "🖥️" at bounding box center [158, 122] width 76 height 25
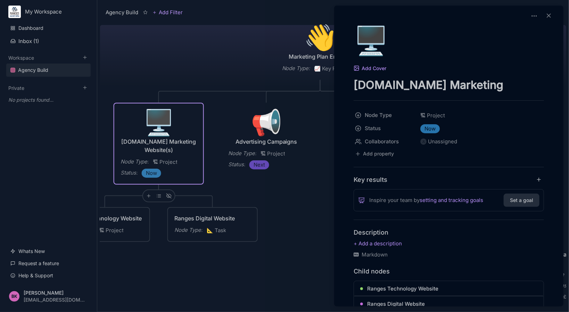
click at [147, 194] on div at bounding box center [284, 156] width 569 height 312
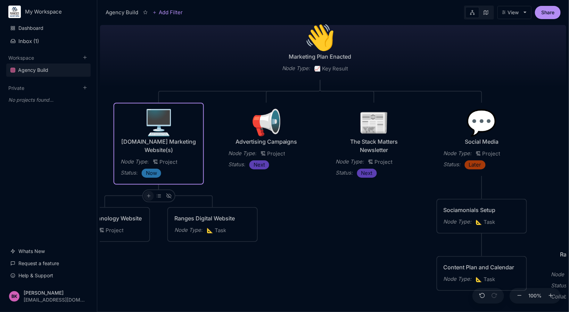
click at [148, 196] on icon at bounding box center [148, 195] width 5 height 5
click at [145, 258] on div "📐 Task" at bounding box center [148, 257] width 46 height 11
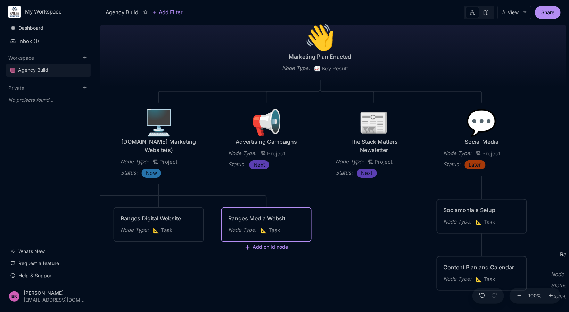
type textarea "Ranges Media Website"
click at [181, 218] on div "Ranges Digital Website" at bounding box center [158, 218] width 76 height 8
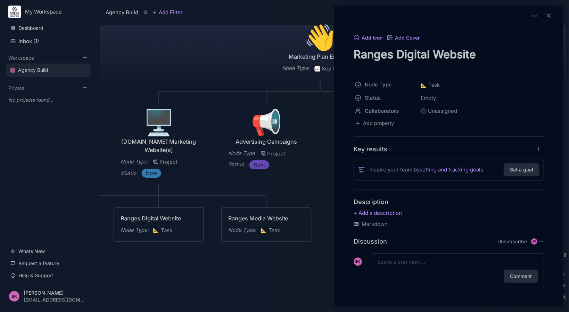
click at [185, 296] on div at bounding box center [284, 156] width 569 height 312
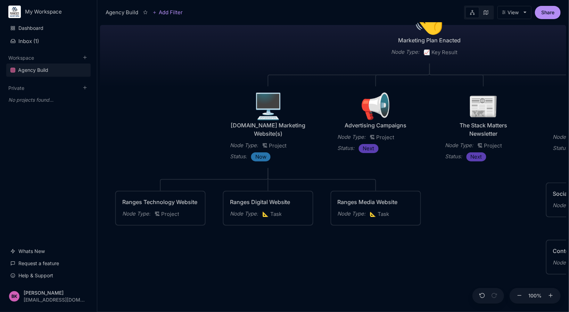
drag, startPoint x: 166, startPoint y: 276, endPoint x: 274, endPoint y: 260, distance: 109.2
click at [274, 260] on div "Agency Build Ranges [GEOGRAPHIC_DATA] Fully realised Web Technology Agency Node…" at bounding box center [333, 167] width 466 height 290
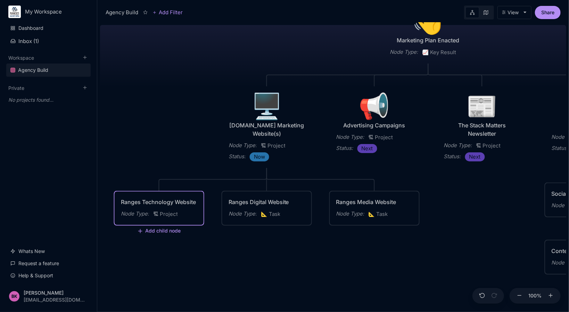
click at [163, 210] on span "🏗 Project" at bounding box center [165, 214] width 25 height 8
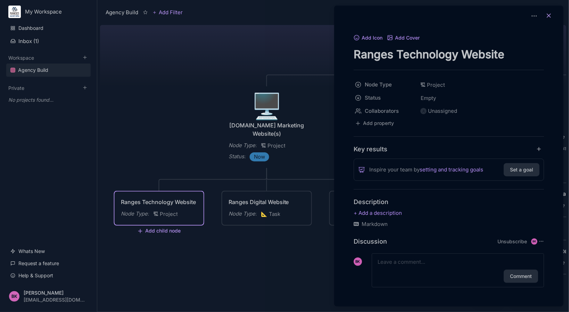
click at [549, 16] on line at bounding box center [548, 15] width 3 height 3
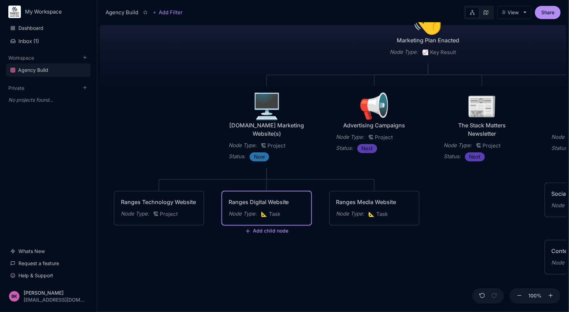
click at [259, 203] on div "Ranges Digital Website" at bounding box center [266, 202] width 76 height 8
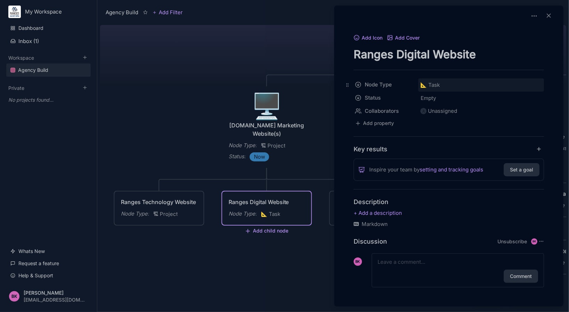
click at [430, 82] on span "📐 Task" at bounding box center [429, 85] width 19 height 8
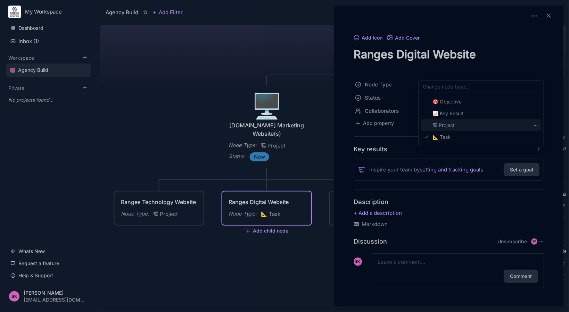
click at [447, 124] on span "🏗 Project" at bounding box center [443, 125] width 22 height 8
click at [550, 16] on icon at bounding box center [548, 15] width 7 height 7
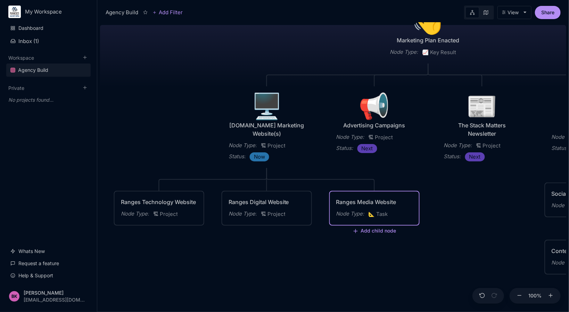
click at [368, 205] on div "Ranges Media Website" at bounding box center [374, 202] width 76 height 8
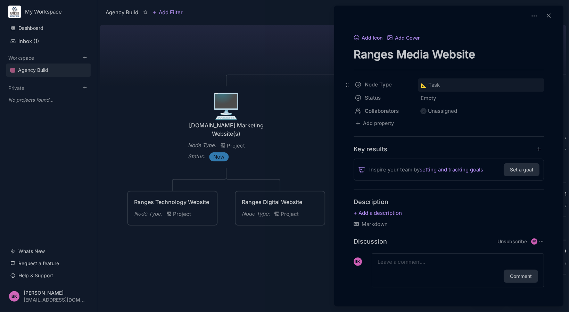
click at [432, 86] on span "📐 Task" at bounding box center [429, 85] width 19 height 8
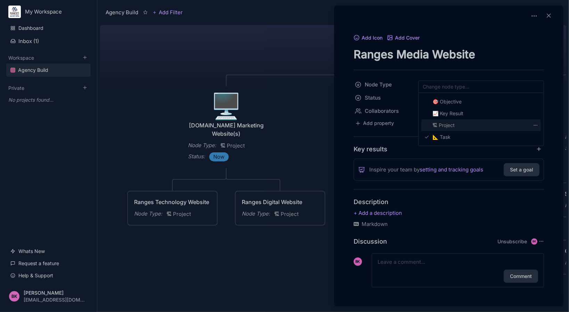
click at [446, 129] on div "🏗 Project" at bounding box center [480, 125] width 119 height 12
click at [551, 15] on icon at bounding box center [548, 15] width 7 height 7
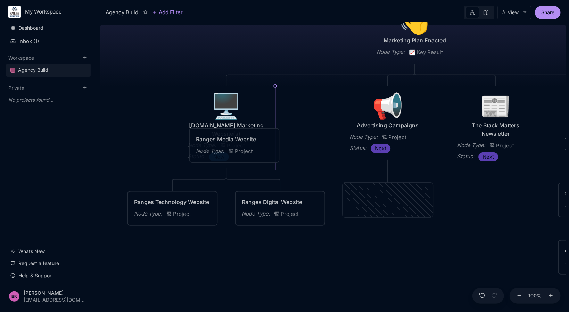
drag, startPoint x: 386, startPoint y: 190, endPoint x: 233, endPoint y: 135, distance: 162.8
click at [233, 135] on div "Ranges Media Website" at bounding box center [234, 139] width 76 height 8
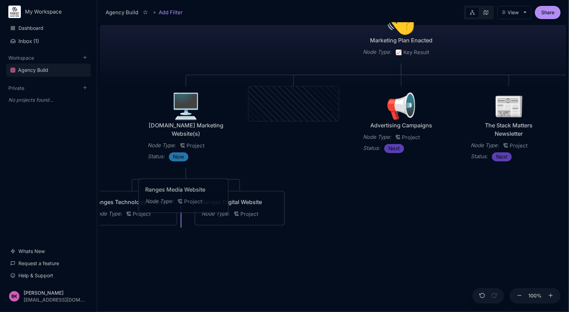
drag, startPoint x: 297, startPoint y: 96, endPoint x: 191, endPoint y: 188, distance: 141.0
click at [191, 188] on div "Ranges Media Website" at bounding box center [183, 189] width 76 height 8
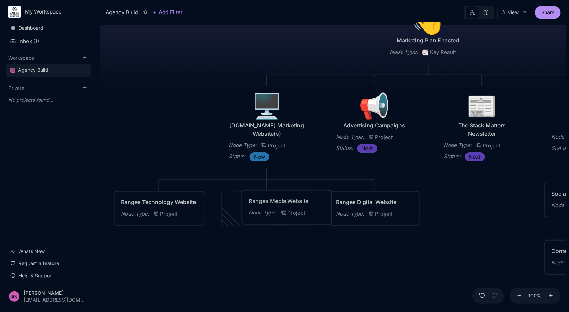
drag, startPoint x: 263, startPoint y: 201, endPoint x: 282, endPoint y: 200, distance: 18.8
click at [283, 200] on div "Ranges Media Website" at bounding box center [287, 201] width 76 height 8
drag, startPoint x: 352, startPoint y: 202, endPoint x: 210, endPoint y: 201, distance: 142.7
click at [210, 201] on div "Ranges Digital Website" at bounding box center [231, 200] width 76 height 8
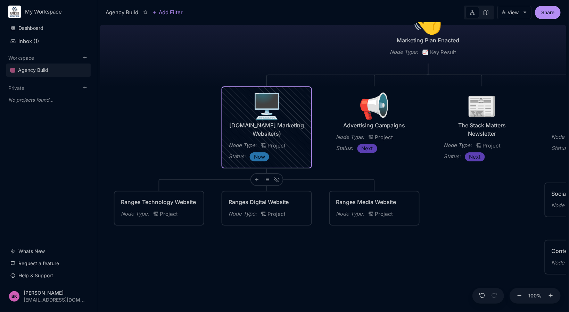
click at [264, 117] on div "🖥️" at bounding box center [266, 105] width 76 height 25
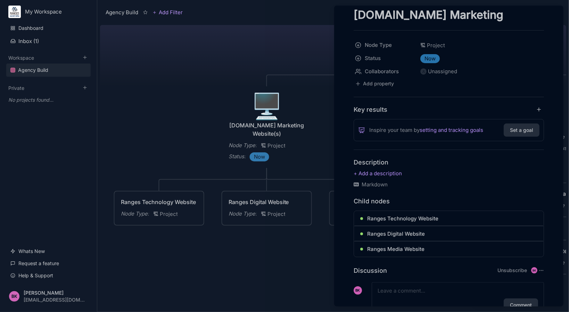
scroll to position [98, 0]
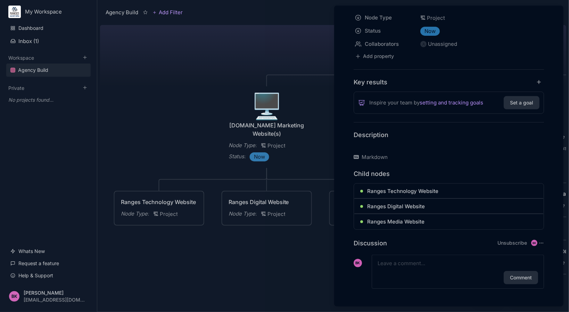
click at [375, 144] on p at bounding box center [448, 146] width 190 height 8
click at [418, 259] on textarea at bounding box center [457, 263] width 160 height 8
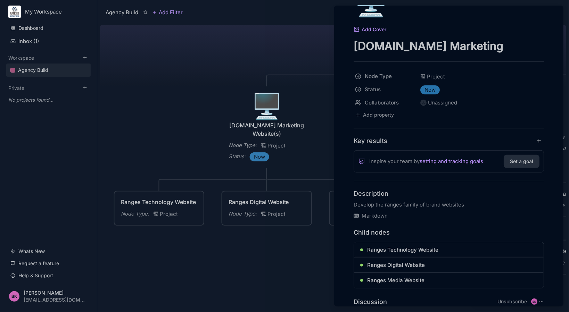
scroll to position [0, 0]
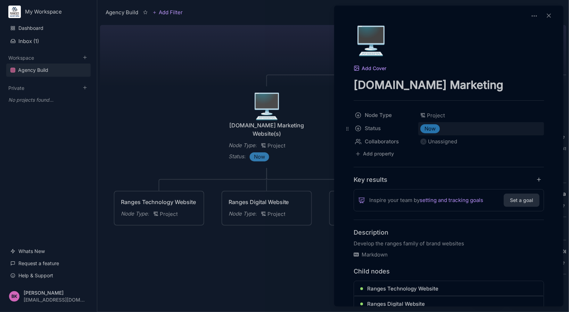
click at [430, 128] on span "Now" at bounding box center [429, 129] width 11 height 8
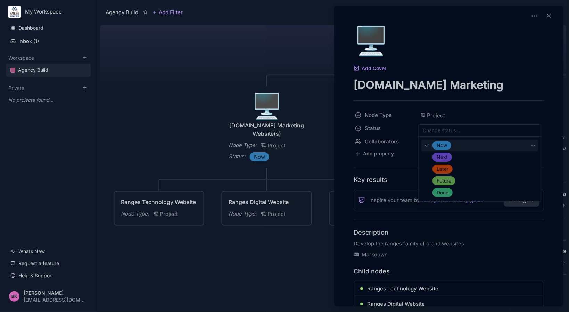
click at [425, 145] on polyline at bounding box center [426, 145] width 3 height 2
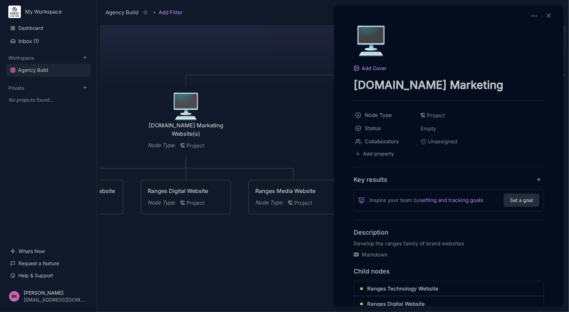
click at [186, 110] on div at bounding box center [284, 156] width 569 height 312
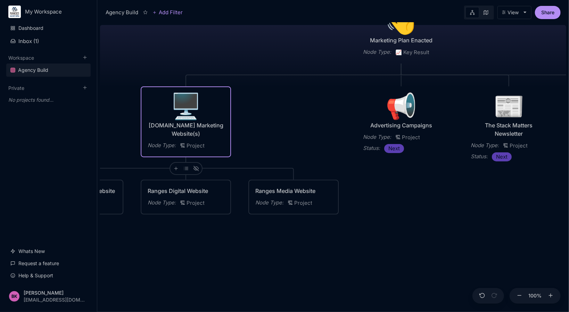
click at [176, 247] on div "Agency Build Ranges [GEOGRAPHIC_DATA] Fully realised Web Technology Agency Node…" at bounding box center [333, 167] width 466 height 290
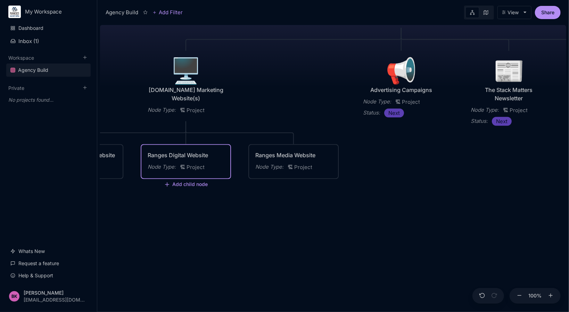
click at [192, 134] on div "Agency Build Ranges [GEOGRAPHIC_DATA] Fully realised Web Technology Agency Node…" at bounding box center [333, 167] width 466 height 290
click at [180, 151] on div "Ranges Digital Website" at bounding box center [186, 155] width 76 height 8
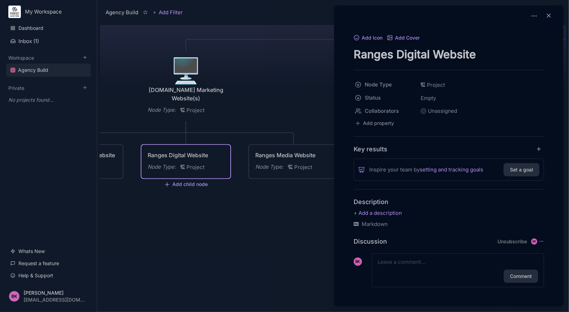
click at [547, 17] on line at bounding box center [548, 15] width 3 height 3
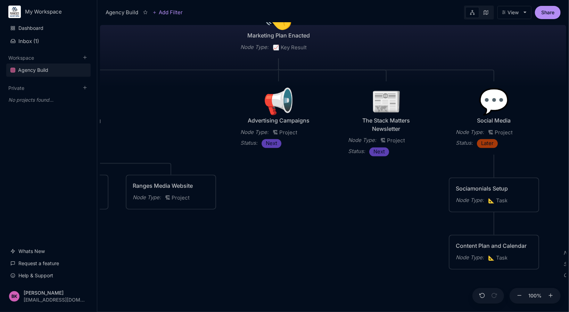
drag, startPoint x: 262, startPoint y: 227, endPoint x: 140, endPoint y: 257, distance: 125.9
click at [140, 257] on div "Agency Build Ranges [GEOGRAPHIC_DATA] Fully realised Web Technology Agency Node…" at bounding box center [333, 167] width 466 height 290
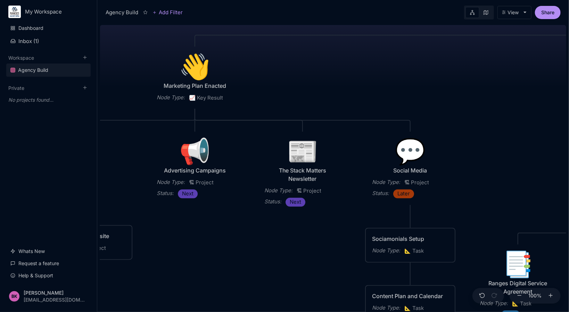
drag, startPoint x: 350, startPoint y: 208, endPoint x: 267, endPoint y: 258, distance: 97.0
click at [266, 259] on div "Agency Build Ranges [GEOGRAPHIC_DATA] Fully realised Web Technology Agency Node…" at bounding box center [333, 167] width 466 height 290
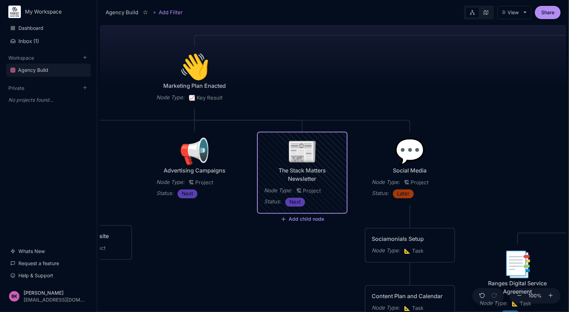
click at [296, 170] on div "The Stack Matters Newsletter" at bounding box center [302, 175] width 76 height 17
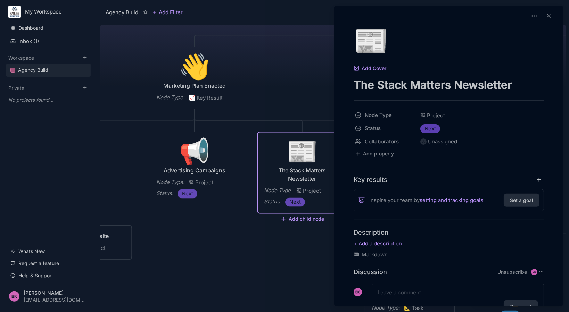
click at [188, 153] on div at bounding box center [284, 156] width 569 height 312
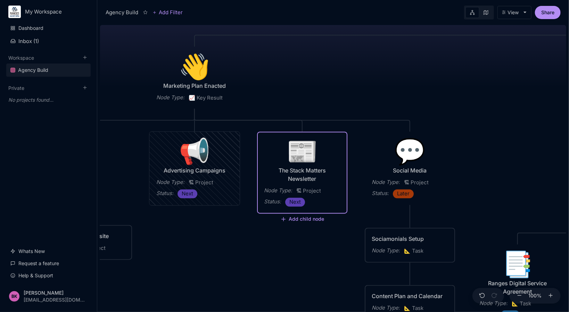
click at [188, 153] on div "📢" at bounding box center [194, 151] width 76 height 25
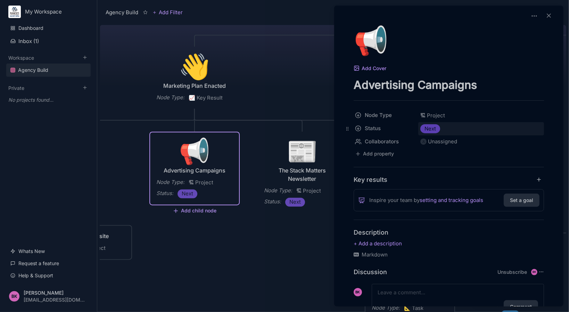
click at [433, 131] on span "Next" at bounding box center [429, 129] width 11 height 8
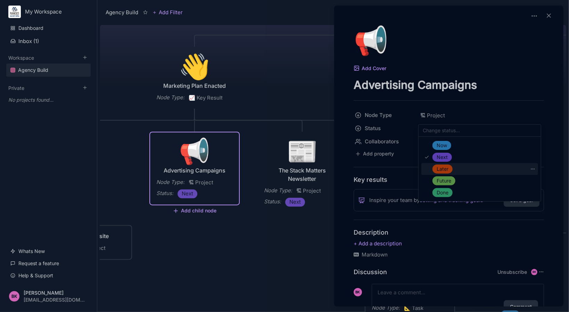
click at [442, 168] on span "Later" at bounding box center [442, 169] width 12 height 8
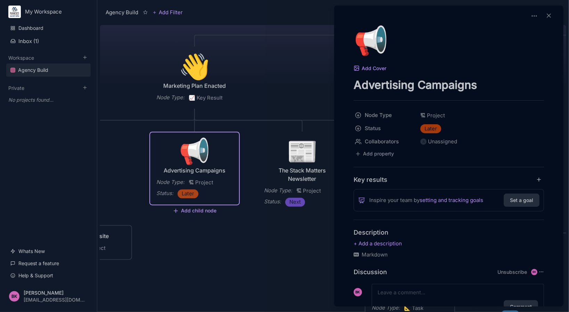
click at [214, 259] on div at bounding box center [284, 156] width 569 height 312
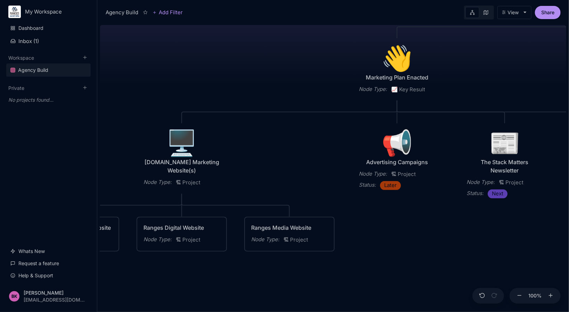
drag, startPoint x: 210, startPoint y: 259, endPoint x: 412, endPoint y: 251, distance: 202.5
click at [412, 251] on div "Agency Build Ranges [GEOGRAPHIC_DATA] Fully realised Web Technology Agency Node…" at bounding box center [333, 167] width 466 height 290
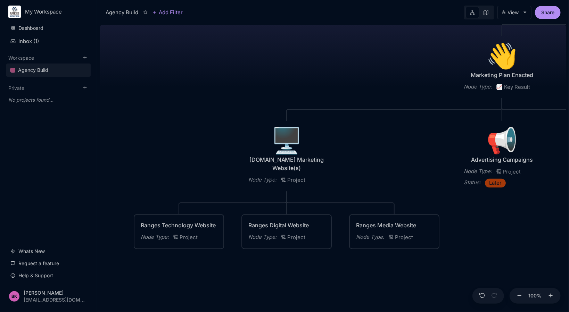
drag, startPoint x: 286, startPoint y: 160, endPoint x: 391, endPoint y: 157, distance: 105.2
click at [391, 157] on div "Agency Build Ranges [GEOGRAPHIC_DATA] Fully realised Web Technology Agency Node…" at bounding box center [333, 167] width 466 height 290
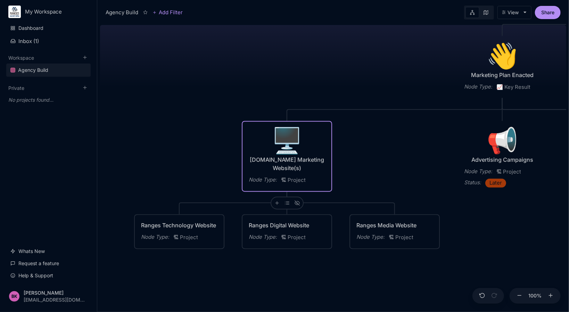
click at [286, 144] on div "🖥️" at bounding box center [287, 140] width 76 height 25
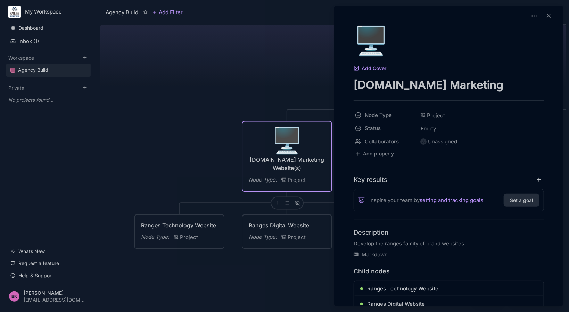
click at [235, 79] on div at bounding box center [284, 156] width 569 height 312
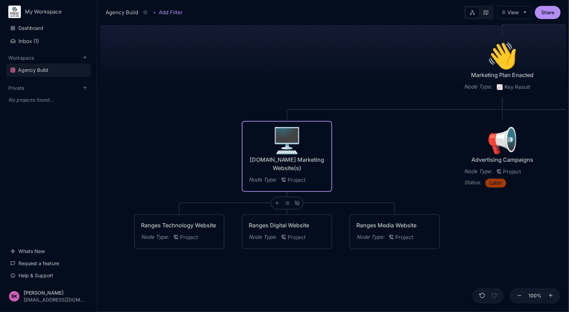
click at [283, 161] on div "[DOMAIN_NAME] Marketing Website(s)" at bounding box center [287, 164] width 76 height 17
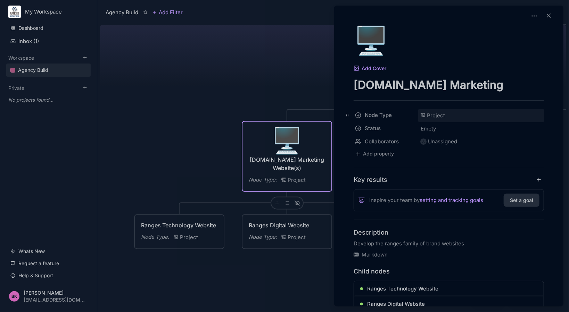
click at [434, 114] on span "🏗 Project" at bounding box center [432, 115] width 25 height 8
click at [457, 133] on span "🎯 Objective" at bounding box center [446, 132] width 29 height 8
click at [299, 166] on div at bounding box center [284, 156] width 569 height 312
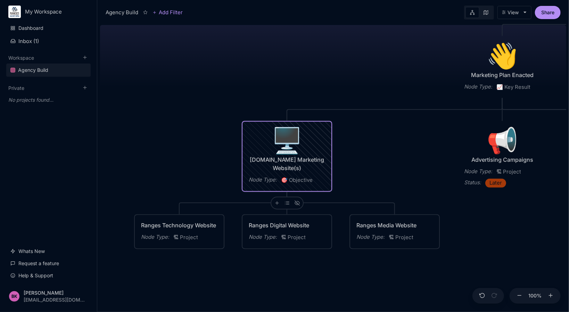
click at [287, 148] on div "🖥️" at bounding box center [287, 140] width 76 height 25
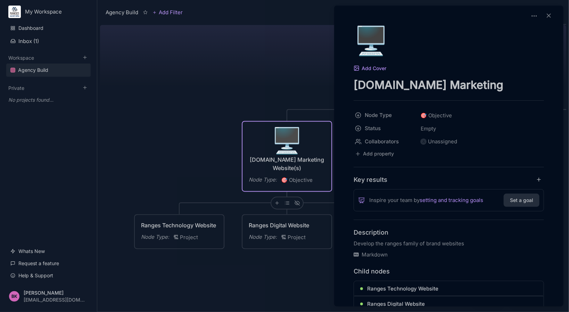
click at [528, 87] on textarea "[DOMAIN_NAME] Marketing Website(s)" at bounding box center [448, 85] width 190 height 14
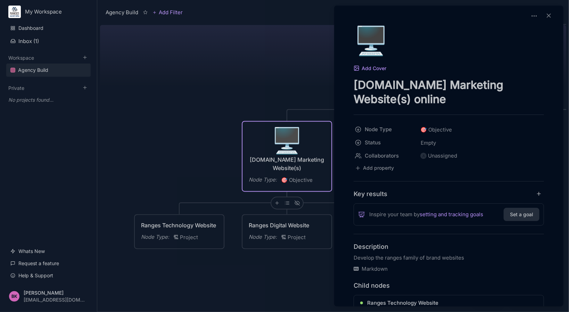
type textarea "[DOMAIN_NAME] Marketing Website(s) online"
click at [264, 90] on div at bounding box center [284, 156] width 569 height 312
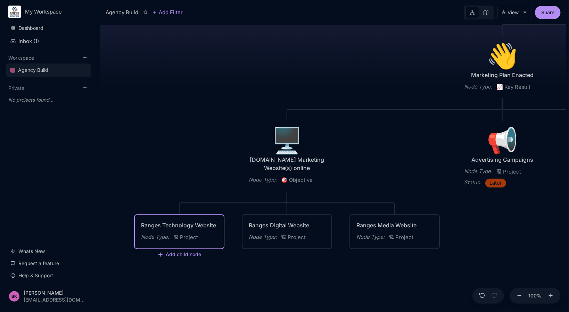
click at [182, 221] on div "Ranges Technology Website" at bounding box center [179, 225] width 76 height 8
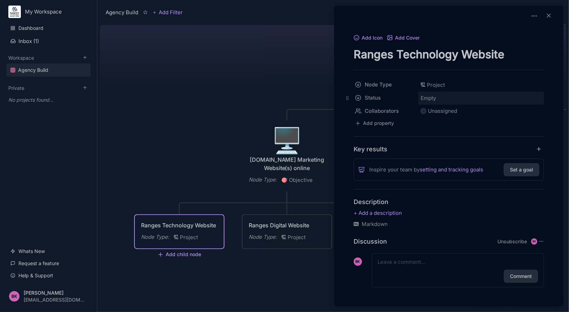
click at [430, 101] on span "Empty" at bounding box center [428, 98] width 16 height 9
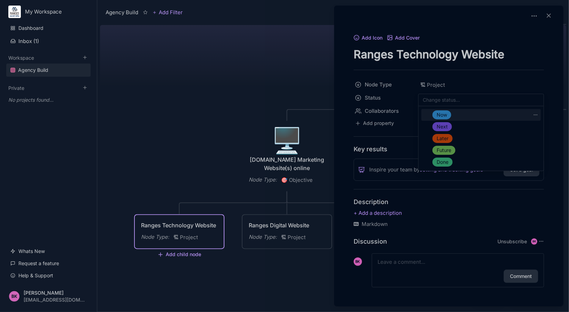
click at [443, 112] on span "Now" at bounding box center [441, 115] width 10 height 8
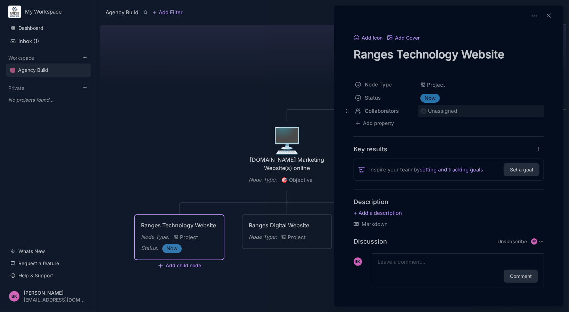
click at [436, 112] on div "Unassigned" at bounding box center [442, 111] width 29 height 8
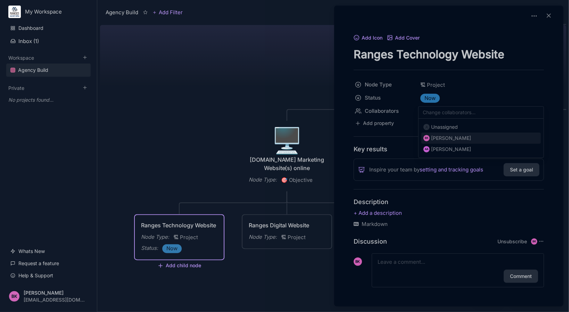
click at [450, 136] on div "[PERSON_NAME]" at bounding box center [451, 138] width 40 height 8
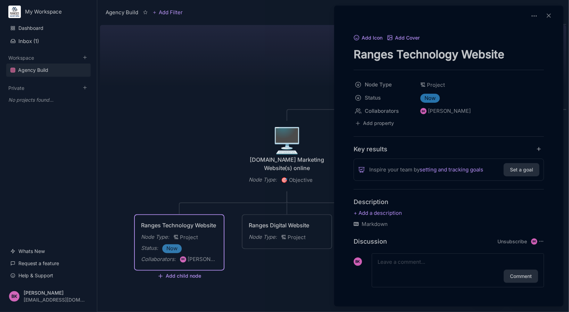
click at [229, 116] on div at bounding box center [284, 156] width 569 height 312
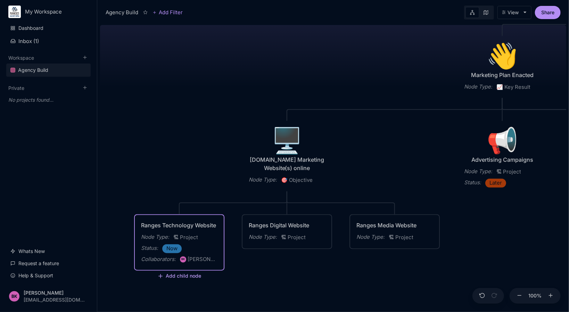
click at [164, 276] on button "Add child node" at bounding box center [179, 277] width 44 height 6
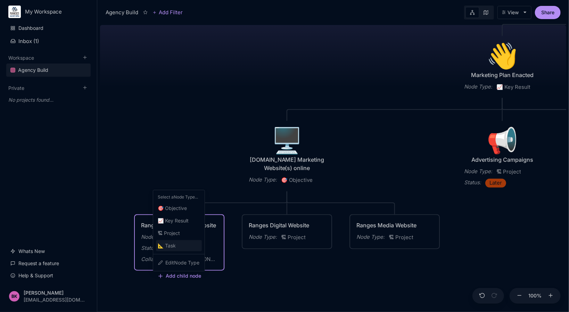
click at [177, 244] on div "📐 Task" at bounding box center [179, 245] width 46 height 11
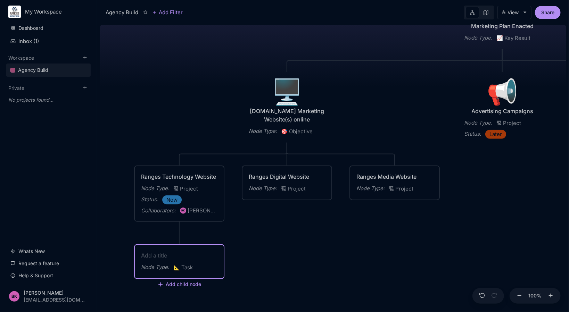
click at [177, 257] on textarea at bounding box center [179, 255] width 76 height 8
type textarea "Mood Board and Style Guide"
click at [181, 255] on textarea "Mood Board and Style Guide" at bounding box center [179, 255] width 76 height 8
click at [257, 252] on div "Agency Build Ranges [GEOGRAPHIC_DATA] Fully realised Web Technology Agency Node…" at bounding box center [333, 167] width 466 height 290
click at [189, 253] on div "Mood Board and Style Guide" at bounding box center [179, 255] width 76 height 8
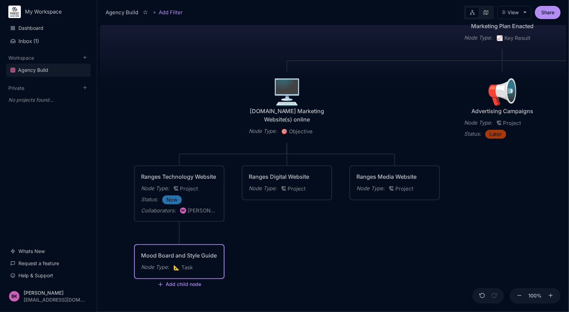
click at [180, 255] on div "Mood Board and Style Guide" at bounding box center [179, 255] width 76 height 8
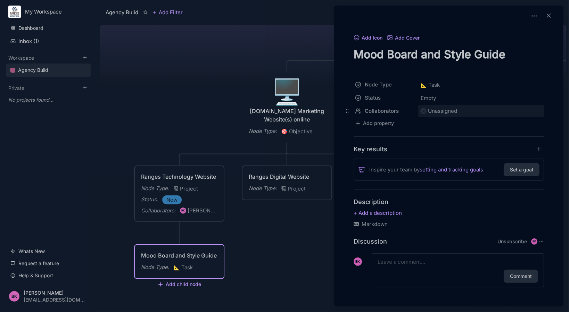
click at [447, 109] on div "Unassigned" at bounding box center [442, 111] width 29 height 8
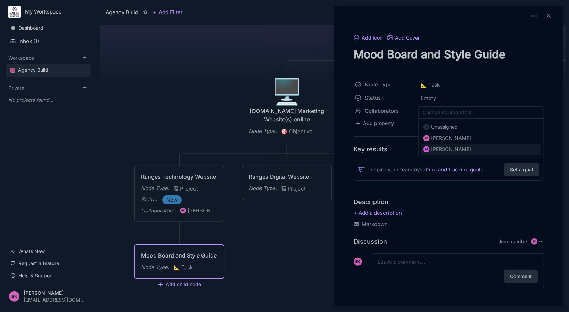
click at [456, 149] on div "[PERSON_NAME]" at bounding box center [451, 149] width 40 height 8
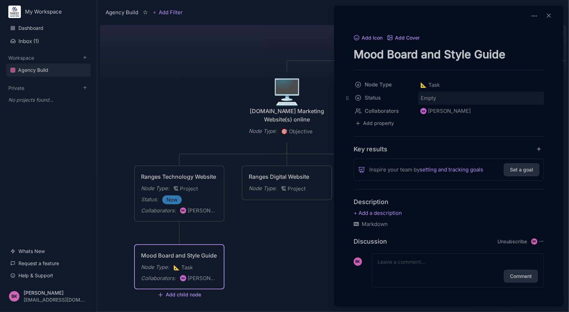
click at [436, 99] on span "Empty" at bounding box center [428, 98] width 16 height 9
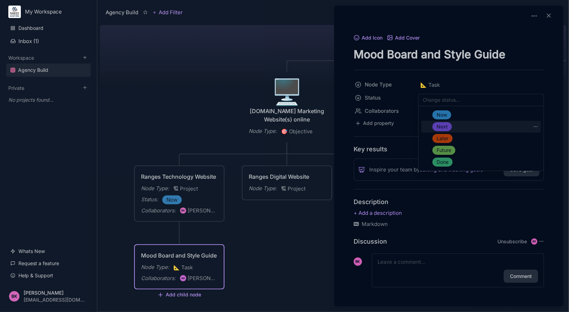
click at [444, 126] on span "Next" at bounding box center [441, 127] width 11 height 8
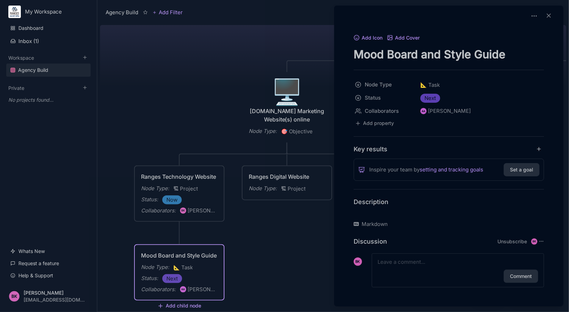
click at [387, 209] on p at bounding box center [448, 213] width 190 height 8
click at [485, 212] on p "Let's update the style guide for Ranges Technology" at bounding box center [448, 213] width 190 height 8
click at [418, 259] on textarea at bounding box center [457, 262] width 160 height 8
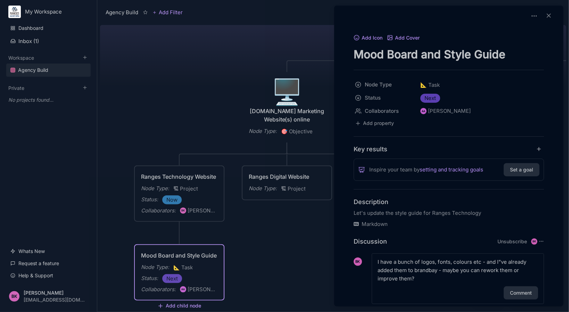
click at [500, 261] on textarea "I have a bunch of logos, fonts, colours etc - and I"ve already added them to br…" at bounding box center [457, 270] width 160 height 25
type textarea "I have a bunch of logos, fonts, colours etc - and I've already added them to br…"
click at [514, 292] on button "Comment" at bounding box center [520, 292] width 34 height 13
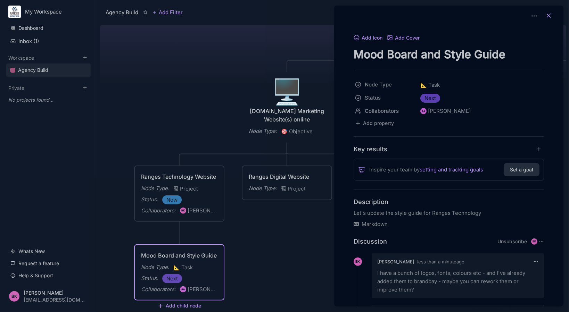
click at [545, 16] on icon at bounding box center [548, 15] width 7 height 7
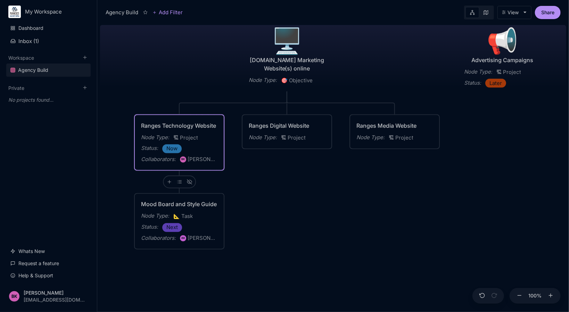
click at [174, 125] on div "Ranges Technology Website" at bounding box center [179, 125] width 76 height 8
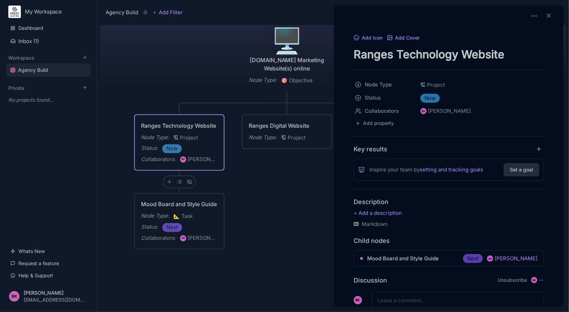
click at [130, 177] on div at bounding box center [284, 156] width 569 height 312
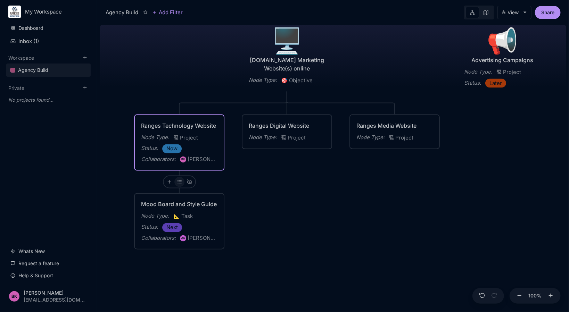
click at [179, 183] on icon at bounding box center [179, 181] width 5 height 5
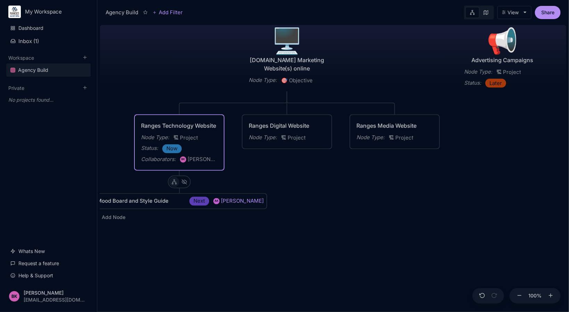
click at [179, 183] on div at bounding box center [174, 182] width 10 height 10
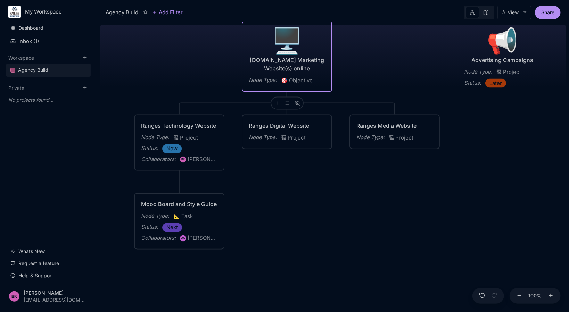
click at [283, 61] on div "[DOMAIN_NAME] Marketing Website(s) online" at bounding box center [287, 64] width 76 height 17
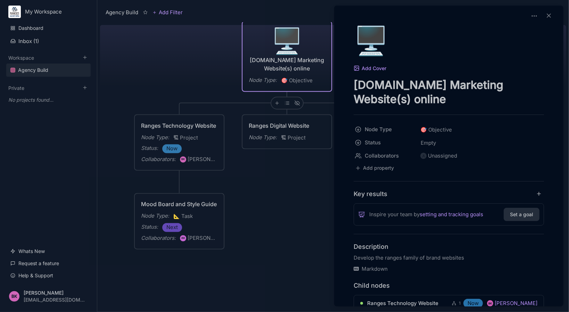
click at [288, 101] on div at bounding box center [284, 156] width 569 height 312
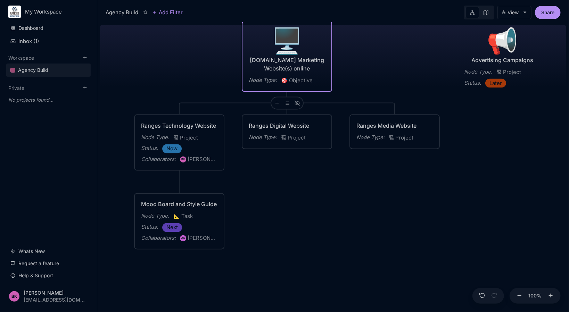
click at [288, 102] on line at bounding box center [287, 102] width 3 height 0
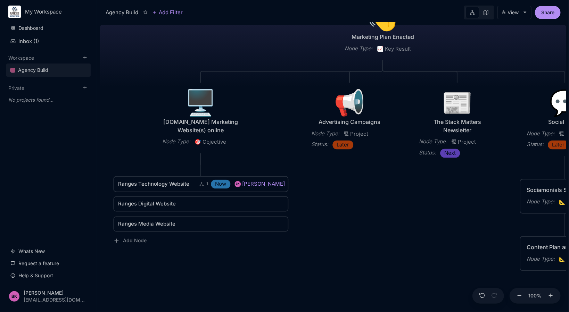
drag, startPoint x: 443, startPoint y: 216, endPoint x: 307, endPoint y: 278, distance: 149.4
click at [307, 278] on div "Agency Build Ranges [GEOGRAPHIC_DATA] Fully realised Web Technology Agency Node…" at bounding box center [333, 167] width 466 height 290
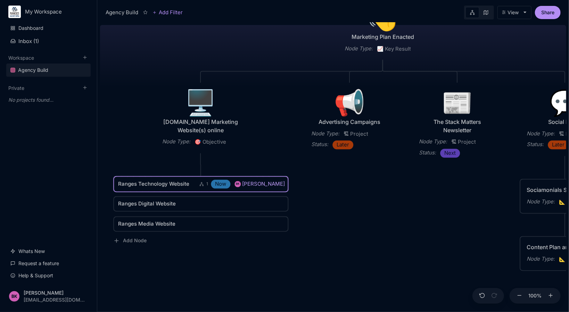
click at [175, 183] on span "Ranges Technology Website" at bounding box center [153, 184] width 71 height 8
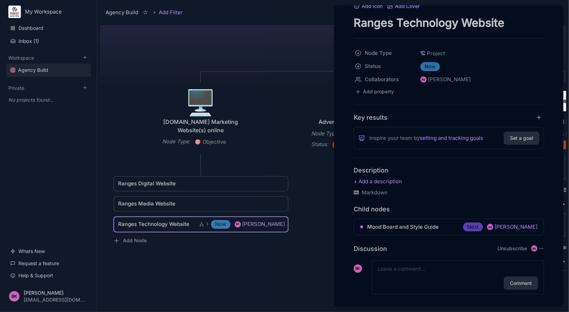
scroll to position [38, 0]
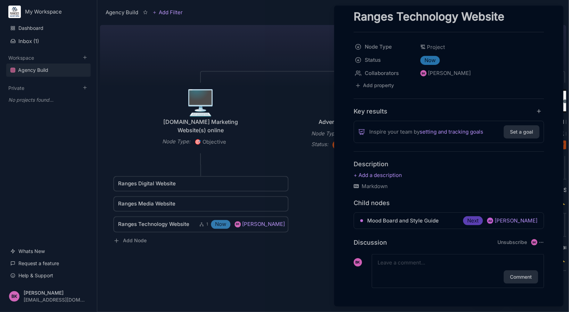
click at [162, 186] on div at bounding box center [284, 156] width 569 height 312
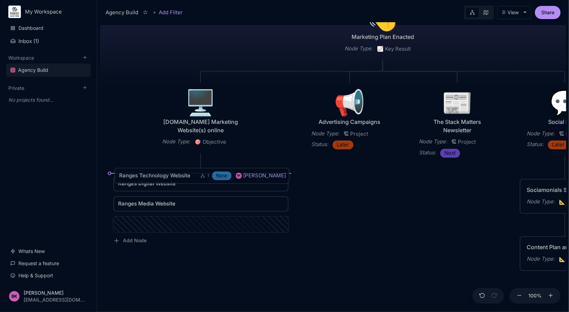
drag, startPoint x: 157, startPoint y: 223, endPoint x: 158, endPoint y: 175, distance: 48.6
click at [158, 175] on span "Ranges Technology Website" at bounding box center [154, 176] width 71 height 8
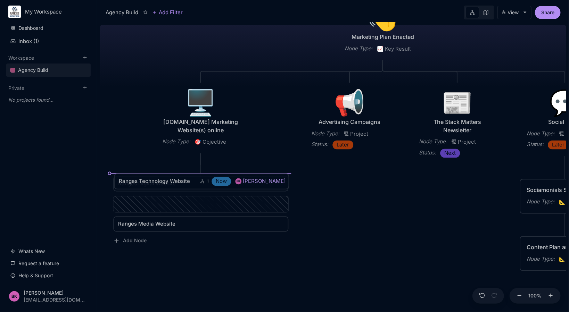
drag, startPoint x: 157, startPoint y: 203, endPoint x: 158, endPoint y: 180, distance: 22.9
click at [158, 180] on span "Ranges Technology Website" at bounding box center [154, 181] width 71 height 8
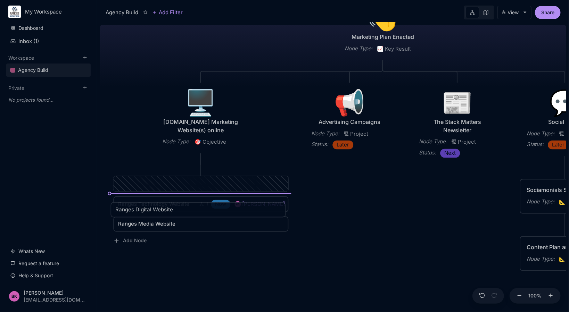
drag, startPoint x: 185, startPoint y: 184, endPoint x: 183, endPoint y: 210, distance: 26.2
click at [183, 210] on link "Ranges Digital Website" at bounding box center [198, 210] width 167 height 8
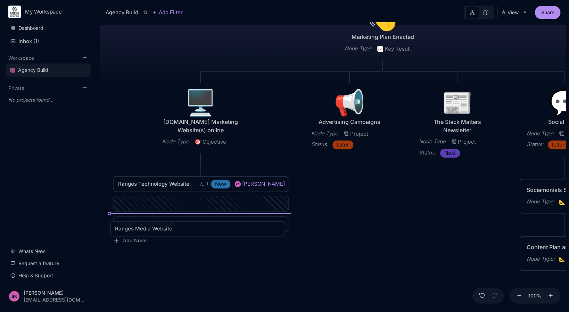
drag, startPoint x: 167, startPoint y: 204, endPoint x: 163, endPoint y: 229, distance: 25.2
click at [163, 229] on span "Ranges Media Website" at bounding box center [143, 229] width 57 height 8
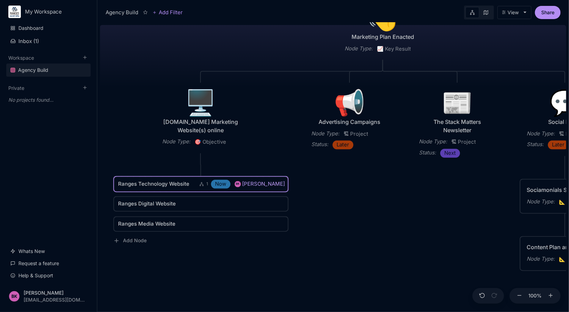
click at [186, 185] on span "Ranges Technology Website" at bounding box center [153, 184] width 71 height 8
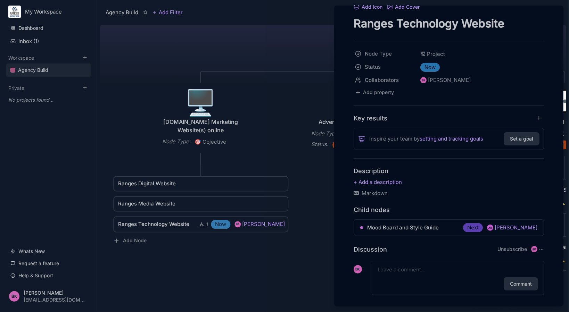
scroll to position [38, 0]
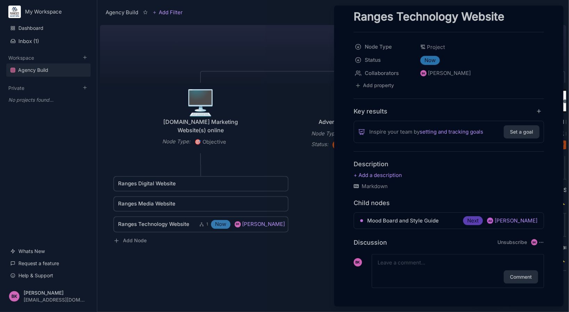
click at [153, 225] on div at bounding box center [284, 156] width 569 height 312
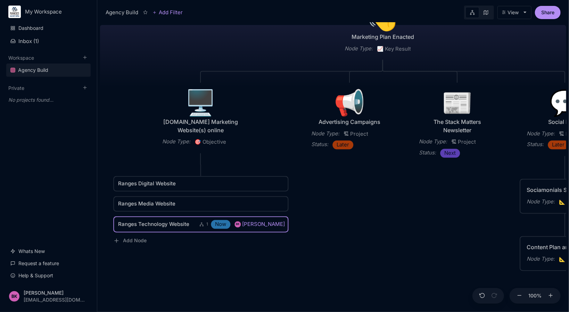
click at [153, 225] on span "Ranges Technology Website" at bounding box center [153, 224] width 71 height 8
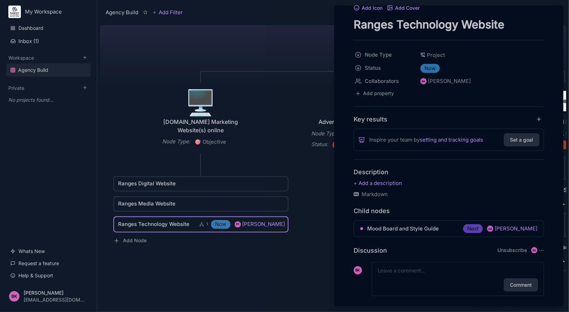
scroll to position [38, 0]
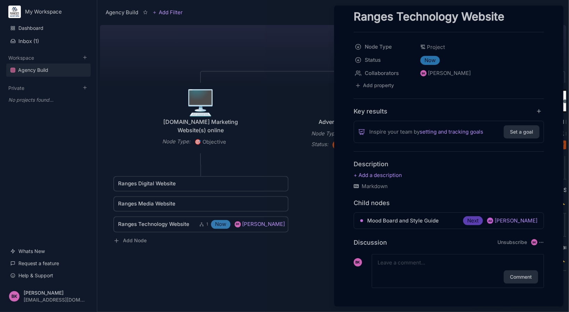
drag, startPoint x: 168, startPoint y: 225, endPoint x: 152, endPoint y: 228, distance: 16.0
click at [152, 228] on div at bounding box center [284, 156] width 569 height 312
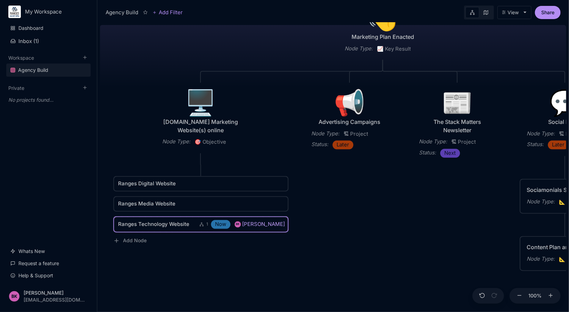
click at [156, 227] on span "Ranges Technology Website" at bounding box center [153, 224] width 71 height 8
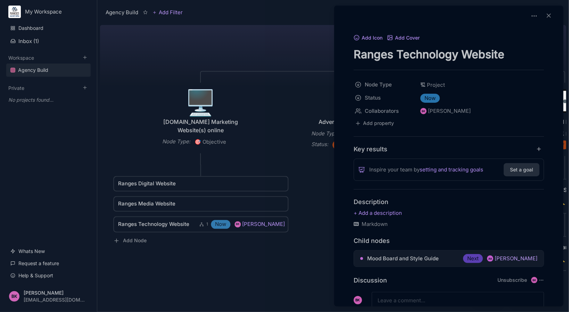
click at [391, 258] on span "Mood Board and Style Guide" at bounding box center [403, 258] width 72 height 8
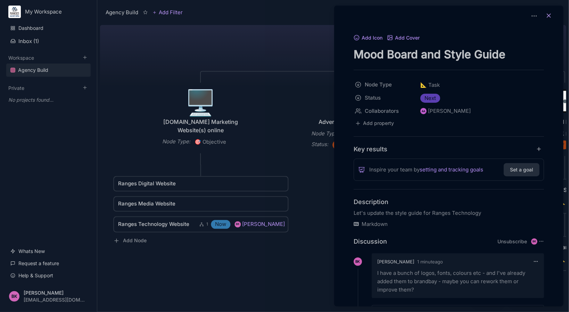
click at [546, 18] on icon at bounding box center [548, 15] width 7 height 7
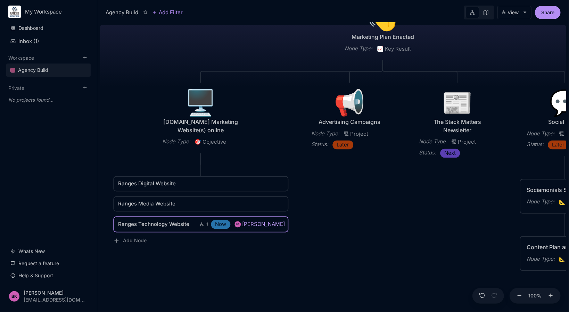
click at [265, 224] on div "[PERSON_NAME]" at bounding box center [263, 224] width 43 height 8
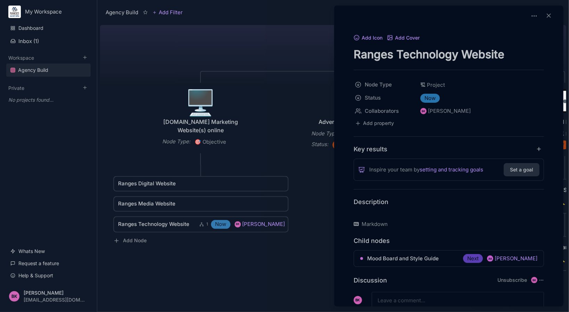
click at [388, 214] on p at bounding box center [448, 213] width 190 height 8
click at [300, 284] on div at bounding box center [284, 156] width 569 height 312
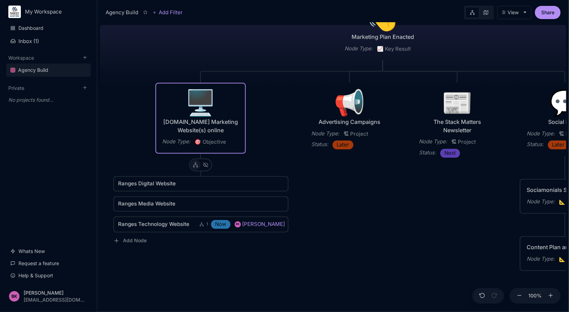
click at [194, 166] on icon at bounding box center [195, 164] width 5 height 5
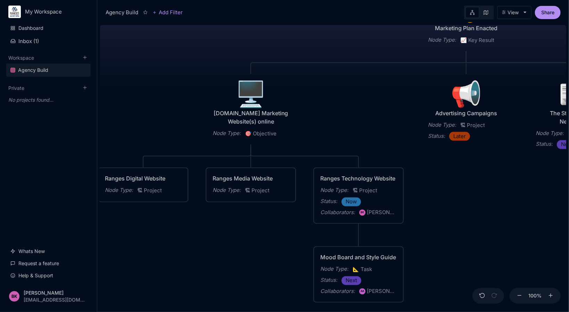
drag, startPoint x: 343, startPoint y: 202, endPoint x: 443, endPoint y: 193, distance: 100.3
click at [443, 193] on div "Agency Build Ranges [GEOGRAPHIC_DATA] Fully realised Web Technology Agency Node…" at bounding box center [333, 167] width 466 height 290
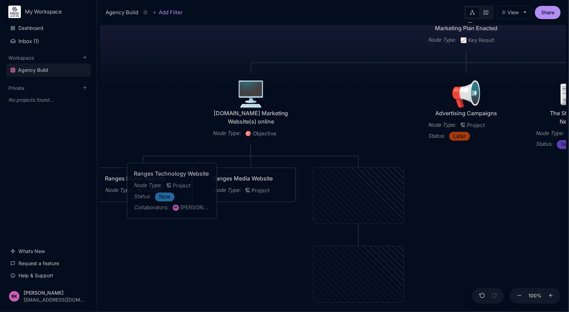
drag, startPoint x: 316, startPoint y: 178, endPoint x: 187, endPoint y: 173, distance: 128.9
click at [187, 173] on div "Ranges Technology Website" at bounding box center [172, 174] width 76 height 8
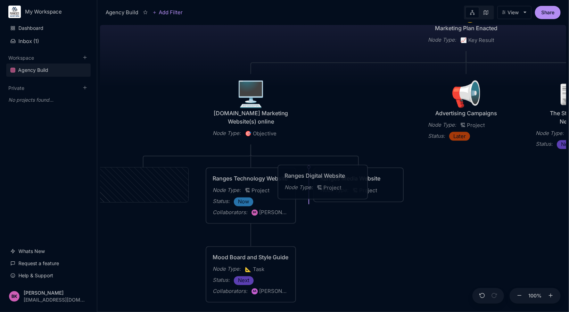
drag, startPoint x: 155, startPoint y: 178, endPoint x: 334, endPoint y: 175, distance: 179.1
click at [334, 175] on div "Ranges Digital Website" at bounding box center [322, 176] width 76 height 8
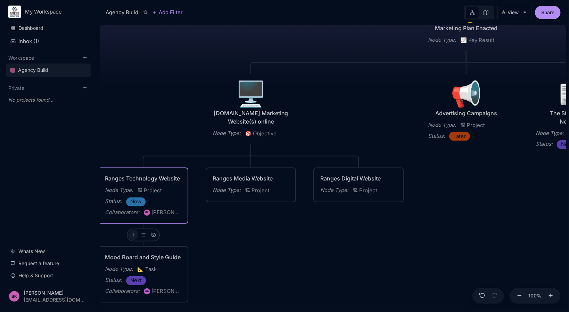
click at [131, 234] on icon at bounding box center [133, 235] width 5 height 5
click at [132, 201] on div "📐 Task" at bounding box center [133, 201] width 46 height 11
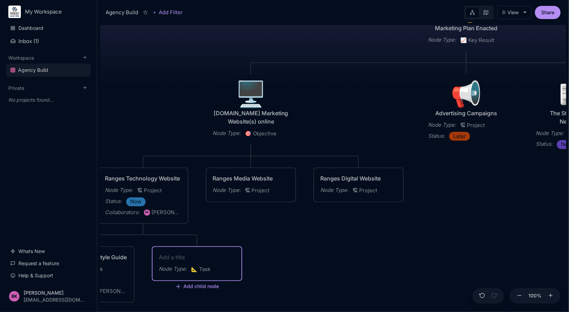
click at [198, 255] on textarea at bounding box center [197, 257] width 76 height 8
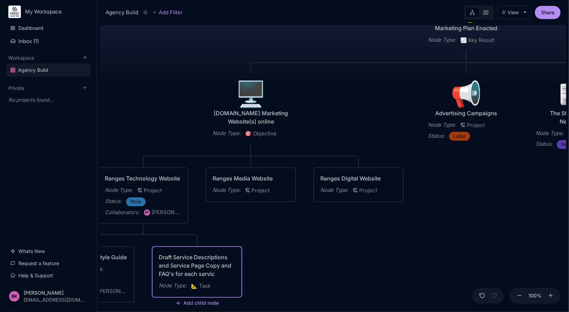
type textarea "Draft Service Descriptions and Service Page Copy and FAQ's for each service"
click at [271, 263] on div "Agency Build Ranges [GEOGRAPHIC_DATA] Fully realised Web Technology Agency Node…" at bounding box center [333, 167] width 466 height 290
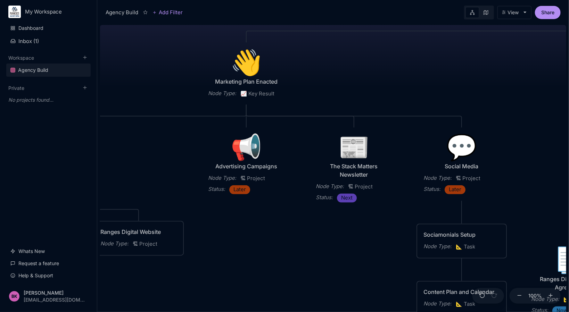
drag, startPoint x: 480, startPoint y: 178, endPoint x: 259, endPoint y: 232, distance: 226.9
click at [259, 232] on div "Agency Build Ranges [GEOGRAPHIC_DATA] Fully realised Web Technology Agency Node…" at bounding box center [333, 167] width 466 height 290
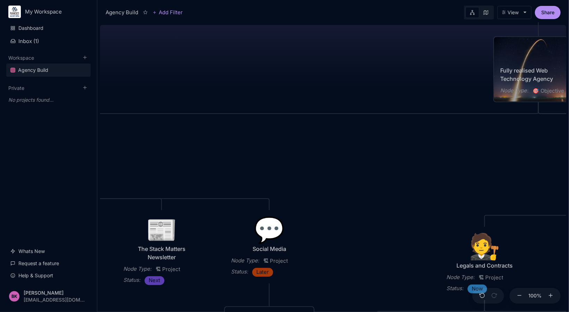
drag, startPoint x: 473, startPoint y: 67, endPoint x: 272, endPoint y: 151, distance: 217.5
click at [272, 151] on div "Agency Build Ranges [GEOGRAPHIC_DATA] Fully realised Web Technology Agency Node…" at bounding box center [333, 167] width 466 height 290
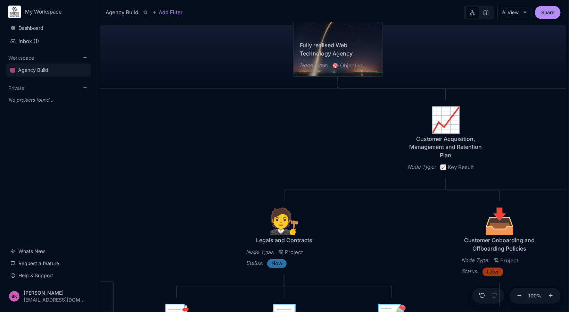
drag, startPoint x: 501, startPoint y: 158, endPoint x: 293, endPoint y: 129, distance: 210.0
click at [293, 129] on div "Agency Build Ranges [GEOGRAPHIC_DATA] Fully realised Web Technology Agency Node…" at bounding box center [333, 167] width 466 height 290
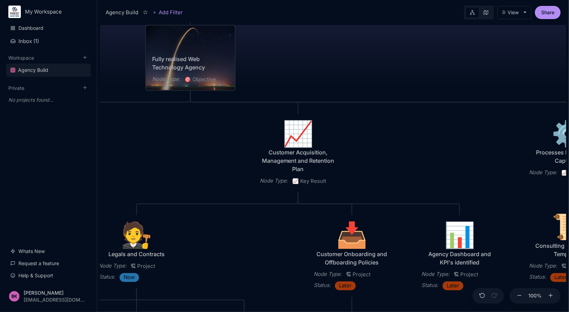
drag, startPoint x: 342, startPoint y: 142, endPoint x: 120, endPoint y: 160, distance: 222.9
click at [120, 160] on div "Agency Build Ranges [GEOGRAPHIC_DATA] Fully realised Web Technology Agency Node…" at bounding box center [333, 167] width 466 height 290
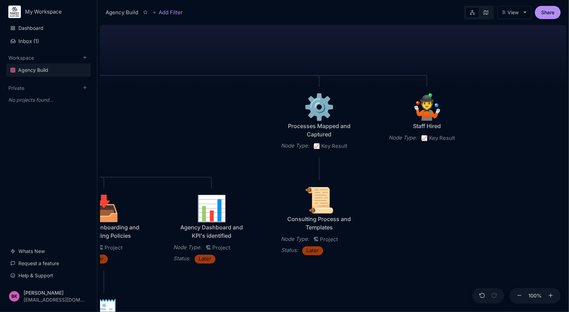
drag, startPoint x: 388, startPoint y: 159, endPoint x: 236, endPoint y: 126, distance: 156.1
click at [236, 126] on div "Agency Build Ranges [GEOGRAPHIC_DATA] Fully realised Web Technology Agency Node…" at bounding box center [333, 167] width 466 height 290
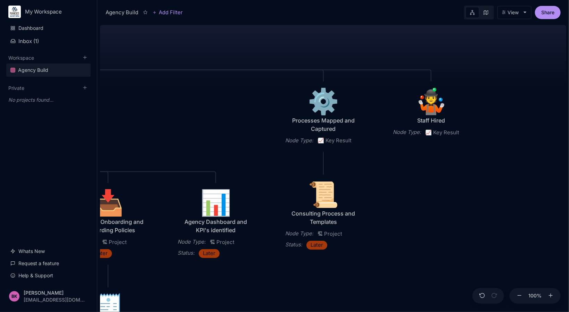
click at [313, 106] on div "⚙️" at bounding box center [323, 101] width 76 height 25
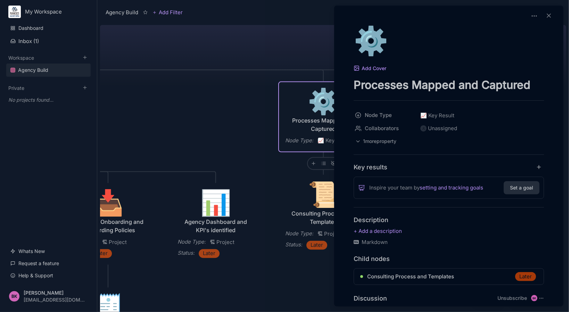
click at [250, 117] on div at bounding box center [284, 156] width 569 height 312
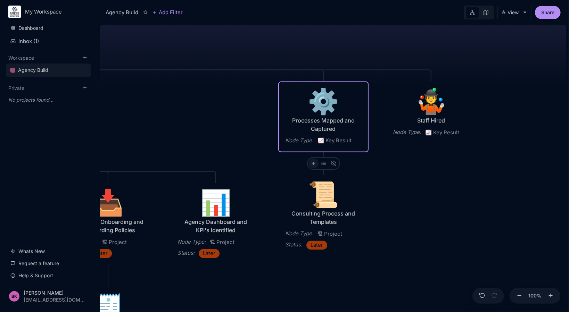
click at [313, 163] on line at bounding box center [313, 163] width 3 height 0
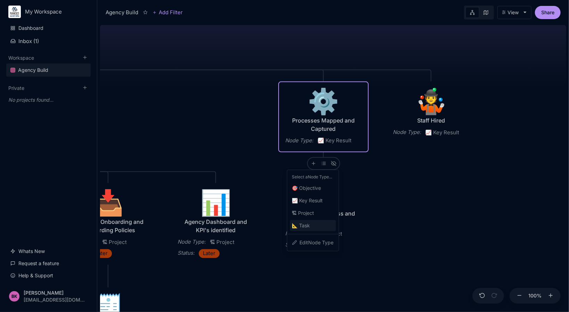
click at [304, 228] on span "📐 Task" at bounding box center [301, 225] width 18 height 8
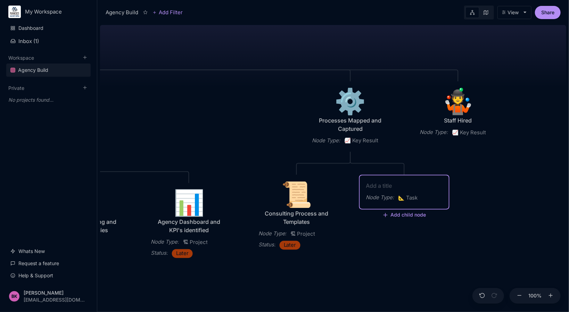
click at [386, 184] on textarea at bounding box center [404, 186] width 76 height 8
type textarea "Draft Service Catalogue"
click at [385, 187] on textarea "Draft Service Catalogue" at bounding box center [404, 186] width 76 height 8
click at [472, 235] on div "Agency Build Ranges [GEOGRAPHIC_DATA] Fully realised Web Technology Agency Node…" at bounding box center [333, 167] width 466 height 290
click at [389, 180] on div "Draft Service Catalogue Node Type : 📐 Task" at bounding box center [404, 192] width 89 height 33
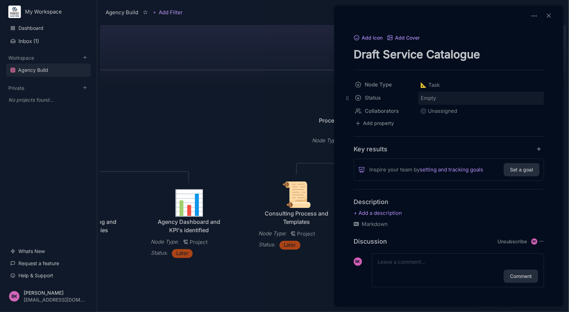
click at [431, 99] on span "Empty" at bounding box center [428, 98] width 16 height 9
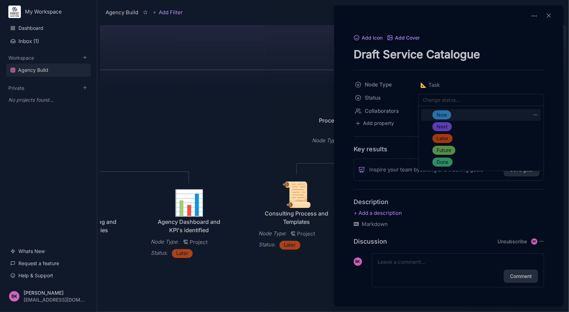
click at [439, 116] on span "Now" at bounding box center [441, 115] width 10 height 8
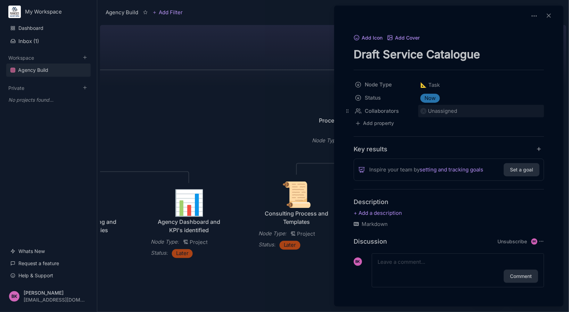
click at [446, 112] on div "Unassigned" at bounding box center [442, 111] width 29 height 8
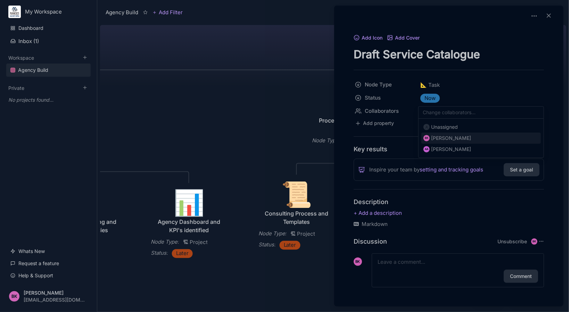
click at [451, 135] on div "[PERSON_NAME]" at bounding box center [451, 138] width 40 height 8
click at [371, 37] on button "Add Icon" at bounding box center [367, 38] width 29 height 6
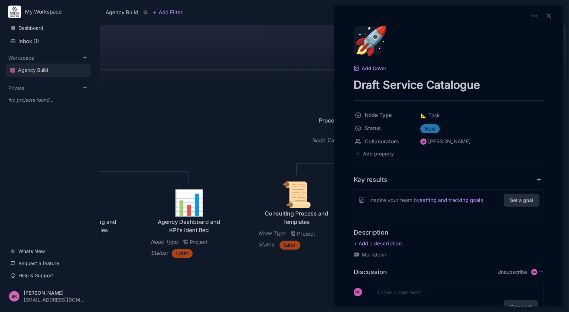
click at [367, 36] on div "🚀" at bounding box center [367, 40] width 28 height 28
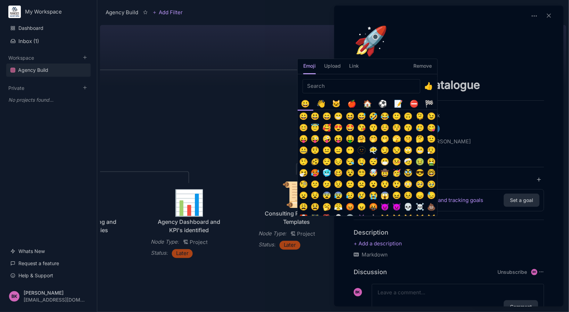
click at [387, 88] on input "Emoji picker" at bounding box center [361, 86] width 118 height 14
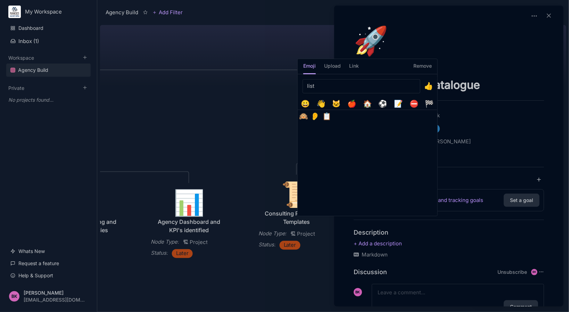
type input "list"
click at [325, 120] on button "📋️" at bounding box center [326, 116] width 11 height 11
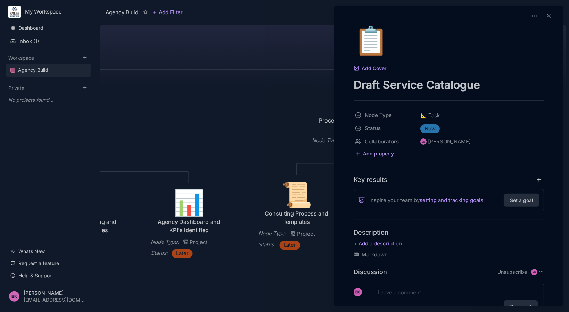
click at [382, 151] on button "Add property" at bounding box center [374, 153] width 42 height 9
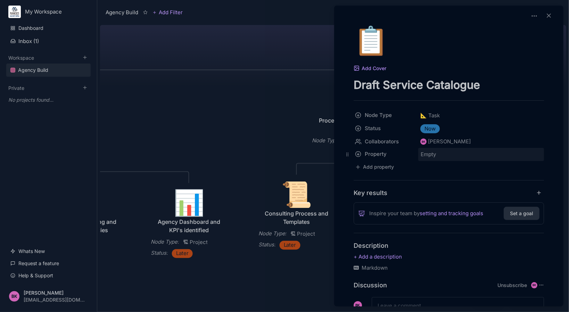
click at [425, 152] on span "Empty" at bounding box center [428, 154] width 16 height 9
click at [450, 158] on div "Empty" at bounding box center [481, 154] width 126 height 13
click at [513, 55] on div "📋️" at bounding box center [448, 41] width 190 height 31
click at [428, 156] on span "Empty" at bounding box center [428, 154] width 16 height 9
click at [428, 156] on input "text" at bounding box center [479, 156] width 122 height 12
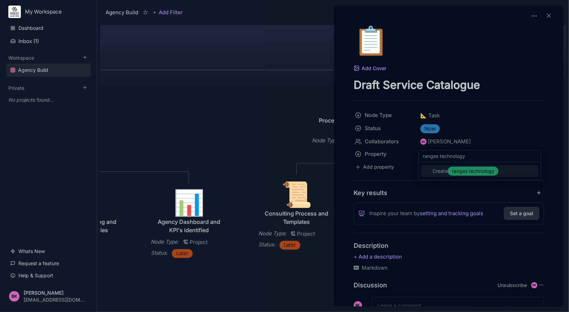
drag, startPoint x: 472, startPoint y: 156, endPoint x: 401, endPoint y: 153, distance: 71.2
click at [401, 312] on div "ranges technology Create ranges technology" at bounding box center [284, 312] width 569 height 0
type input "[DOMAIN_NAME]"
click at [477, 172] on span "[DOMAIN_NAME]" at bounding box center [472, 171] width 41 height 8
click at [545, 17] on icon at bounding box center [548, 15] width 7 height 7
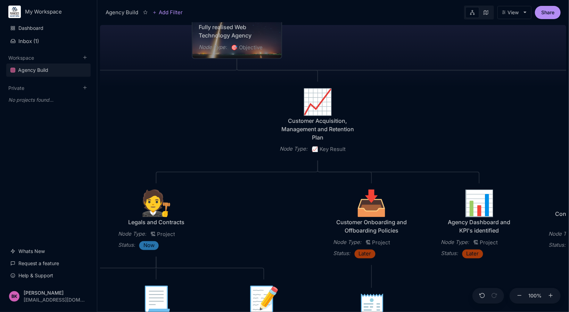
drag, startPoint x: 152, startPoint y: 136, endPoint x: 460, endPoint y: 134, distance: 308.6
click at [460, 134] on div "Agency Build Ranges [GEOGRAPHIC_DATA] Fully realised Web Technology Agency Node…" at bounding box center [333, 167] width 466 height 290
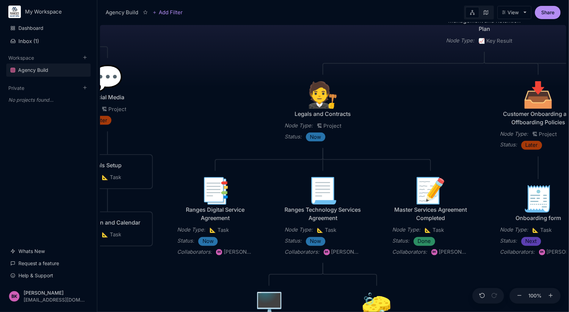
drag, startPoint x: 286, startPoint y: 212, endPoint x: 428, endPoint y: 111, distance: 174.8
click at [428, 111] on div "Agency Build Ranges [GEOGRAPHIC_DATA] Fully realised Web Technology Agency Node…" at bounding box center [333, 167] width 466 height 290
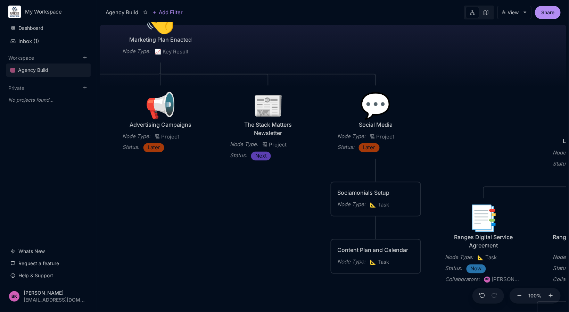
drag, startPoint x: 194, startPoint y: 89, endPoint x: 475, endPoint y: 107, distance: 281.0
click at [475, 107] on div "Agency Build Ranges [GEOGRAPHIC_DATA] Fully realised Web Technology Agency Node…" at bounding box center [333, 167] width 466 height 290
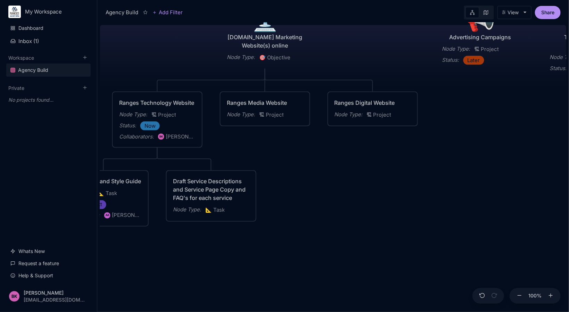
drag, startPoint x: 212, startPoint y: 249, endPoint x: 519, endPoint y: 171, distance: 316.8
click at [519, 171] on div "Agency Build Ranges [GEOGRAPHIC_DATA] Fully realised Web Technology Agency Node…" at bounding box center [333, 167] width 466 height 290
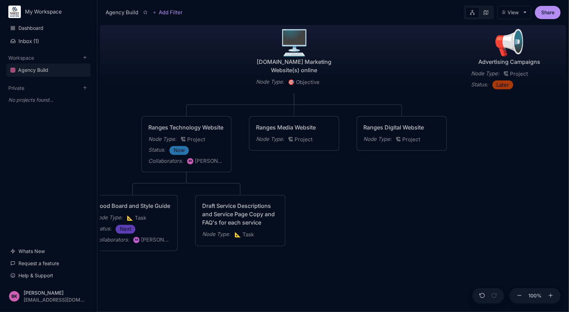
drag, startPoint x: 301, startPoint y: 235, endPoint x: 330, endPoint y: 259, distance: 38.2
click at [330, 259] on div "Agency Build Ranges [GEOGRAPHIC_DATA] Fully realised Web Technology Agency Node…" at bounding box center [333, 167] width 466 height 290
click at [166, 126] on div "Ranges Technology Website" at bounding box center [186, 127] width 76 height 8
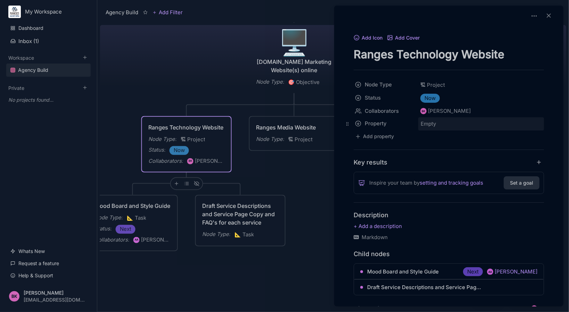
click at [445, 121] on div "Empty" at bounding box center [480, 123] width 121 height 9
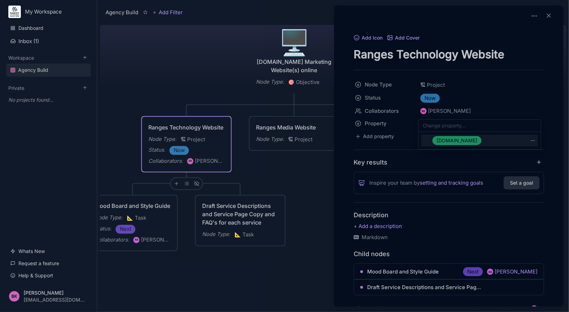
click at [448, 141] on span "[DOMAIN_NAME]" at bounding box center [456, 140] width 41 height 8
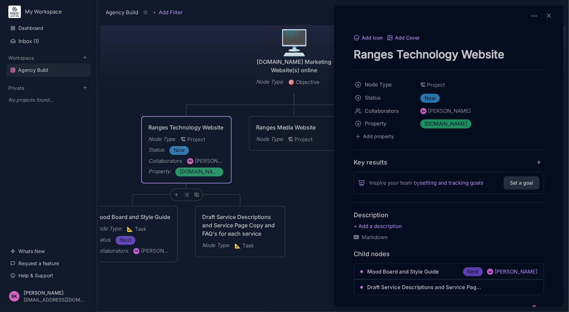
click at [255, 174] on div at bounding box center [284, 156] width 569 height 312
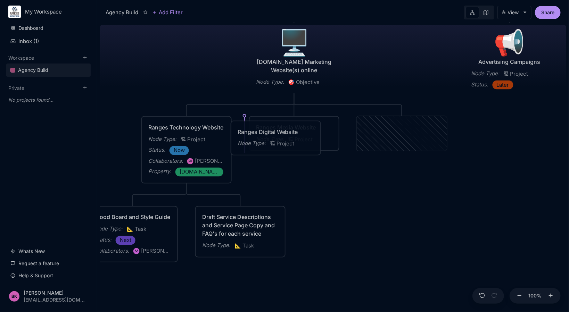
drag, startPoint x: 374, startPoint y: 127, endPoint x: 270, endPoint y: 131, distance: 104.5
click at [270, 131] on div "Ranges Digital Website" at bounding box center [275, 132] width 76 height 8
click at [289, 126] on div "Ranges Digital Website" at bounding box center [294, 127] width 76 height 8
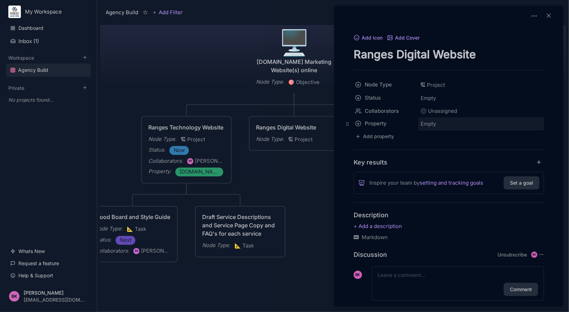
click at [420, 124] on span "Empty" at bounding box center [428, 123] width 16 height 9
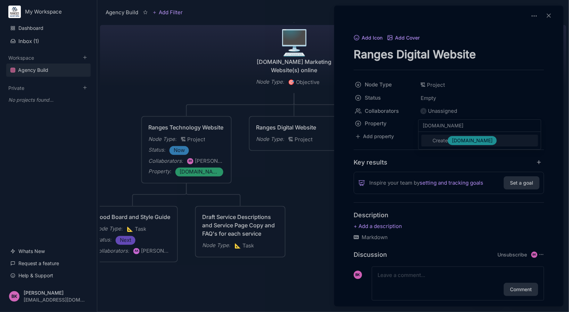
type input "[DOMAIN_NAME]"
click at [469, 142] on span "[DOMAIN_NAME]" at bounding box center [472, 140] width 41 height 8
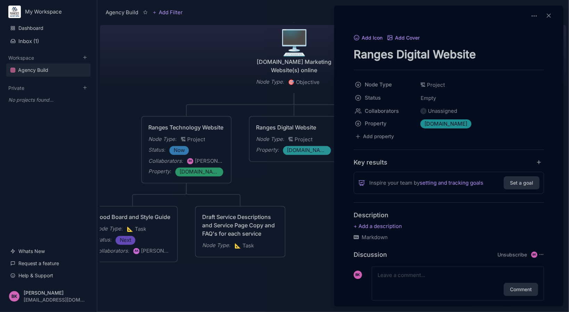
click at [307, 172] on div at bounding box center [284, 156] width 569 height 312
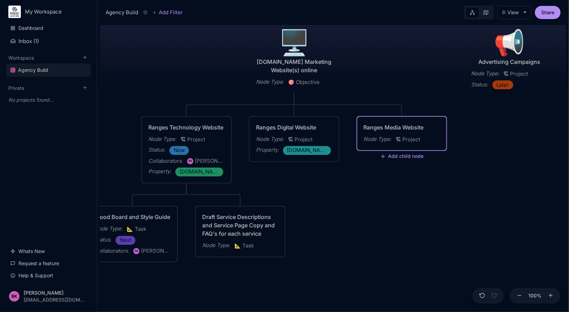
click at [390, 127] on div "Ranges Media Website" at bounding box center [401, 127] width 76 height 8
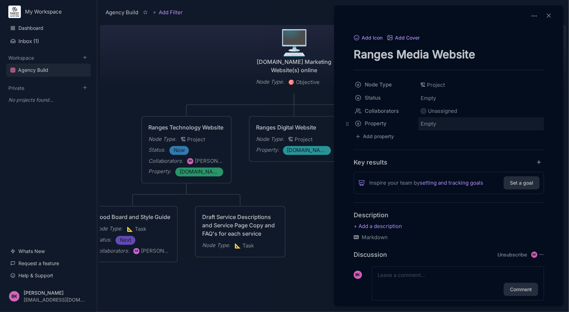
click at [441, 124] on div "Empty" at bounding box center [480, 123] width 121 height 9
type input "[DOMAIN_NAME]"
click at [426, 99] on span "Empty" at bounding box center [428, 98] width 16 height 9
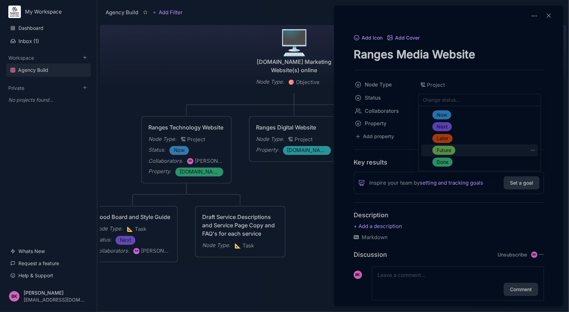
click at [447, 150] on span "Future" at bounding box center [443, 150] width 15 height 8
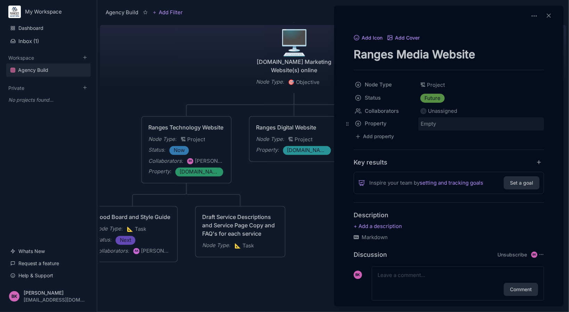
click at [434, 124] on span "Empty" at bounding box center [428, 123] width 16 height 9
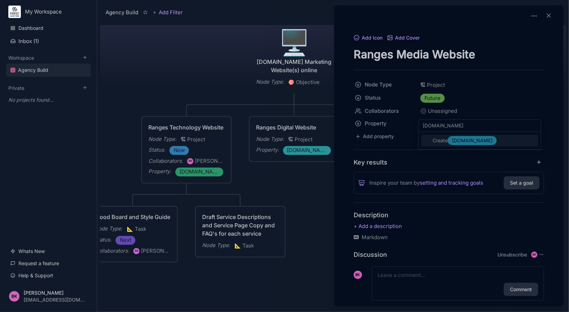
type input "[DOMAIN_NAME]"
click at [444, 144] on span "Create [DOMAIN_NAME]" at bounding box center [465, 140] width 66 height 9
click at [545, 15] on icon at bounding box center [548, 15] width 7 height 7
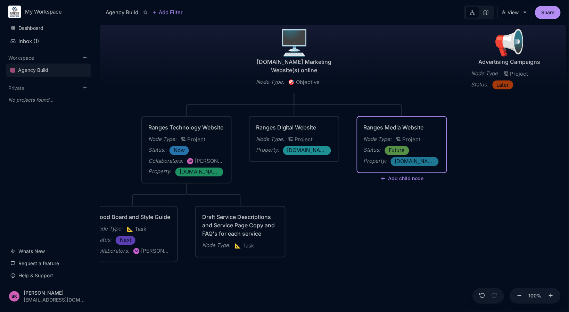
click at [295, 144] on div "Node Type : 🏗 Project Property : [DOMAIN_NAME]" at bounding box center [294, 145] width 76 height 20
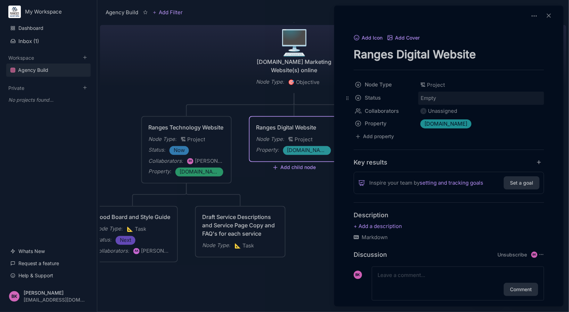
click at [433, 99] on span "Empty" at bounding box center [428, 98] width 16 height 9
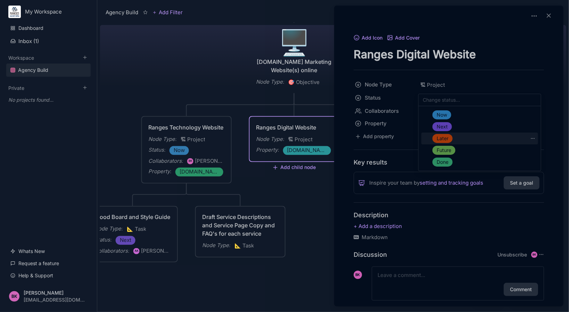
click at [441, 136] on span "Later" at bounding box center [442, 138] width 12 height 8
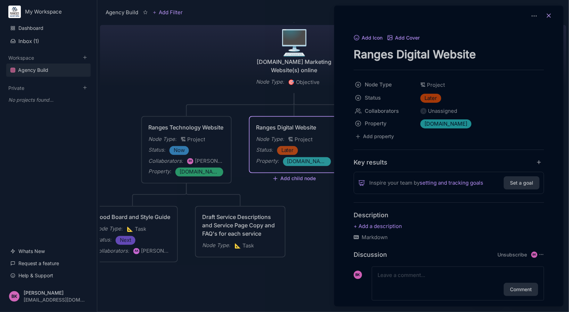
click at [547, 15] on icon at bounding box center [548, 15] width 7 height 7
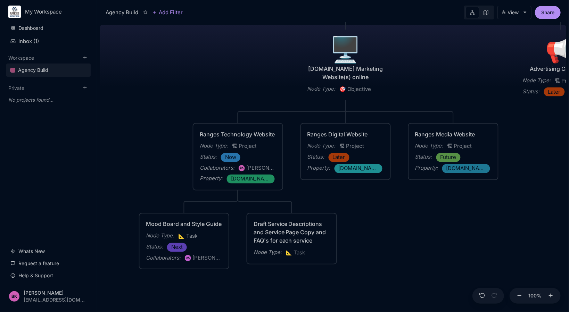
drag, startPoint x: 296, startPoint y: 196, endPoint x: 346, endPoint y: 203, distance: 51.1
click at [346, 203] on div "Agency Build Ranges [GEOGRAPHIC_DATA] Fully realised Web Technology Agency Node…" at bounding box center [333, 167] width 466 height 290
click at [192, 226] on div "Mood Board and Style Guide" at bounding box center [184, 224] width 76 height 8
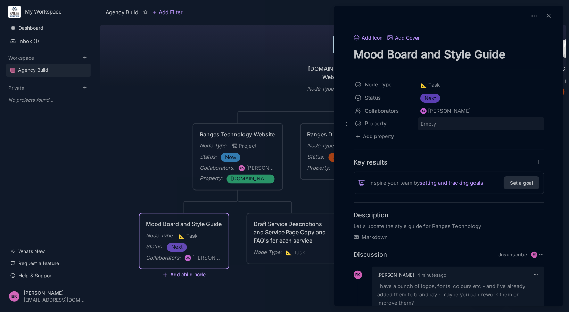
click at [437, 123] on div "Empty" at bounding box center [480, 123] width 121 height 9
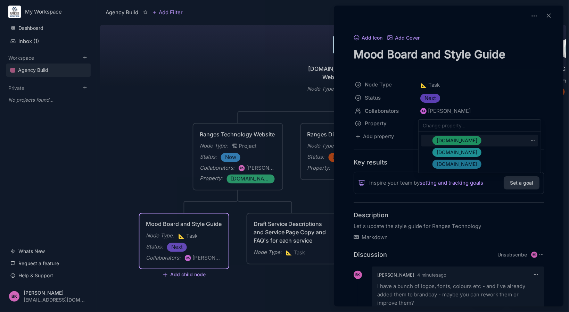
click at [453, 140] on span "[DOMAIN_NAME]" at bounding box center [456, 140] width 41 height 8
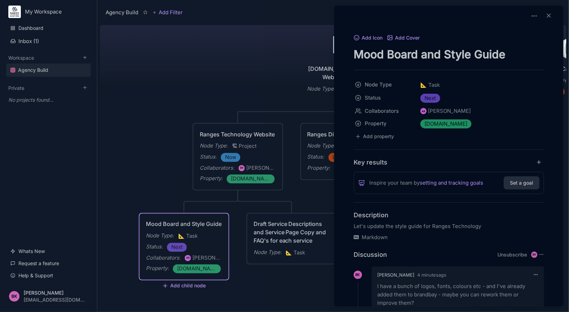
click at [316, 200] on div at bounding box center [284, 156] width 569 height 312
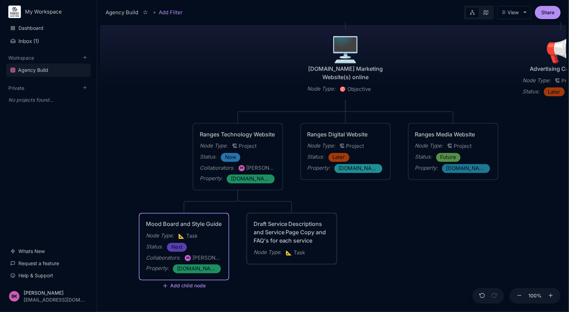
click at [292, 230] on div "Draft Service Descriptions and Service Page Copy and FAQ's for each service" at bounding box center [291, 232] width 76 height 25
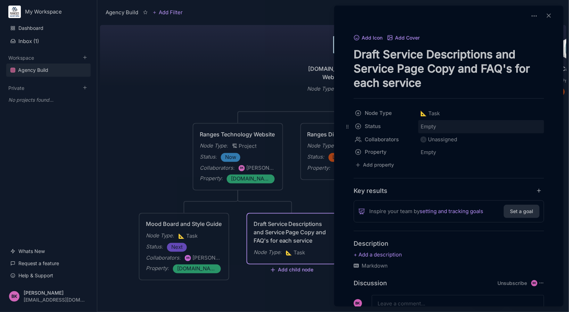
click at [433, 125] on span "Empty" at bounding box center [428, 126] width 16 height 9
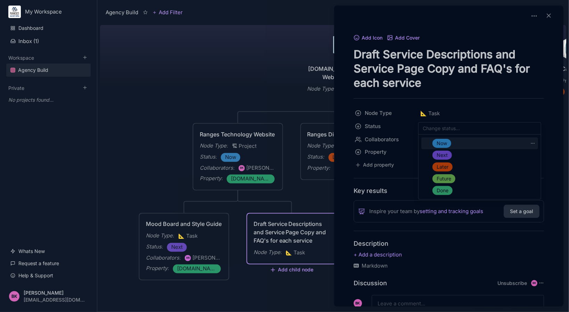
click at [445, 144] on span "Now" at bounding box center [441, 143] width 10 height 8
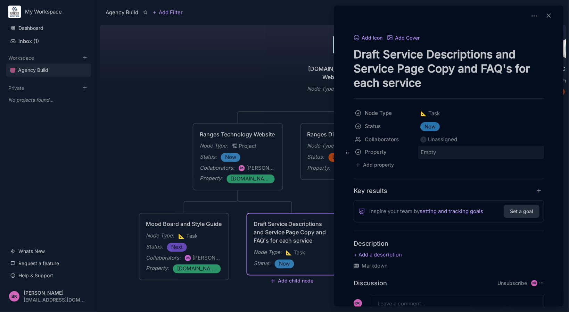
click at [442, 154] on div "Empty" at bounding box center [480, 152] width 121 height 9
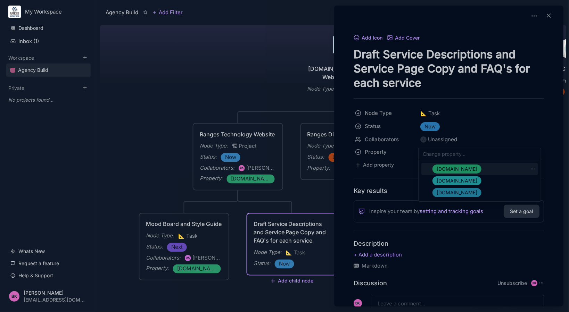
click at [448, 166] on span "[DOMAIN_NAME]" at bounding box center [456, 169] width 41 height 8
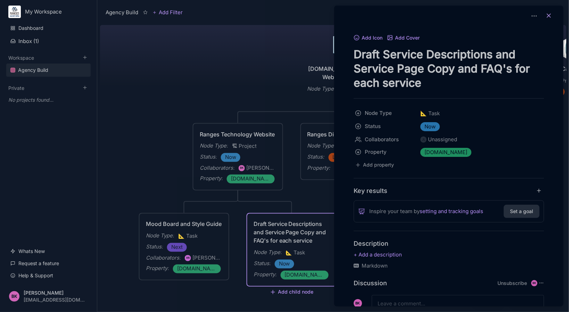
click at [546, 17] on icon at bounding box center [548, 15] width 7 height 7
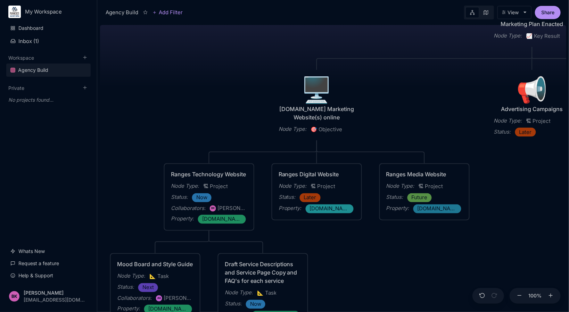
drag, startPoint x: 386, startPoint y: 221, endPoint x: 341, endPoint y: 285, distance: 78.0
click at [341, 285] on div "Agency Build Ranges [GEOGRAPHIC_DATA] Fully realised Web Technology Agency Node…" at bounding box center [333, 167] width 466 height 290
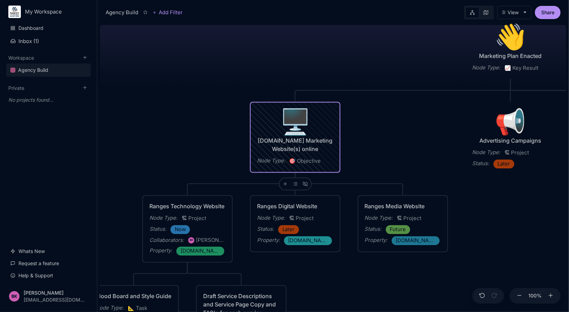
click at [293, 139] on div "[DOMAIN_NAME] Marketing Website(s) online" at bounding box center [295, 145] width 76 height 17
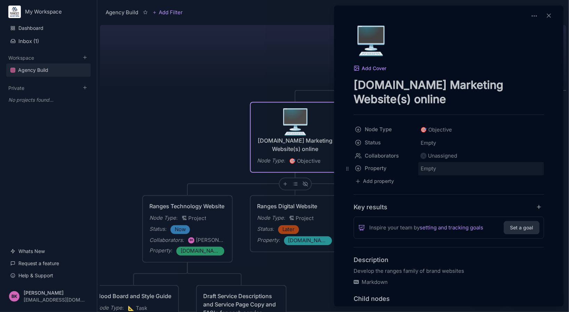
click at [437, 173] on div "Empty" at bounding box center [480, 168] width 121 height 9
type input "[DOMAIN_NAME]"
click at [432, 185] on span "Create [DOMAIN_NAME]" at bounding box center [465, 185] width 66 height 9
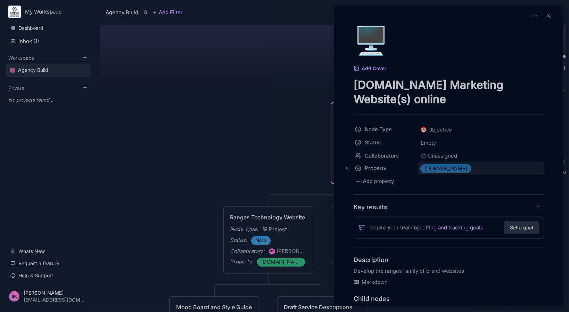
click at [438, 169] on span "[DOMAIN_NAME]" at bounding box center [445, 169] width 43 height 8
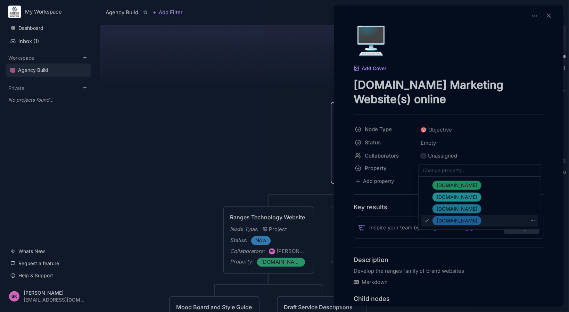
click at [535, 220] on div "[DOMAIN_NAME]" at bounding box center [479, 221] width 117 height 12
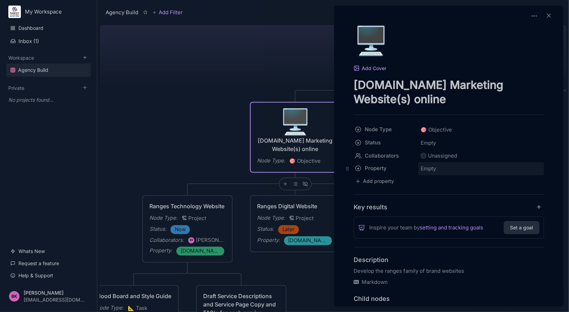
click at [435, 172] on span "Empty" at bounding box center [428, 168] width 16 height 9
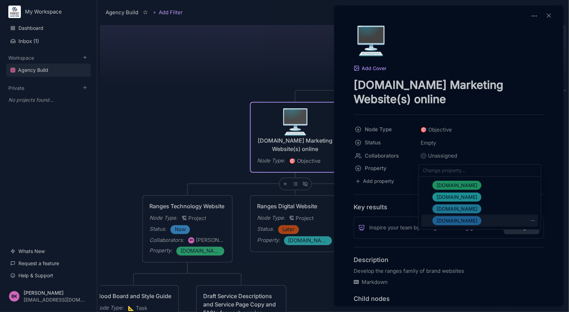
click at [449, 221] on span "[DOMAIN_NAME]" at bounding box center [456, 221] width 41 height 8
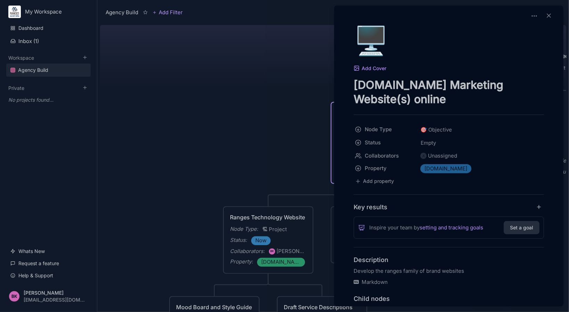
click at [293, 91] on div at bounding box center [284, 156] width 569 height 312
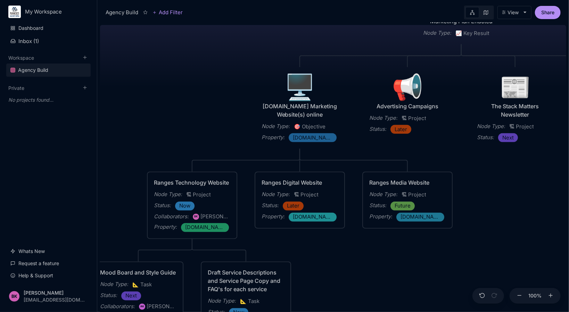
drag, startPoint x: 261, startPoint y: 164, endPoint x: 213, endPoint y: 123, distance: 63.0
click at [185, 129] on div "Agency Build Ranges [GEOGRAPHIC_DATA] Fully realised Web Technology Agency Node…" at bounding box center [333, 167] width 466 height 290
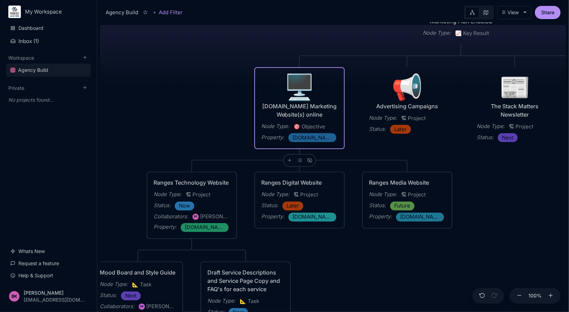
click at [294, 91] on div "🖥️" at bounding box center [299, 86] width 76 height 25
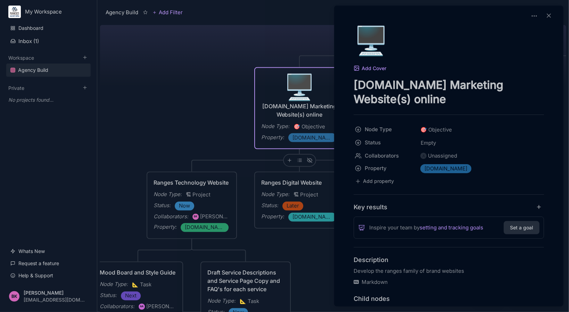
drag, startPoint x: 407, startPoint y: 104, endPoint x: 354, endPoint y: 104, distance: 53.1
click at [354, 104] on textarea "[DOMAIN_NAME] Marketing Website(s) online" at bounding box center [448, 92] width 190 height 28
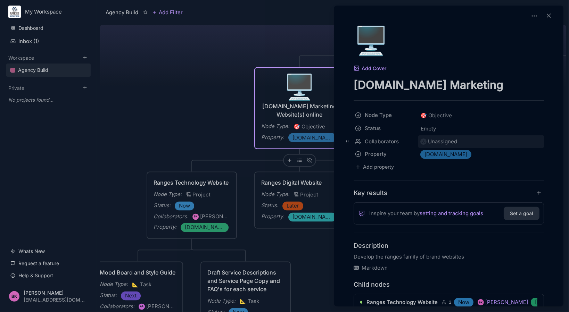
type textarea "[DOMAIN_NAME] Marketing Website(s)"
click at [436, 143] on div "Unassigned" at bounding box center [442, 141] width 29 height 8
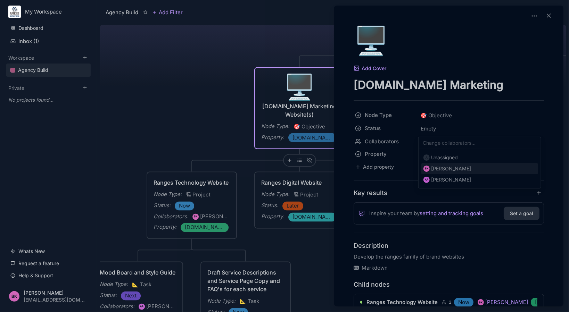
click at [454, 172] on div "[PERSON_NAME]" at bounding box center [451, 169] width 40 height 8
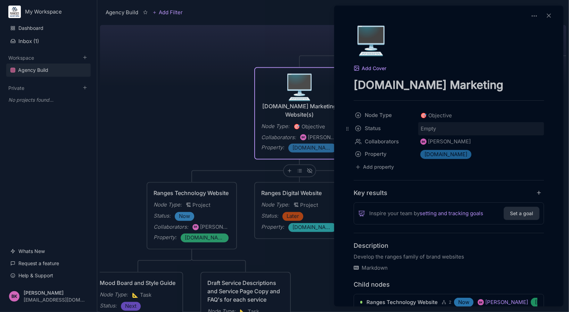
click at [432, 129] on span "Empty" at bounding box center [428, 128] width 16 height 9
click at [439, 184] on div "🖥️ Add Cover [DOMAIN_NAME] Marketing Website(s) Node Type 🎯 Objective Status Em…" at bounding box center [449, 222] width 224 height 392
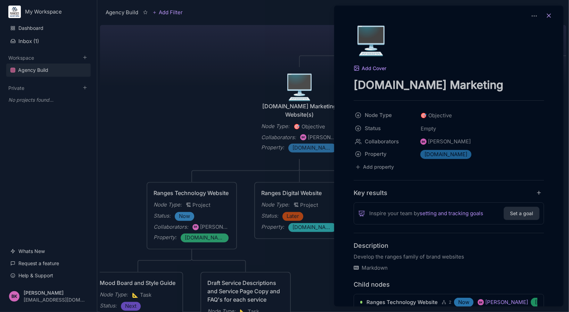
click at [546, 18] on icon at bounding box center [548, 15] width 7 height 7
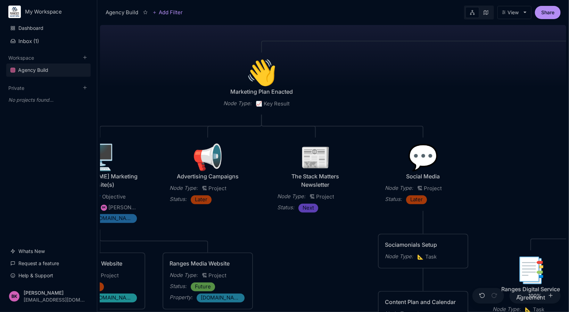
drag, startPoint x: 506, startPoint y: 196, endPoint x: 307, endPoint y: 267, distance: 211.3
click at [307, 267] on div "Agency Build Ranges [GEOGRAPHIC_DATA] Fully realised Web Technology Agency Node…" at bounding box center [333, 167] width 466 height 290
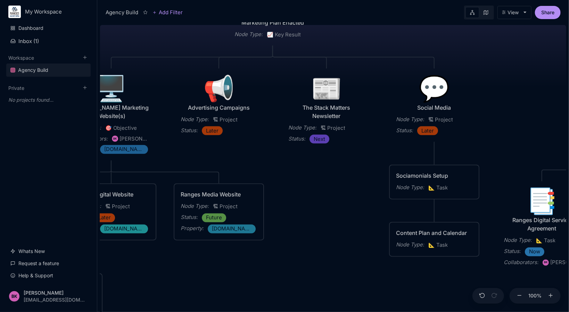
drag, startPoint x: 351, startPoint y: 278, endPoint x: 362, endPoint y: 213, distance: 66.2
click at [362, 213] on div "Agency Build Ranges [GEOGRAPHIC_DATA] Fully realised Web Technology Agency Node…" at bounding box center [333, 167] width 466 height 290
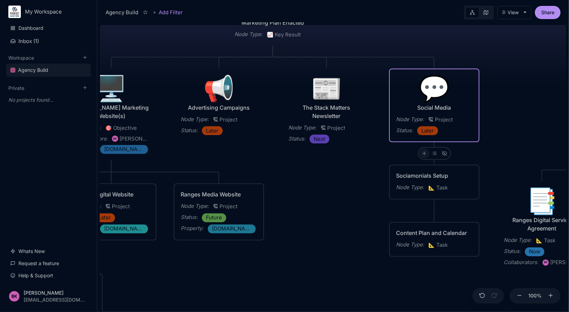
click at [420, 152] on div at bounding box center [424, 154] width 10 height 10
click at [419, 203] on span "🏗 Project" at bounding box center [414, 203] width 22 height 8
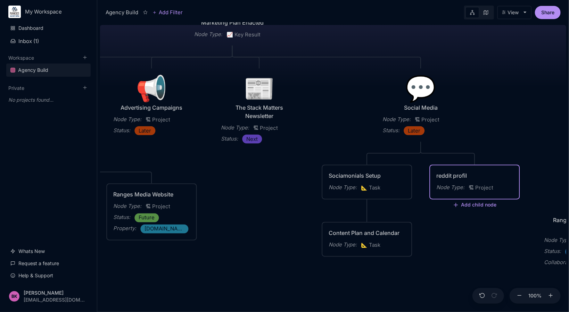
type textarea "reddit profile"
click at [507, 149] on div "Agency Build Ranges [GEOGRAPHIC_DATA] Fully realised Web Technology Agency Node…" at bounding box center [333, 167] width 466 height 290
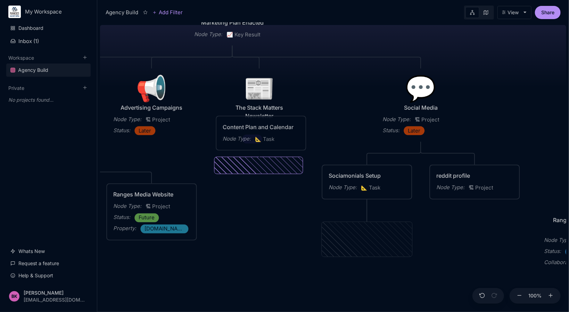
drag, startPoint x: 357, startPoint y: 233, endPoint x: 251, endPoint y: 126, distance: 150.0
click at [251, 126] on div "Content Plan and Calendar" at bounding box center [261, 127] width 76 height 8
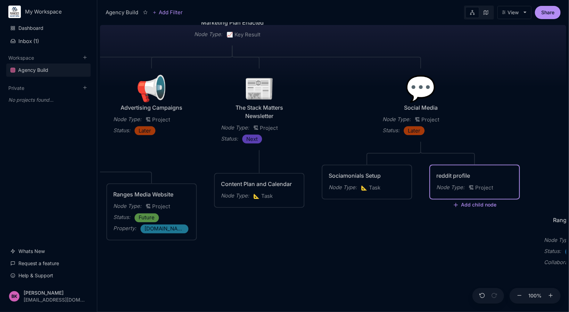
click at [438, 175] on div "reddit profile" at bounding box center [474, 176] width 76 height 8
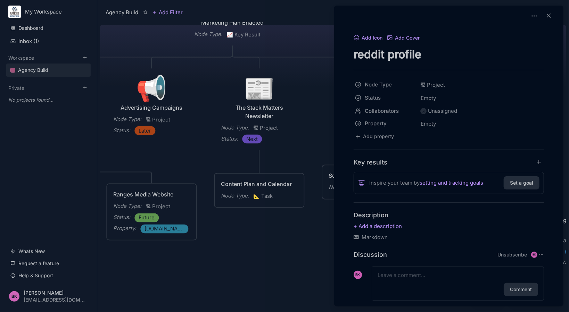
click at [358, 56] on textarea "reddit profile" at bounding box center [448, 54] width 190 height 14
type textarea "Reddit profile"
click at [431, 102] on span "Empty" at bounding box center [428, 98] width 16 height 9
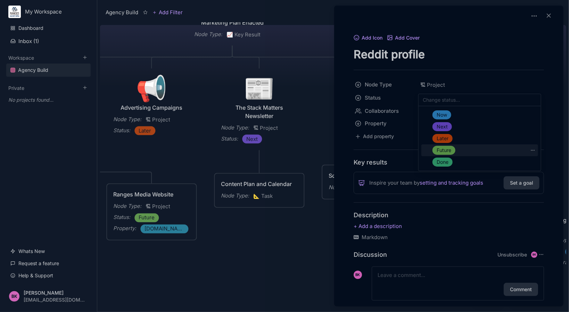
click at [448, 148] on span "Future" at bounding box center [443, 150] width 15 height 8
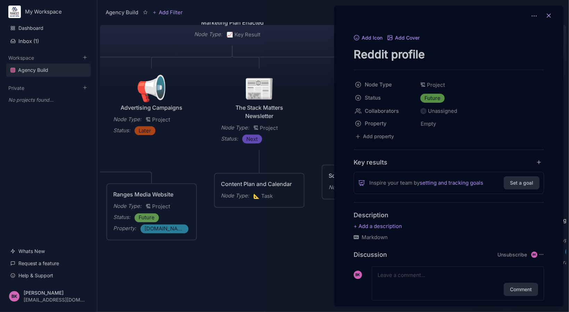
click at [546, 14] on icon at bounding box center [548, 15] width 7 height 7
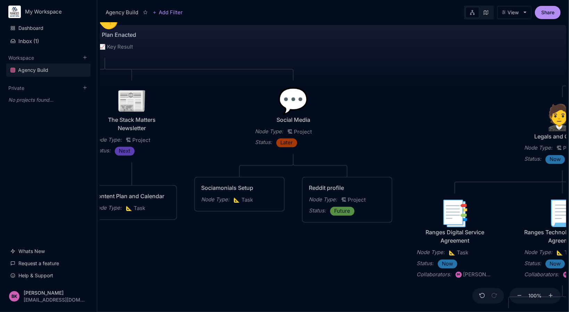
drag, startPoint x: 380, startPoint y: 253, endPoint x: 250, endPoint y: 266, distance: 130.5
click at [250, 266] on div "Agency Build Ranges [GEOGRAPHIC_DATA] Fully realised Web Technology Agency Node…" at bounding box center [333, 167] width 466 height 290
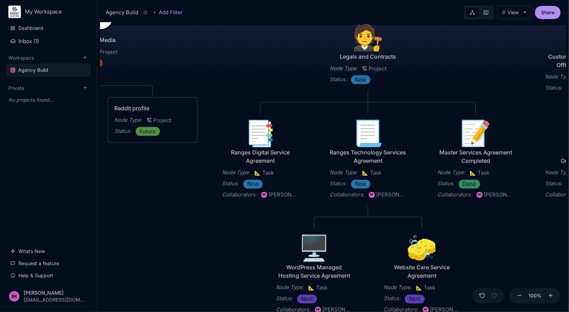
drag, startPoint x: 388, startPoint y: 144, endPoint x: 242, endPoint y: 79, distance: 160.5
click at [242, 79] on div "Agency Build Ranges [GEOGRAPHIC_DATA] Fully realised Web Technology Agency Node…" at bounding box center [333, 167] width 466 height 290
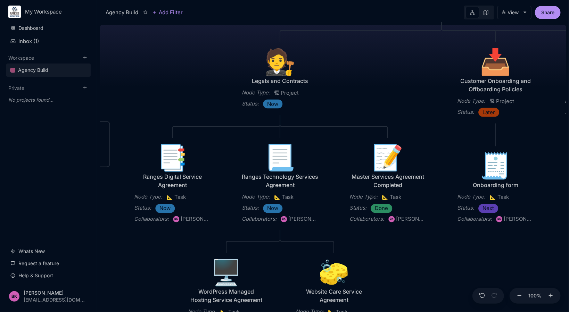
drag, startPoint x: 444, startPoint y: 48, endPoint x: 357, endPoint y: 73, distance: 90.5
click at [357, 73] on div "Agency Build Ranges [GEOGRAPHIC_DATA] Fully realised Web Technology Agency Node…" at bounding box center [333, 167] width 466 height 290
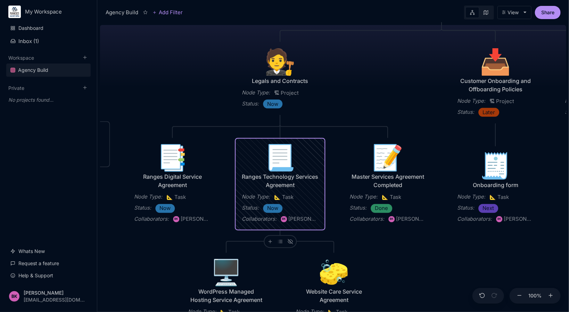
click at [274, 163] on div "📃" at bounding box center [280, 157] width 76 height 25
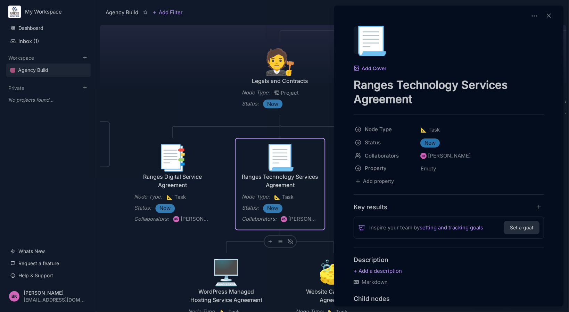
click at [377, 46] on div "📃" at bounding box center [367, 40] width 28 height 28
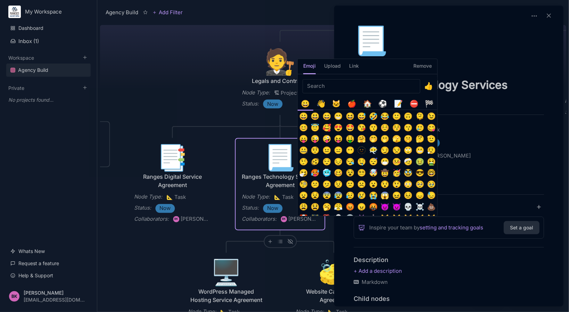
click at [401, 104] on div "📝" at bounding box center [398, 103] width 11 height 11
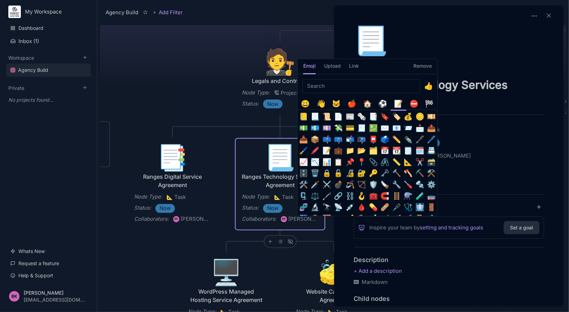
scroll to position [106, 0]
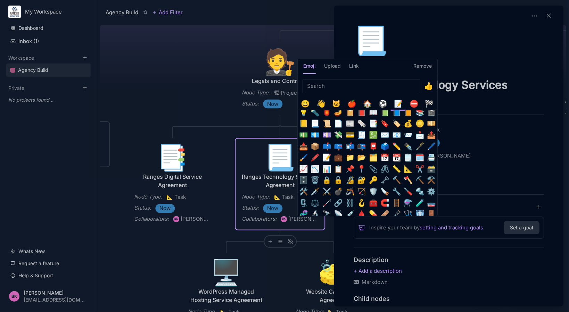
click at [324, 160] on button "📝" at bounding box center [326, 157] width 11 height 11
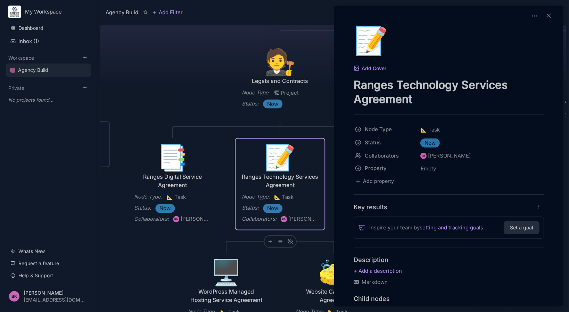
click at [170, 157] on div at bounding box center [284, 156] width 569 height 312
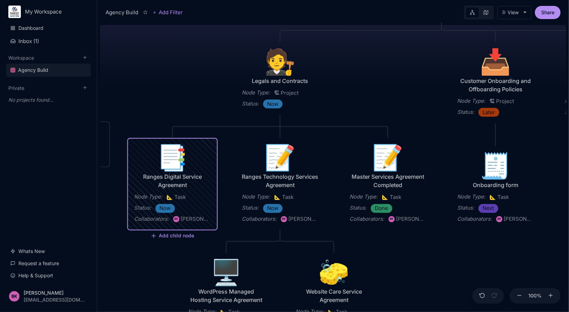
click at [170, 157] on div "📑" at bounding box center [172, 157] width 76 height 25
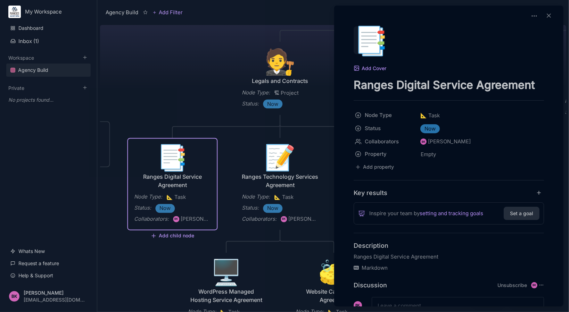
click at [367, 37] on div "📑" at bounding box center [367, 40] width 28 height 28
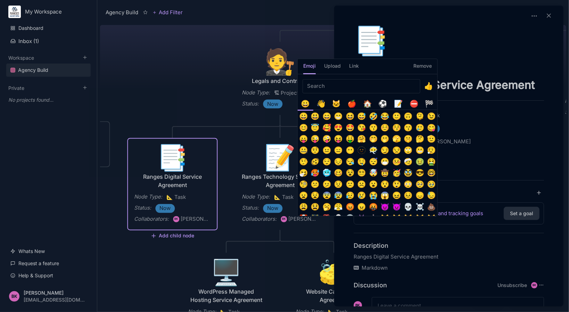
click at [400, 100] on div "📝" at bounding box center [398, 103] width 11 height 11
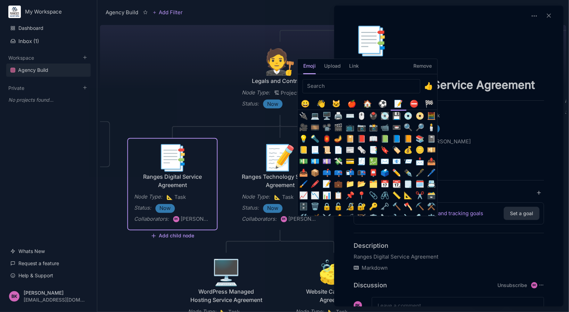
scroll to position [80, 0]
click at [326, 184] on button "📝" at bounding box center [326, 183] width 11 height 11
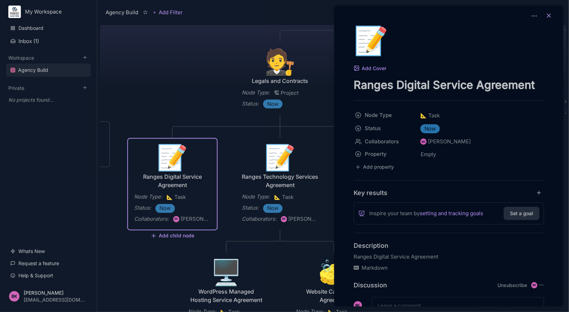
click at [547, 17] on line at bounding box center [548, 15] width 3 height 3
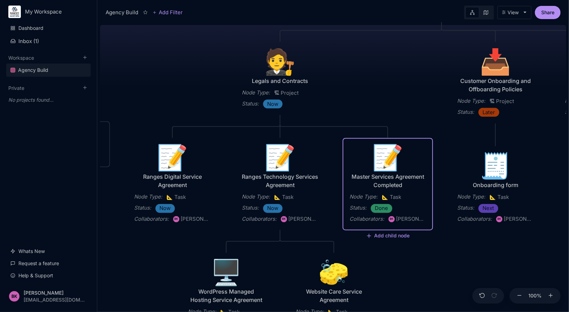
click at [376, 178] on div "Master Services Agreement Completed" at bounding box center [387, 181] width 76 height 17
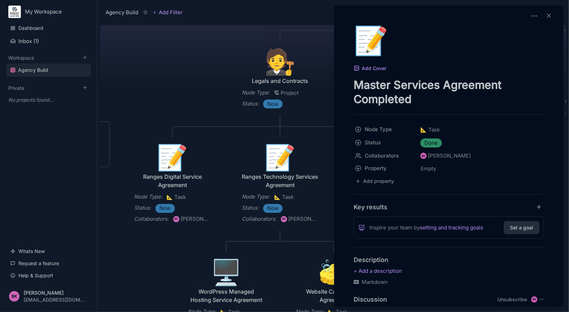
click at [355, 85] on textarea "Master Services Agreement Completed" at bounding box center [448, 92] width 190 height 28
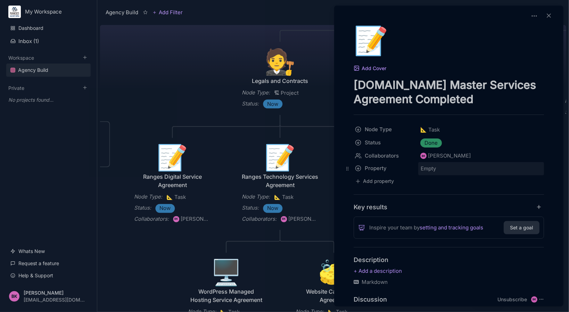
click at [434, 166] on span "Empty" at bounding box center [428, 168] width 16 height 9
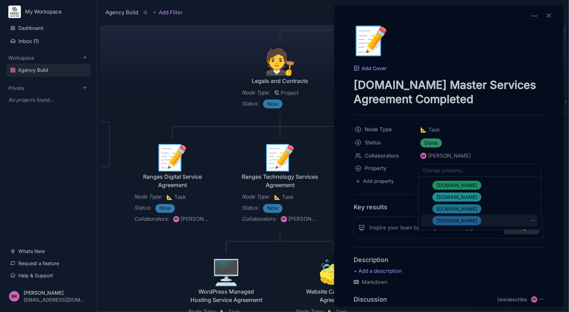
click at [450, 221] on span "[DOMAIN_NAME]" at bounding box center [456, 221] width 41 height 8
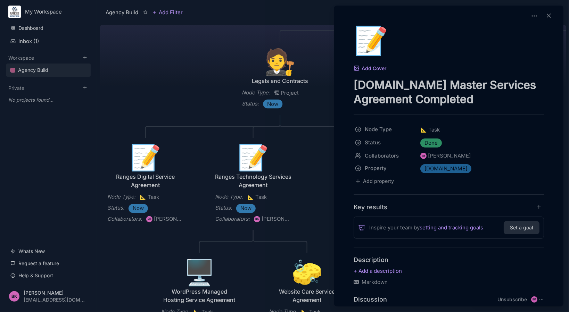
click at [403, 82] on textarea "[DOMAIN_NAME] Master Services Agreement Completed" at bounding box center [448, 92] width 190 height 28
drag, startPoint x: 406, startPoint y: 82, endPoint x: 352, endPoint y: 87, distance: 54.4
click at [352, 87] on div "📝 Add Cover [DOMAIN_NAME] Master Services Agreement Completed Node Type 📐 Task …" at bounding box center [449, 215] width 224 height 379
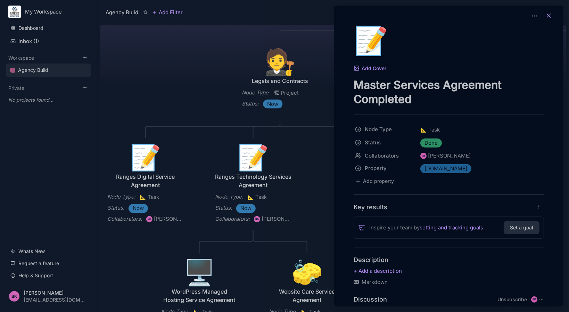
type textarea "Master Services Agreement Completed"
click at [548, 15] on icon at bounding box center [548, 15] width 7 height 7
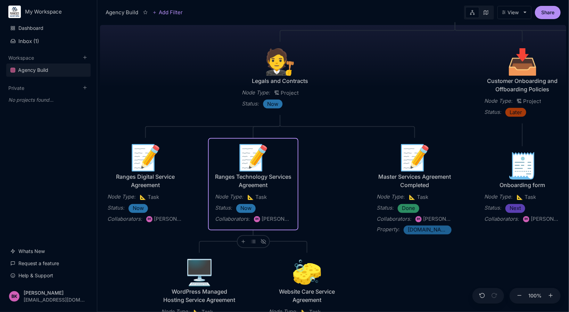
click at [253, 153] on div "📝" at bounding box center [253, 157] width 76 height 25
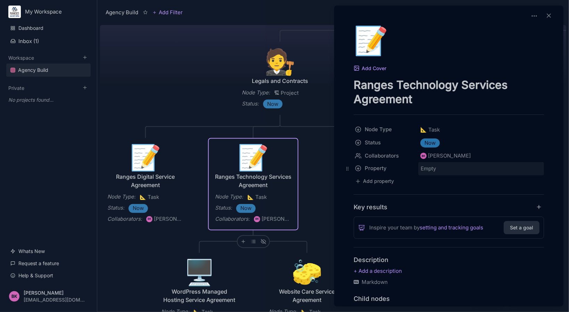
click at [433, 168] on span "Empty" at bounding box center [428, 168] width 16 height 9
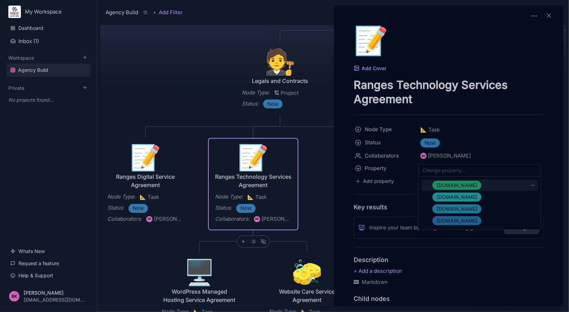
click at [460, 184] on span "[DOMAIN_NAME]" at bounding box center [456, 185] width 41 height 8
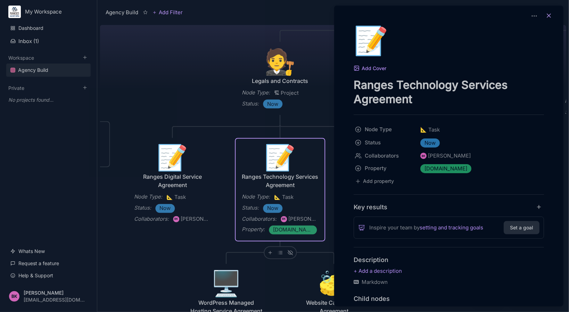
click at [546, 19] on button at bounding box center [548, 16] width 15 height 10
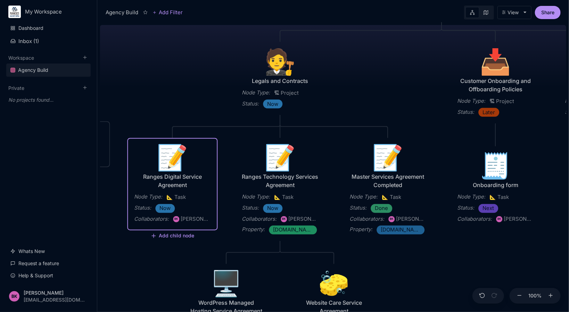
click at [158, 173] on div "Ranges Digital Service Agreement" at bounding box center [172, 181] width 76 height 17
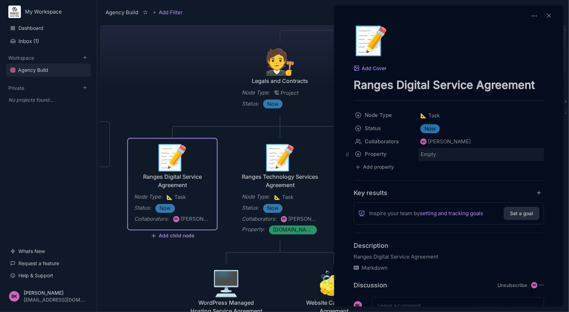
click at [432, 153] on span "Empty" at bounding box center [428, 154] width 16 height 9
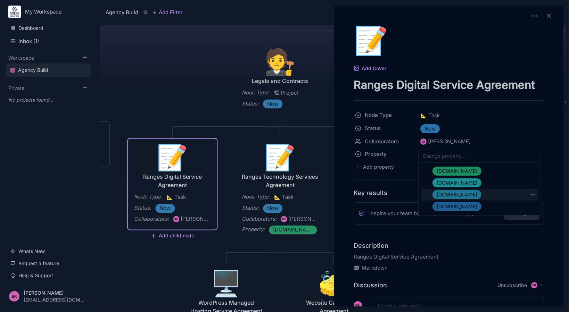
click at [451, 198] on span "[DOMAIN_NAME]" at bounding box center [456, 195] width 41 height 8
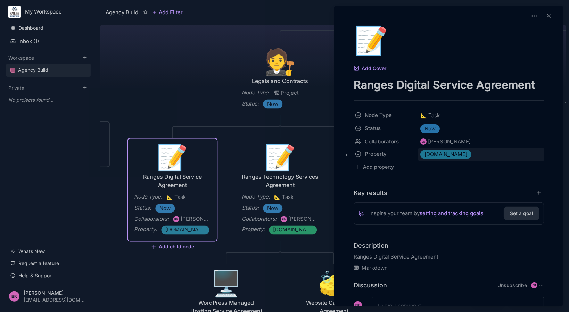
click at [453, 152] on span "[DOMAIN_NAME]" at bounding box center [445, 154] width 43 height 8
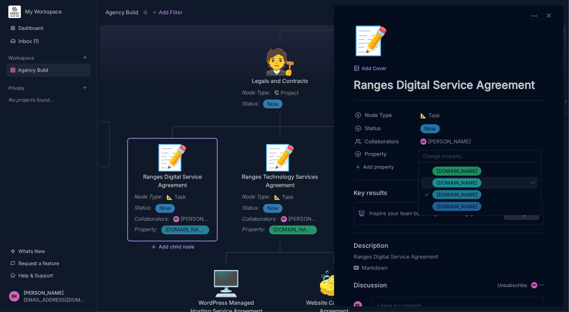
click at [454, 181] on span "[DOMAIN_NAME]" at bounding box center [456, 183] width 41 height 8
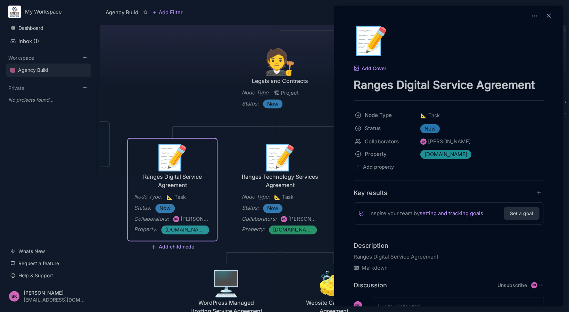
click at [547, 16] on icon at bounding box center [548, 15] width 7 height 7
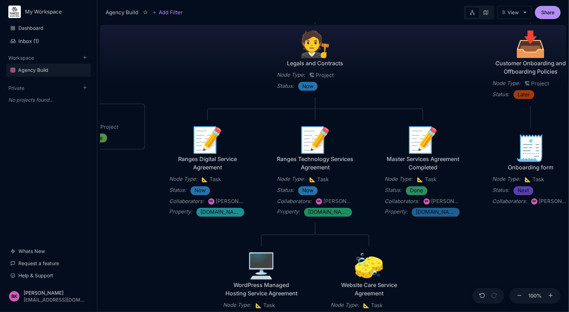
drag, startPoint x: 160, startPoint y: 288, endPoint x: 195, endPoint y: 270, distance: 39.3
click at [195, 270] on div "Agency Build Ranges [GEOGRAPHIC_DATA] Fully realised Web Technology Agency Node…" at bounding box center [333, 167] width 466 height 290
click at [304, 109] on icon at bounding box center [304, 109] width 5 height 5
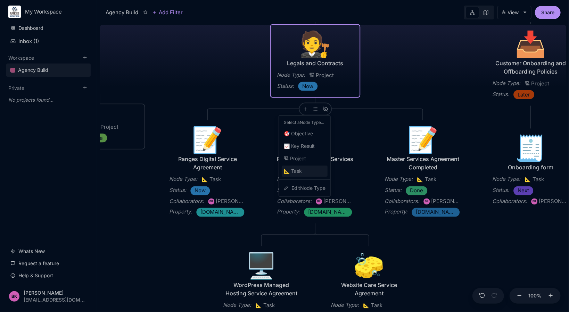
click at [300, 170] on span "📐 Task" at bounding box center [293, 171] width 18 height 8
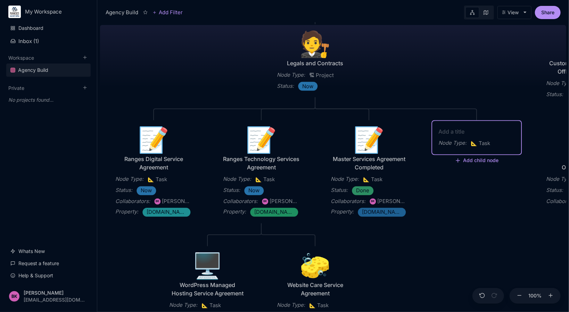
click at [468, 129] on textarea at bounding box center [476, 131] width 76 height 8
type textarea "Ranges Media Service Agreement"
click at [482, 154] on span "📐 Task" at bounding box center [479, 152] width 19 height 8
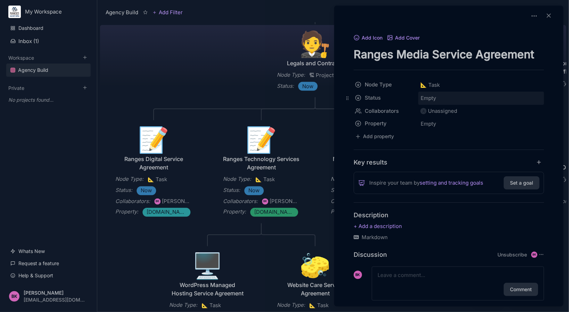
click at [439, 99] on div "Empty" at bounding box center [480, 98] width 121 height 9
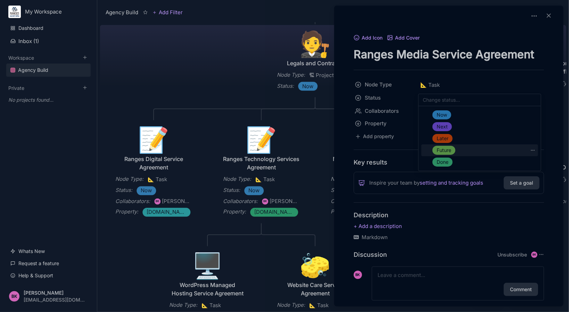
click at [446, 150] on span "Future" at bounding box center [443, 150] width 15 height 8
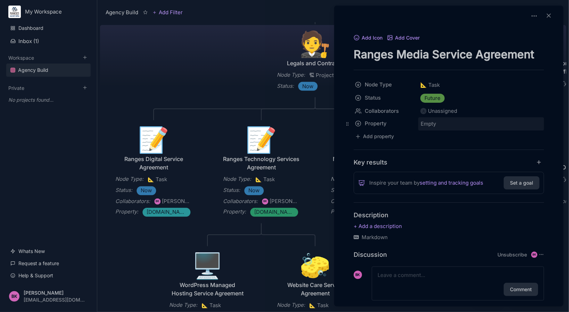
click at [442, 124] on div "Empty" at bounding box center [480, 123] width 121 height 9
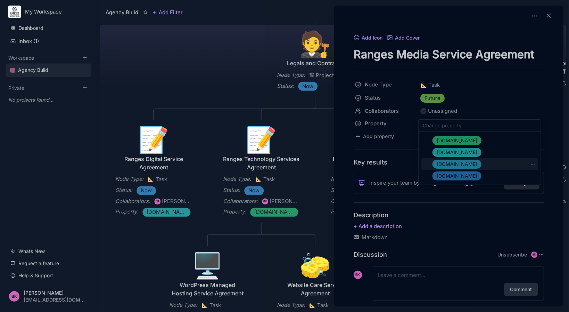
click at [452, 162] on span "[DOMAIN_NAME]" at bounding box center [456, 164] width 41 height 8
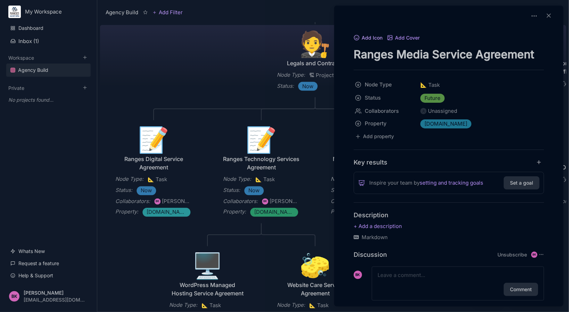
click at [368, 39] on button "Add Icon" at bounding box center [367, 38] width 29 height 6
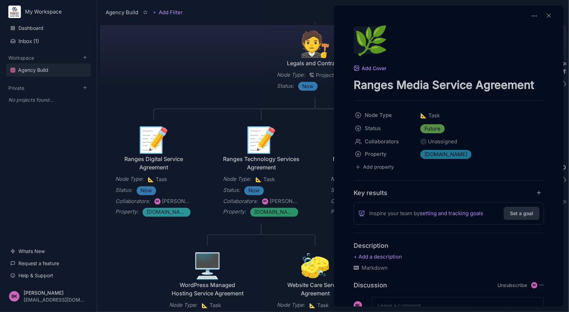
click at [375, 37] on div "🌿" at bounding box center [367, 40] width 28 height 28
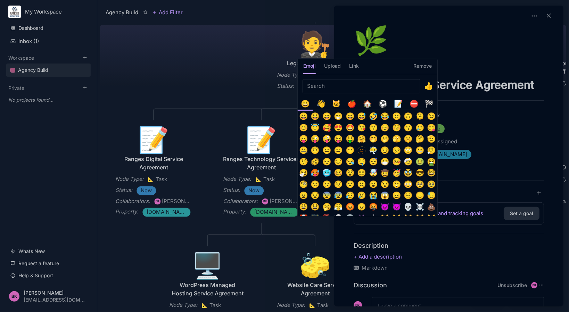
click at [403, 104] on div "📝" at bounding box center [398, 103] width 11 height 11
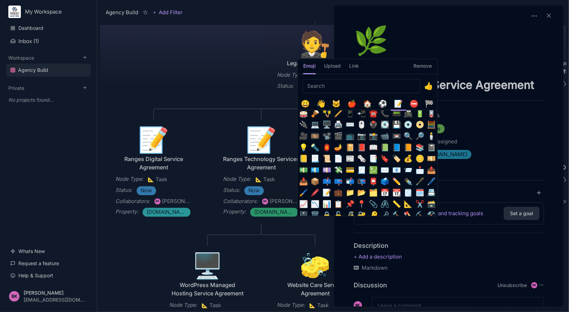
scroll to position [71, 0]
click at [326, 192] on button "📝" at bounding box center [326, 192] width 11 height 11
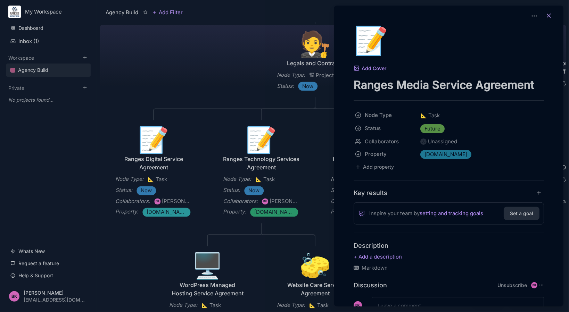
click at [547, 17] on line at bounding box center [548, 15] width 3 height 3
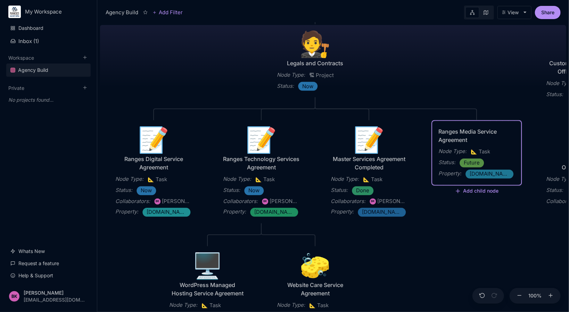
click at [475, 132] on div "Ranges Media Service Agreement" at bounding box center [476, 135] width 76 height 17
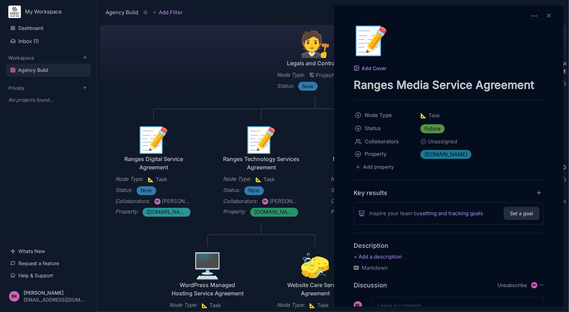
click at [537, 16] on div at bounding box center [541, 16] width 29 height 10
click at [532, 15] on icon at bounding box center [533, 15] width 7 height 7
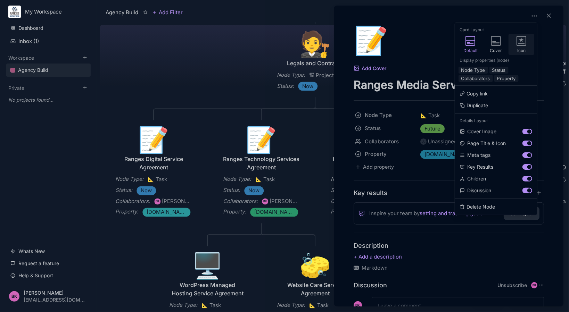
click at [523, 44] on icon at bounding box center [521, 41] width 10 height 10
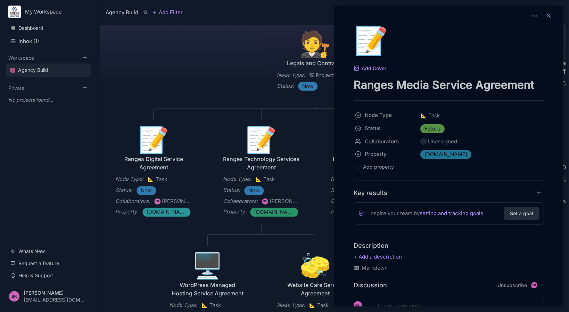
click at [547, 17] on line at bounding box center [548, 15] width 3 height 3
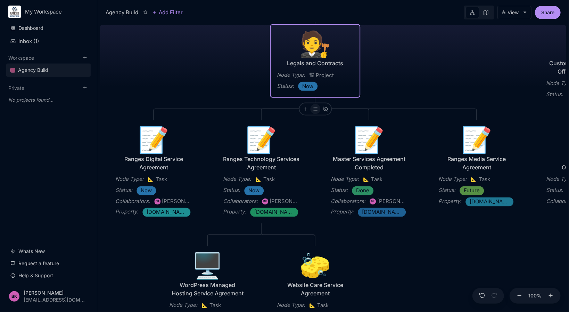
click at [317, 110] on icon at bounding box center [314, 109] width 5 height 5
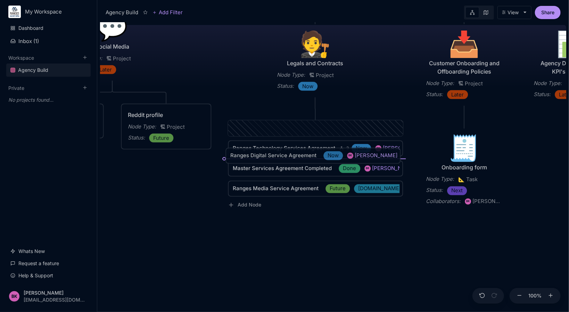
drag, startPoint x: 289, startPoint y: 126, endPoint x: 286, endPoint y: 154, distance: 27.5
click at [286, 154] on span "Ranges Digital Service Agreement" at bounding box center [273, 156] width 86 height 8
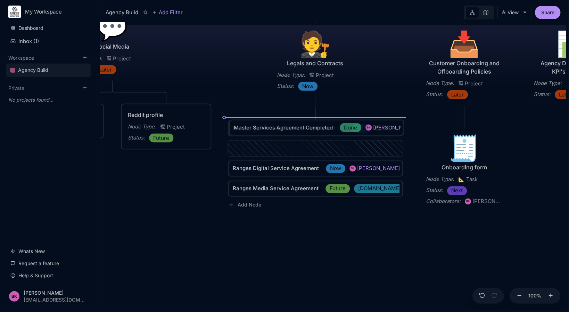
drag, startPoint x: 287, startPoint y: 149, endPoint x: 288, endPoint y: 128, distance: 20.9
click at [288, 128] on span "Master Services Agreement Completed" at bounding box center [283, 128] width 99 height 8
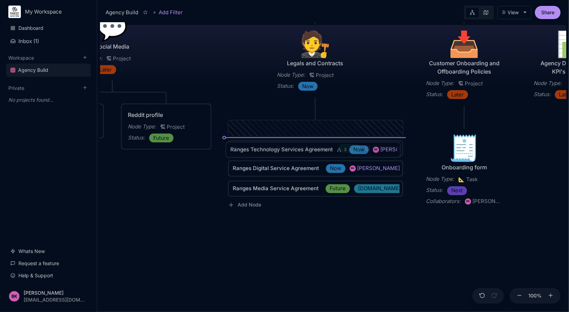
drag, startPoint x: 286, startPoint y: 124, endPoint x: 283, endPoint y: 146, distance: 21.7
click at [283, 146] on span "Ranges Technology Services Agreement" at bounding box center [281, 150] width 102 height 8
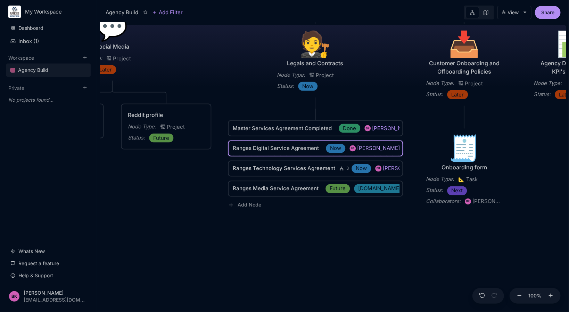
click at [296, 148] on span "Ranges Digital Service Agreement" at bounding box center [276, 148] width 86 height 8
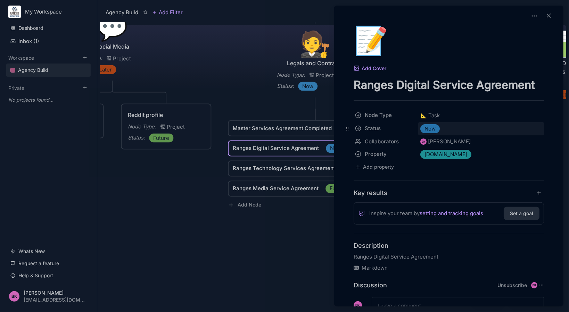
click at [425, 131] on span "Now" at bounding box center [429, 129] width 11 height 8
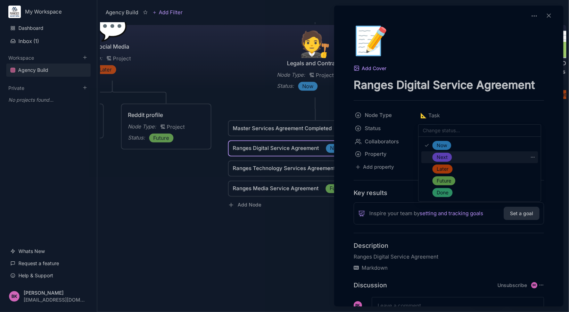
click at [443, 159] on span "Next" at bounding box center [441, 157] width 11 height 8
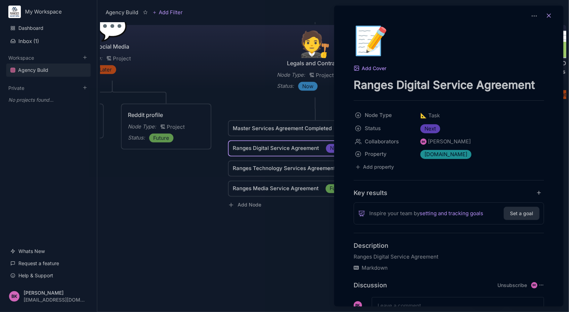
click at [548, 16] on icon at bounding box center [548, 15] width 7 height 7
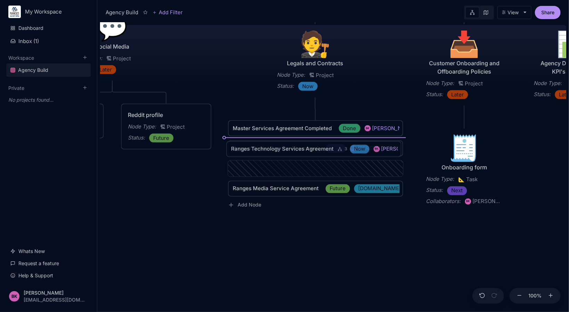
drag, startPoint x: 300, startPoint y: 167, endPoint x: 299, endPoint y: 147, distance: 19.5
click at [299, 147] on span "Ranges Technology Services Agreement" at bounding box center [282, 149] width 102 height 8
drag, startPoint x: 291, startPoint y: 158, endPoint x: 290, endPoint y: 148, distance: 10.1
click at [290, 148] on span "Ranges Technology Services Agreement" at bounding box center [283, 152] width 102 height 8
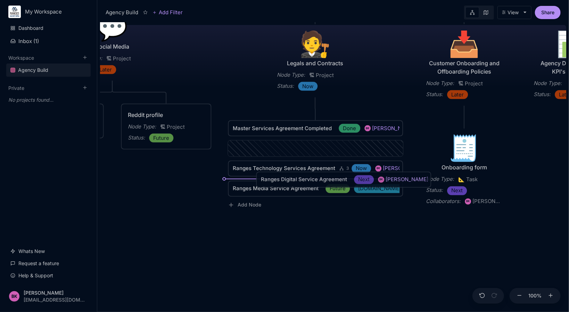
drag, startPoint x: 290, startPoint y: 148, endPoint x: 318, endPoint y: 179, distance: 42.0
click at [318, 179] on span "Ranges Digital Service Agreement" at bounding box center [304, 180] width 86 height 8
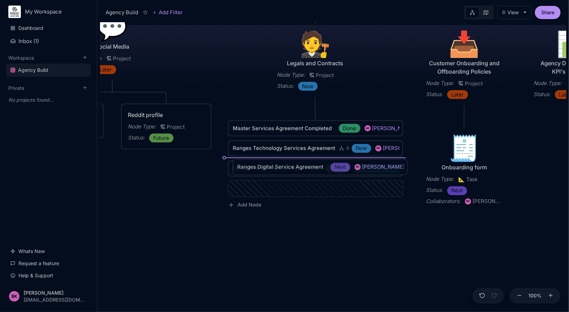
drag, startPoint x: 292, startPoint y: 191, endPoint x: 296, endPoint y: 169, distance: 22.0
click at [296, 169] on span "Ranges Digital Service Agreement" at bounding box center [280, 167] width 86 height 8
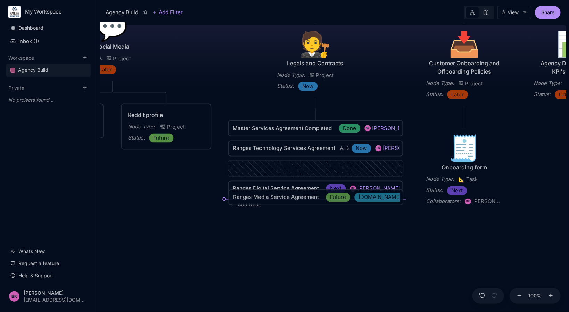
drag, startPoint x: 306, startPoint y: 167, endPoint x: 306, endPoint y: 195, distance: 28.8
click at [306, 195] on span "Ranges Media Service Agreement" at bounding box center [276, 197] width 86 height 8
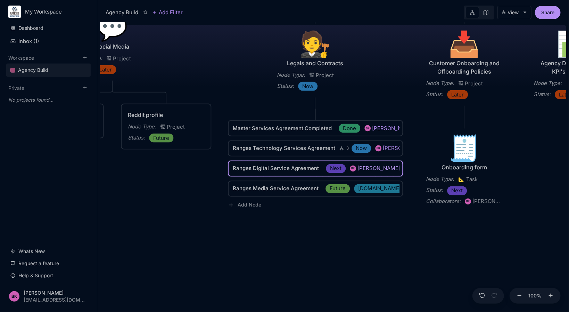
click at [275, 169] on span "Ranges Digital Service Agreement" at bounding box center [276, 169] width 86 height 8
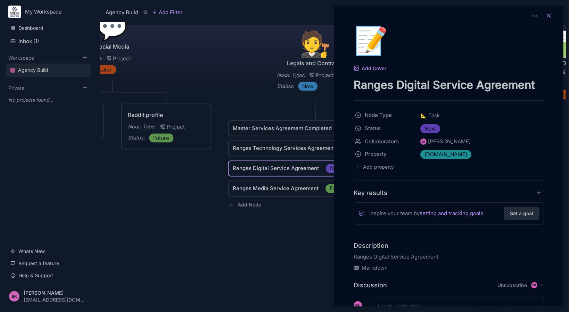
click at [550, 17] on button at bounding box center [548, 16] width 15 height 10
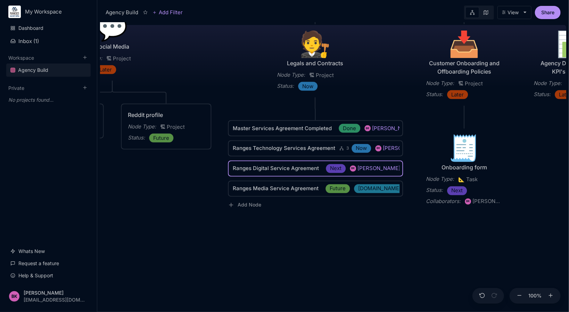
click at [304, 226] on div "Agency Build Ranges [GEOGRAPHIC_DATA] Fully realised Web Technology Agency Node…" at bounding box center [333, 167] width 466 height 290
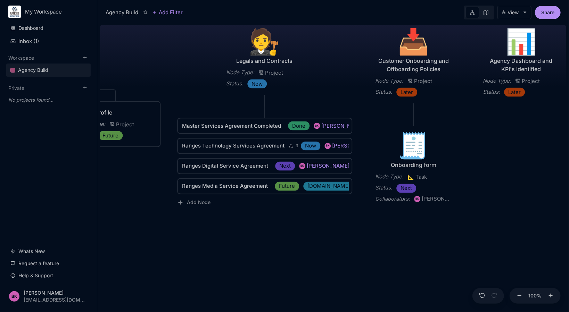
drag, startPoint x: 274, startPoint y: 236, endPoint x: 223, endPoint y: 233, distance: 50.7
click at [223, 233] on div "Agency Build Ranges [GEOGRAPHIC_DATA] Fully realised Web Technology Agency Node…" at bounding box center [333, 167] width 466 height 290
click at [259, 107] on icon at bounding box center [259, 106] width 5 height 5
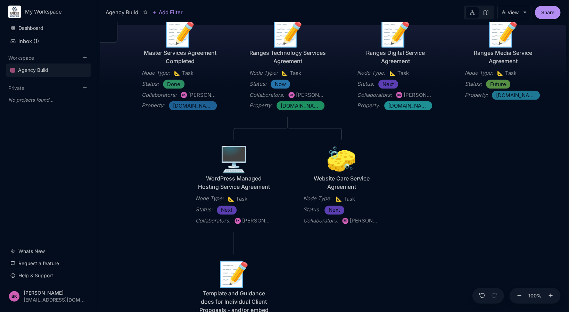
drag, startPoint x: 362, startPoint y: 260, endPoint x: 439, endPoint y: 156, distance: 129.5
click at [439, 156] on div "Agency Build Ranges [GEOGRAPHIC_DATA] Fully realised Web Technology Agency Node…" at bounding box center [333, 167] width 466 height 290
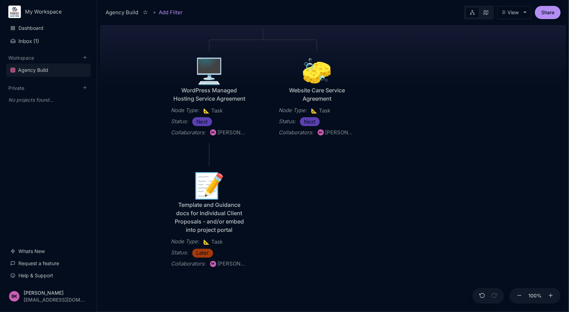
drag, startPoint x: 389, startPoint y: 258, endPoint x: 367, endPoint y: 187, distance: 73.7
click at [367, 187] on div "Agency Build Ranges [GEOGRAPHIC_DATA] Fully realised Web Technology Agency Node…" at bounding box center [333, 167] width 466 height 290
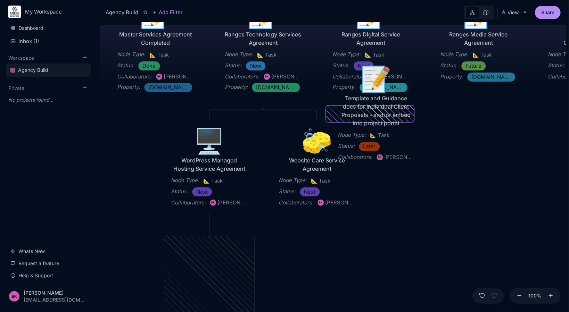
drag, startPoint x: 207, startPoint y: 260, endPoint x: 374, endPoint y: 88, distance: 239.6
click at [374, 88] on div "📝" at bounding box center [375, 78] width 76 height 25
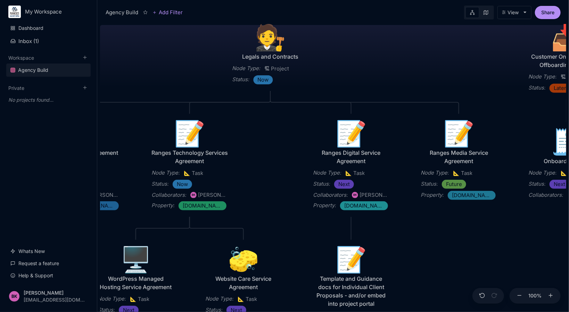
drag, startPoint x: 327, startPoint y: 65, endPoint x: 280, endPoint y: 184, distance: 127.2
click at [280, 184] on div "Agency Build Ranges [GEOGRAPHIC_DATA] Fully realised Web Technology Agency Node…" at bounding box center [333, 167] width 466 height 290
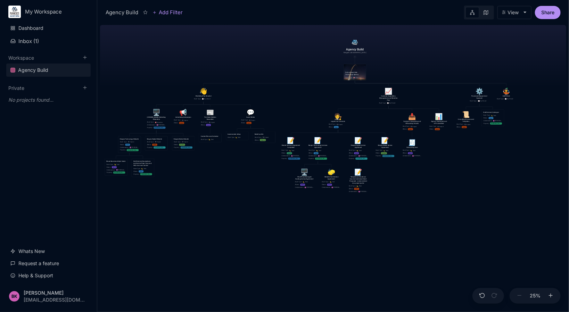
drag, startPoint x: 484, startPoint y: 213, endPoint x: 454, endPoint y: 171, distance: 51.5
click at [454, 171] on div "Agency Build Ranges [GEOGRAPHIC_DATA] Fully realised Web Technology Agency Node…" at bounding box center [333, 167] width 466 height 290
